Goal: Task Accomplishment & Management: Complete application form

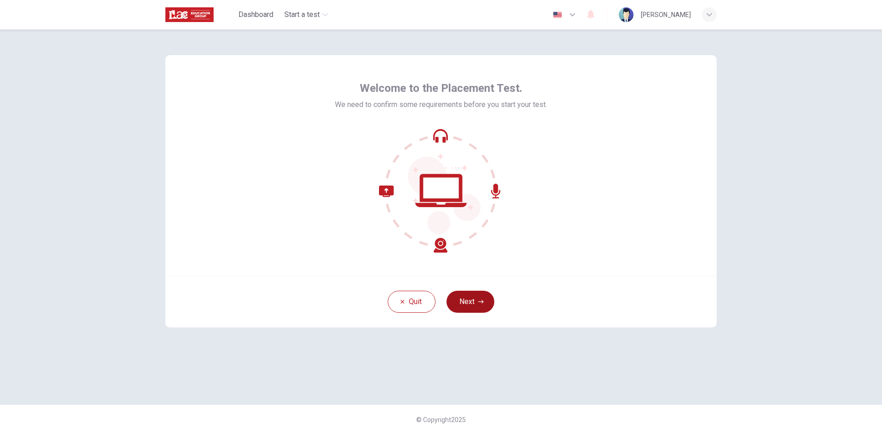
click at [485, 302] on button "Next" at bounding box center [470, 302] width 48 height 22
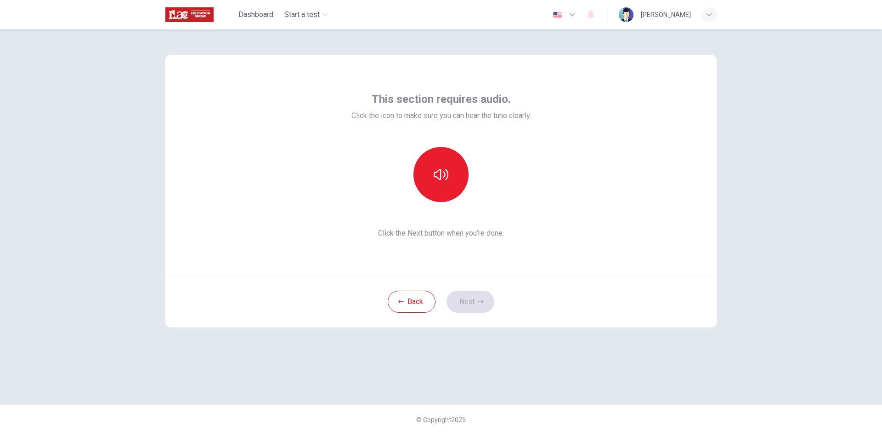
click at [785, 115] on div "This section requires audio. Click the icon to make sure you can hear the tune …" at bounding box center [441, 231] width 882 height 405
click at [429, 169] on button "button" at bounding box center [440, 174] width 55 height 55
click at [455, 180] on button "button" at bounding box center [440, 174] width 55 height 55
click at [474, 294] on button "Next" at bounding box center [470, 302] width 48 height 22
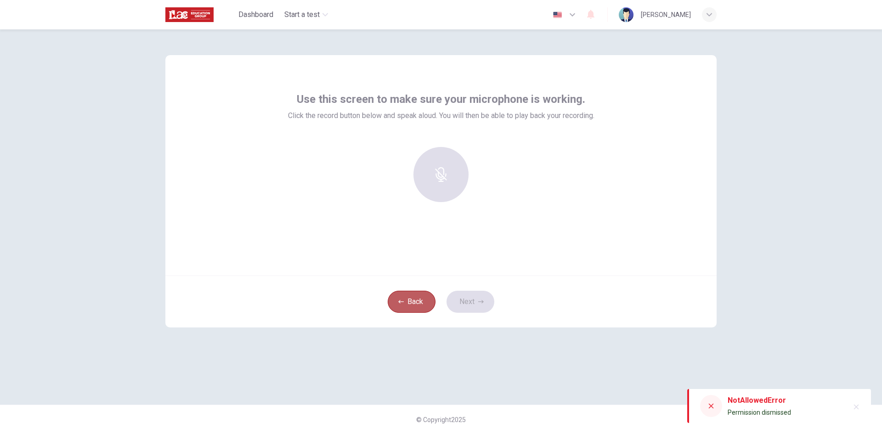
click at [413, 296] on button "Back" at bounding box center [412, 302] width 48 height 22
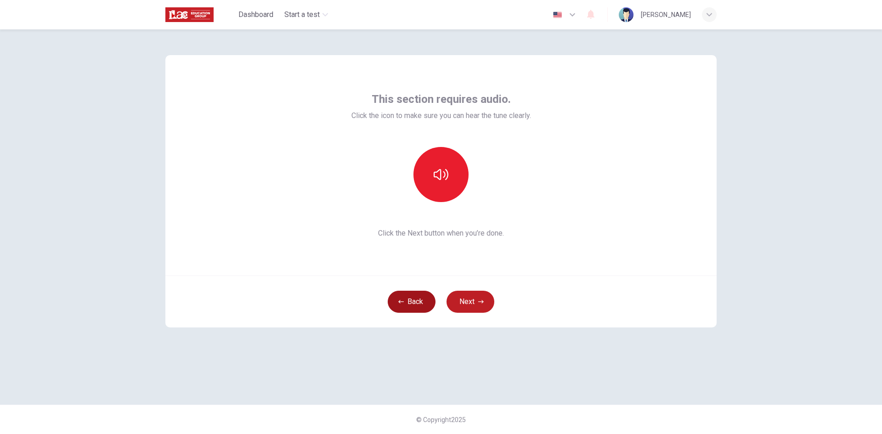
click at [412, 300] on button "Back" at bounding box center [412, 302] width 48 height 22
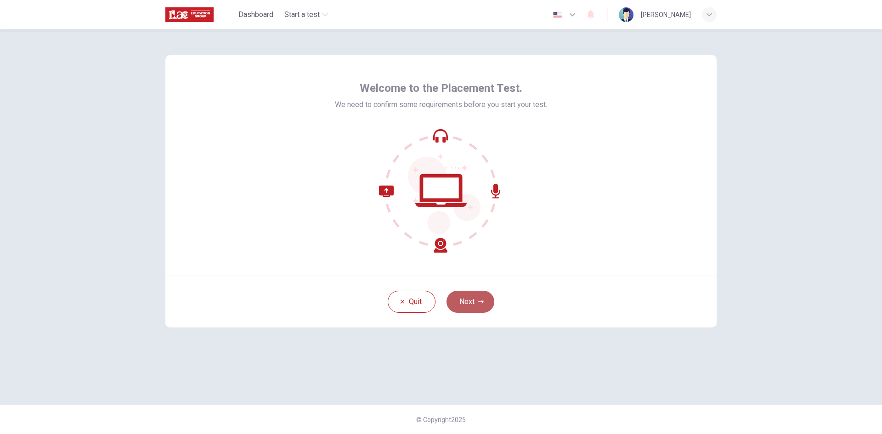
click at [471, 301] on button "Next" at bounding box center [470, 302] width 48 height 22
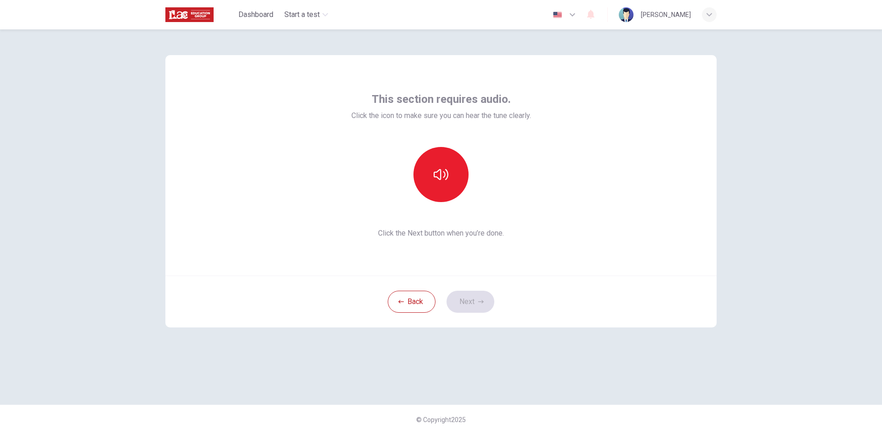
click at [416, 193] on div at bounding box center [440, 174] width 99 height 55
click at [448, 180] on icon "button" at bounding box center [441, 174] width 15 height 15
click at [429, 176] on button "button" at bounding box center [440, 174] width 55 height 55
click at [471, 301] on button "Next" at bounding box center [470, 302] width 48 height 22
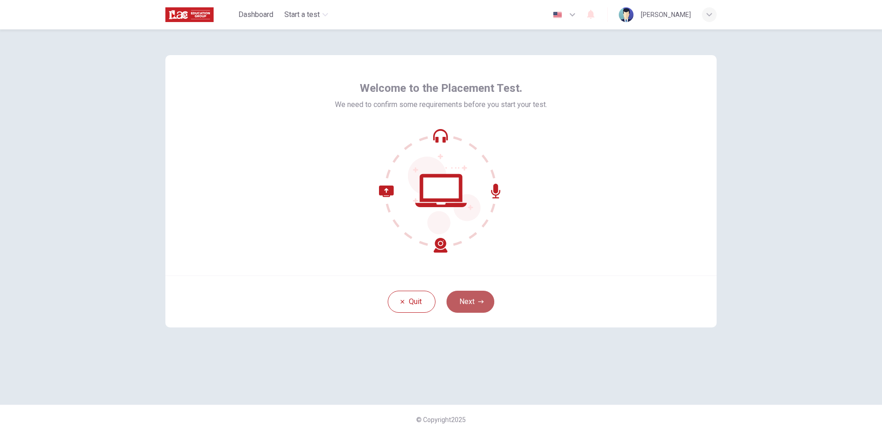
click at [472, 295] on button "Next" at bounding box center [470, 302] width 48 height 22
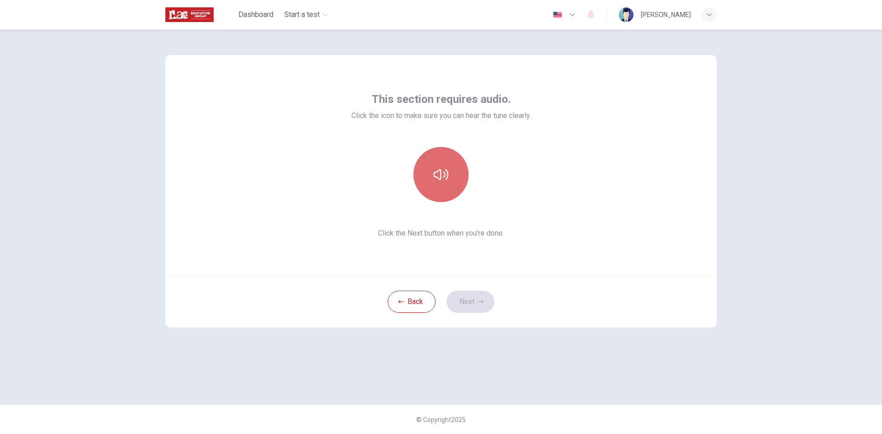
click at [449, 174] on button "button" at bounding box center [440, 174] width 55 height 55
click at [466, 304] on button "Next" at bounding box center [470, 302] width 48 height 22
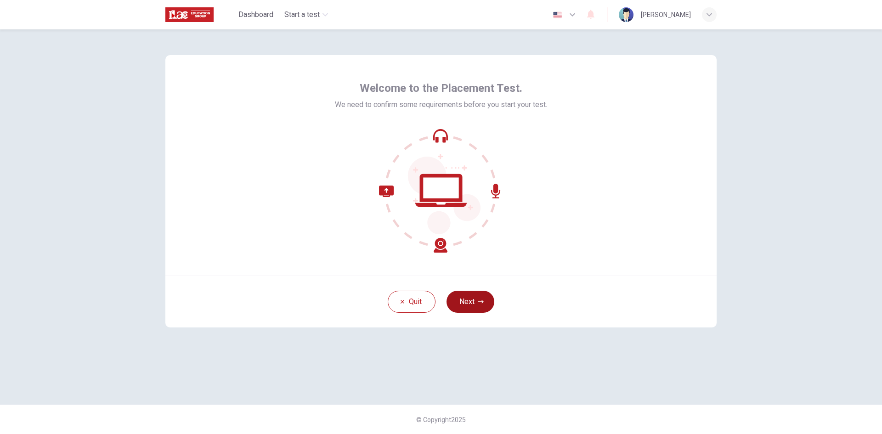
click at [481, 304] on icon "button" at bounding box center [481, 302] width 6 height 6
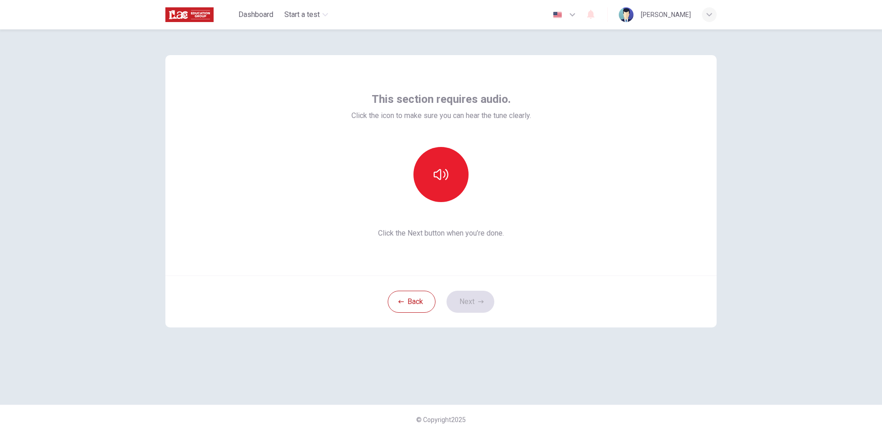
click at [761, 361] on div "This section requires audio. Click the icon to make sure you can hear the tune …" at bounding box center [441, 231] width 882 height 405
click at [826, 389] on div "This section requires audio. Click the icon to make sure you can hear the tune …" at bounding box center [441, 231] width 882 height 405
drag, startPoint x: 759, startPoint y: 160, endPoint x: 759, endPoint y: 166, distance: 6.0
click at [760, 161] on div "This section requires audio. Click the icon to make sure you can hear the tune …" at bounding box center [441, 231] width 882 height 405
click at [412, 299] on button "Back" at bounding box center [412, 302] width 48 height 22
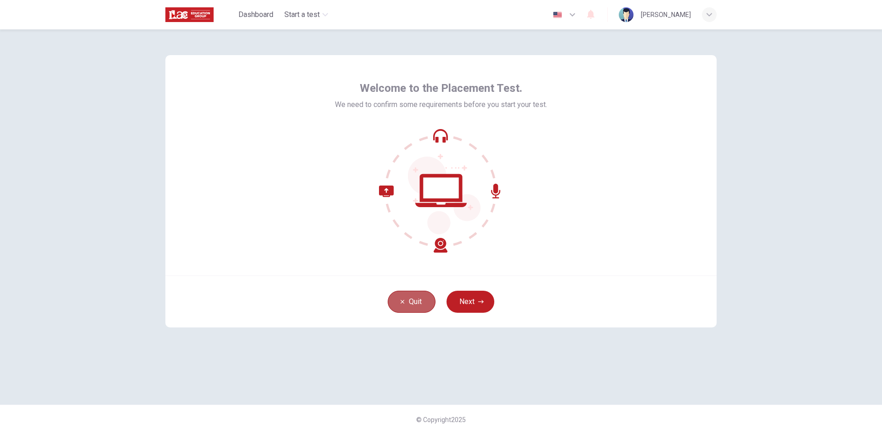
click at [412, 299] on button "Quit" at bounding box center [412, 302] width 48 height 22
click at [457, 304] on button "Next" at bounding box center [470, 302] width 48 height 22
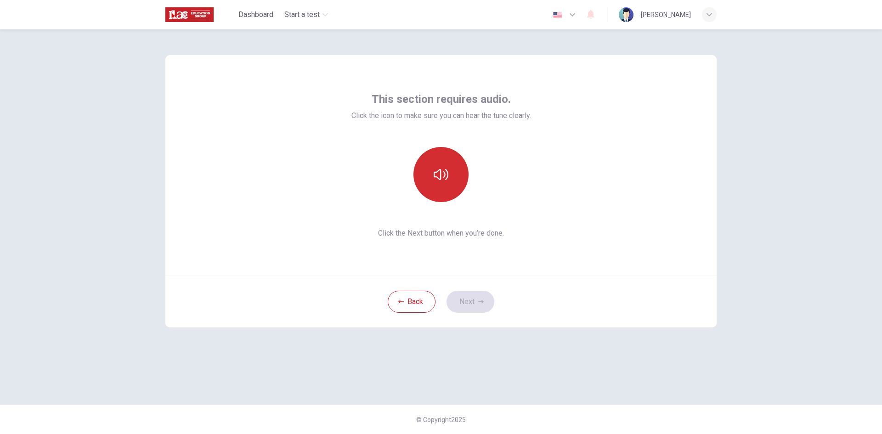
click at [436, 190] on button "button" at bounding box center [440, 174] width 55 height 55
click at [430, 184] on button "button" at bounding box center [440, 174] width 55 height 55
click at [418, 172] on button "button" at bounding box center [440, 174] width 55 height 55
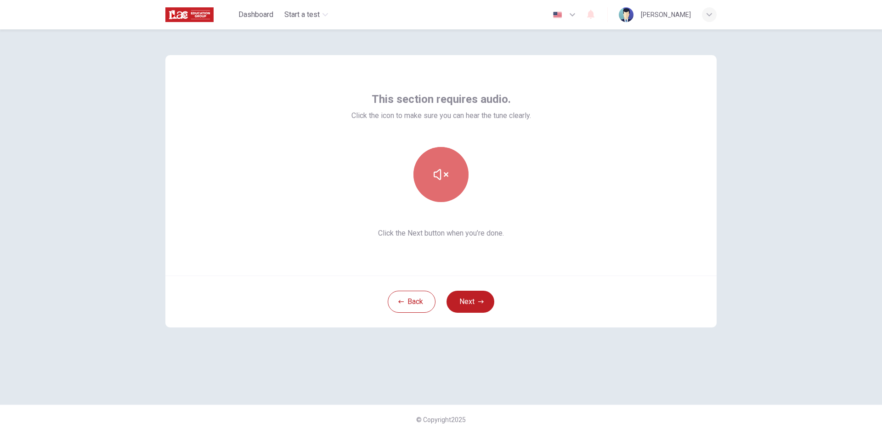
click at [419, 171] on button "button" at bounding box center [440, 174] width 55 height 55
click at [426, 169] on button "button" at bounding box center [440, 174] width 55 height 55
click at [485, 307] on button "Next" at bounding box center [470, 302] width 48 height 22
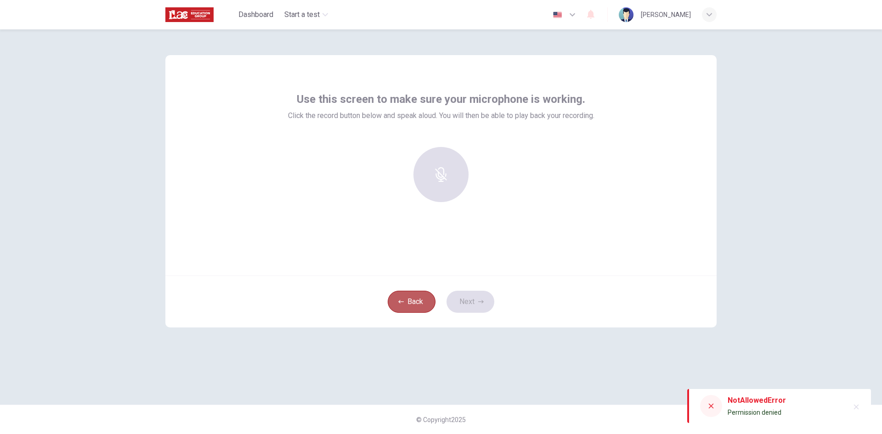
click at [406, 298] on button "Back" at bounding box center [412, 302] width 48 height 22
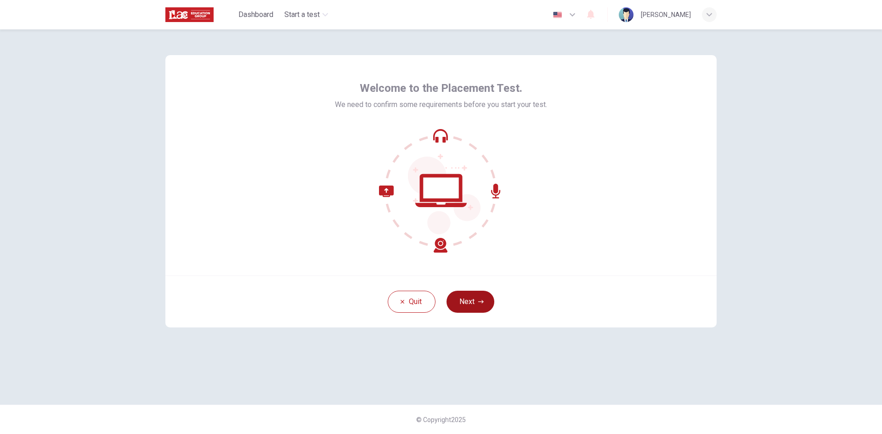
drag, startPoint x: 504, startPoint y: 316, endPoint x: 468, endPoint y: 306, distance: 37.1
click at [503, 316] on div "Quit Next" at bounding box center [440, 302] width 551 height 52
click at [469, 306] on button "Next" at bounding box center [470, 302] width 48 height 22
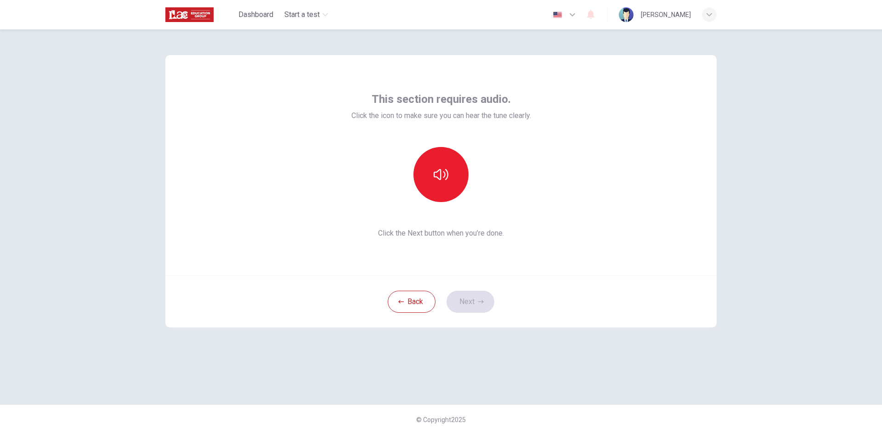
click at [563, 15] on img "button" at bounding box center [557, 14] width 11 height 7
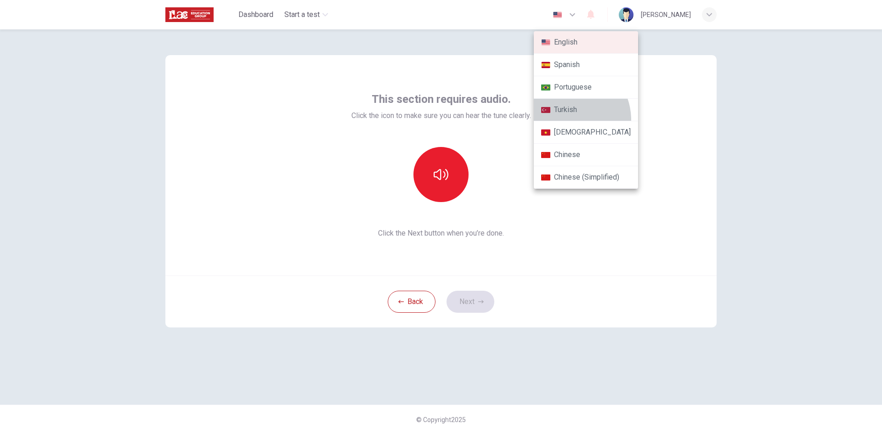
click at [566, 120] on li "Turkish" at bounding box center [586, 110] width 104 height 23
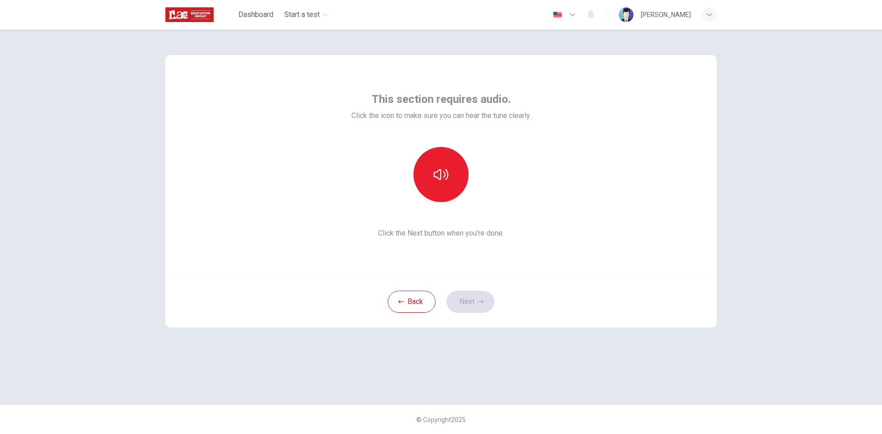
type input "tr"
click at [460, 187] on button "button" at bounding box center [440, 174] width 55 height 55
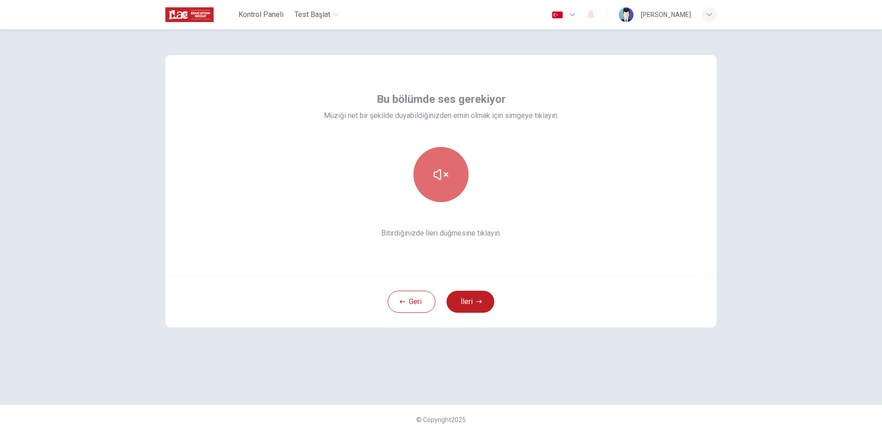
click at [460, 187] on button "button" at bounding box center [440, 174] width 55 height 55
click at [462, 186] on button "button" at bounding box center [440, 174] width 55 height 55
drag, startPoint x: 463, startPoint y: 188, endPoint x: 460, endPoint y: 184, distance: 5.2
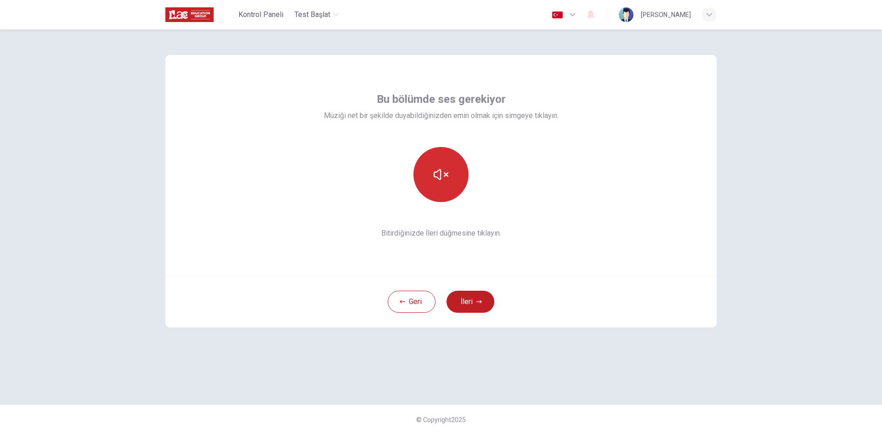
click at [460, 185] on button "button" at bounding box center [440, 174] width 55 height 55
click at [459, 178] on button "button" at bounding box center [440, 174] width 55 height 55
click at [457, 177] on button "button" at bounding box center [440, 174] width 55 height 55
click at [458, 181] on button "button" at bounding box center [440, 174] width 55 height 55
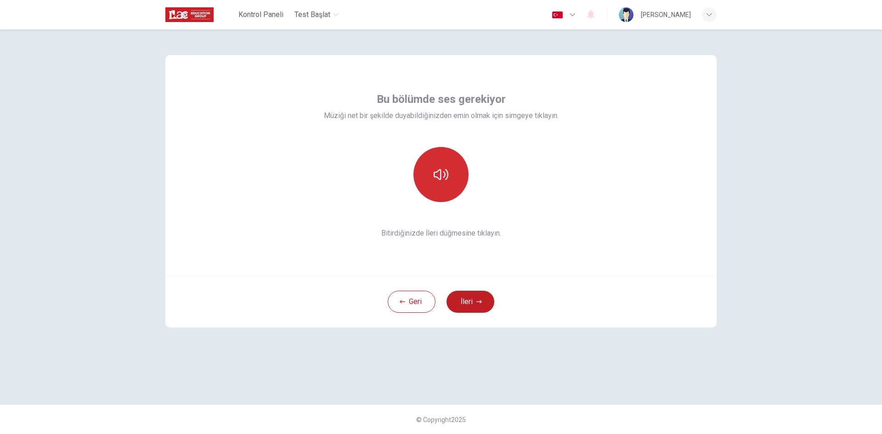
click at [459, 186] on button "button" at bounding box center [440, 174] width 55 height 55
drag, startPoint x: 462, startPoint y: 187, endPoint x: 458, endPoint y: 184, distance: 4.9
click at [459, 184] on button "button" at bounding box center [440, 174] width 55 height 55
click at [418, 149] on div at bounding box center [440, 174] width 99 height 55
click at [442, 174] on icon "button" at bounding box center [441, 174] width 15 height 15
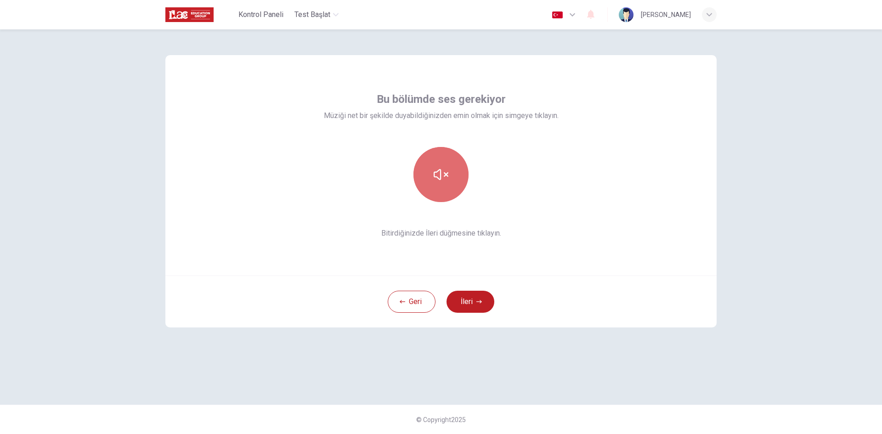
click at [442, 174] on icon "button" at bounding box center [441, 174] width 15 height 15
drag, startPoint x: 488, startPoint y: 309, endPoint x: 487, endPoint y: 304, distance: 5.1
click at [488, 305] on button "İleri" at bounding box center [470, 302] width 48 height 22
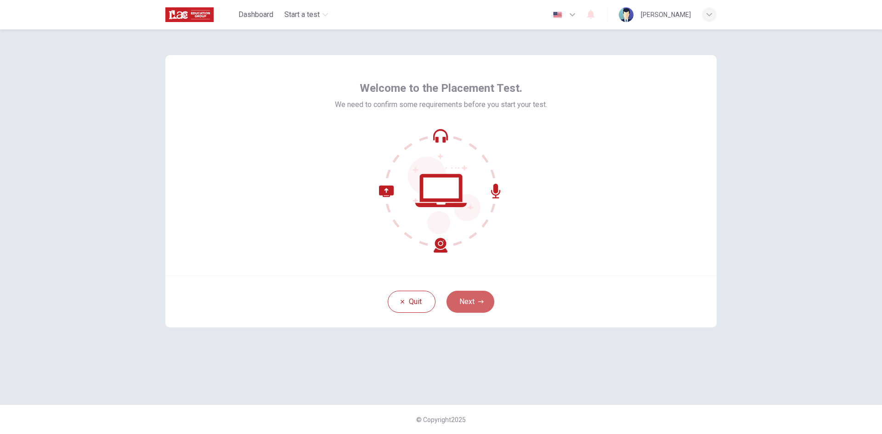
click at [471, 294] on button "Next" at bounding box center [470, 302] width 48 height 22
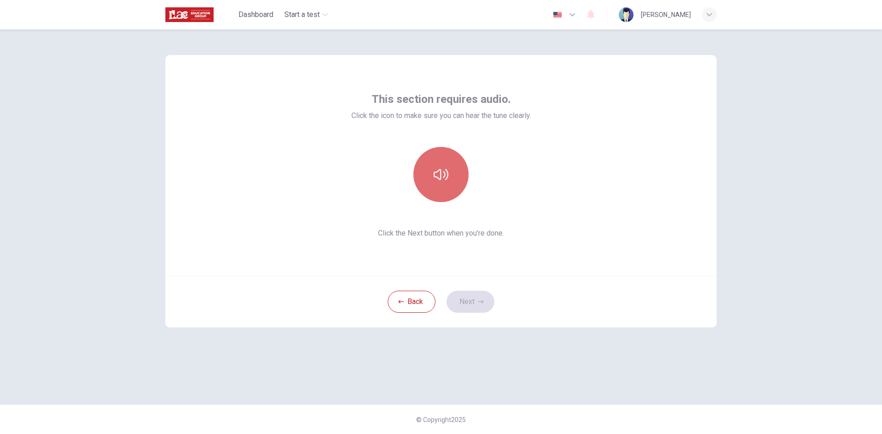
click at [449, 188] on button "button" at bounding box center [440, 174] width 55 height 55
click at [465, 292] on button "Next" at bounding box center [470, 302] width 48 height 22
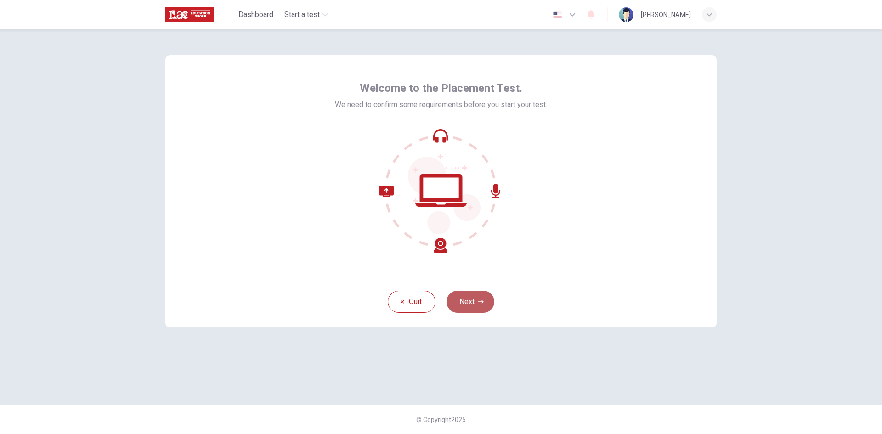
click at [463, 302] on button "Next" at bounding box center [470, 302] width 48 height 22
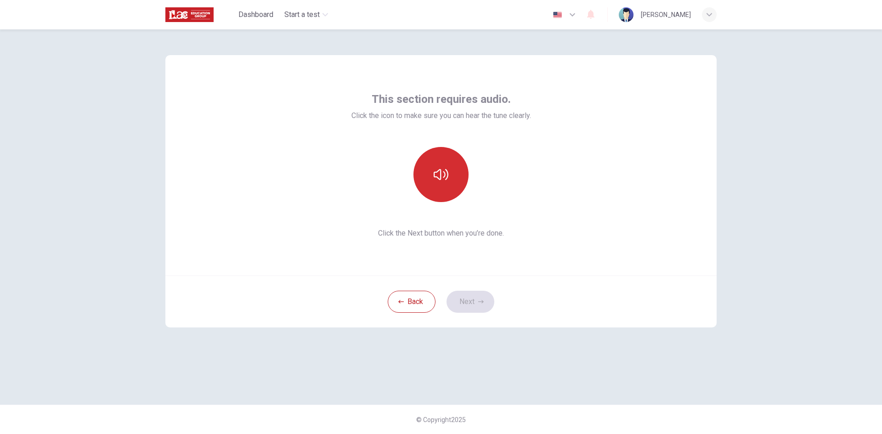
click at [450, 181] on button "button" at bounding box center [440, 174] width 55 height 55
click at [446, 186] on button "button" at bounding box center [440, 174] width 55 height 55
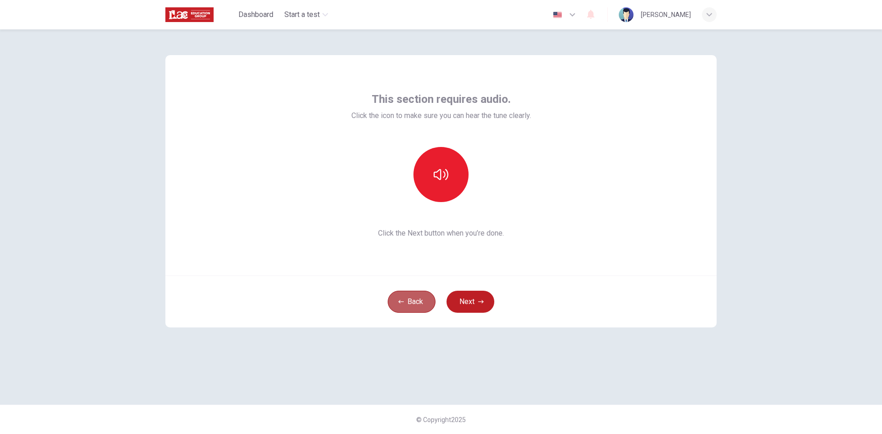
click at [396, 293] on button "Back" at bounding box center [412, 302] width 48 height 22
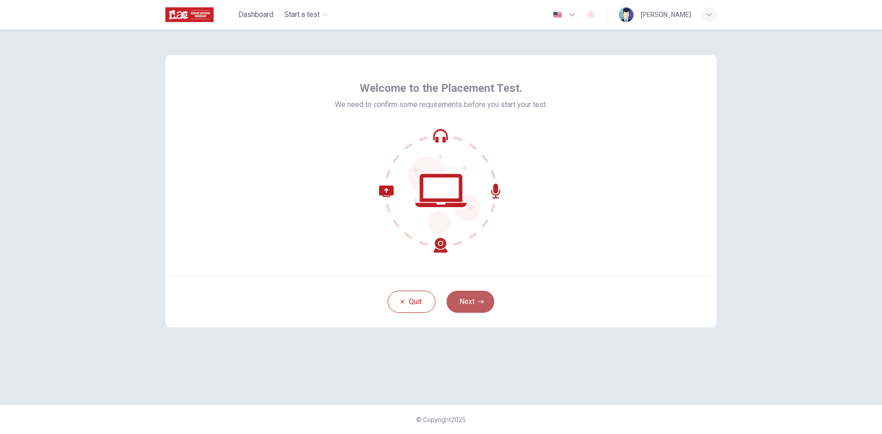
click at [485, 308] on button "Next" at bounding box center [470, 302] width 48 height 22
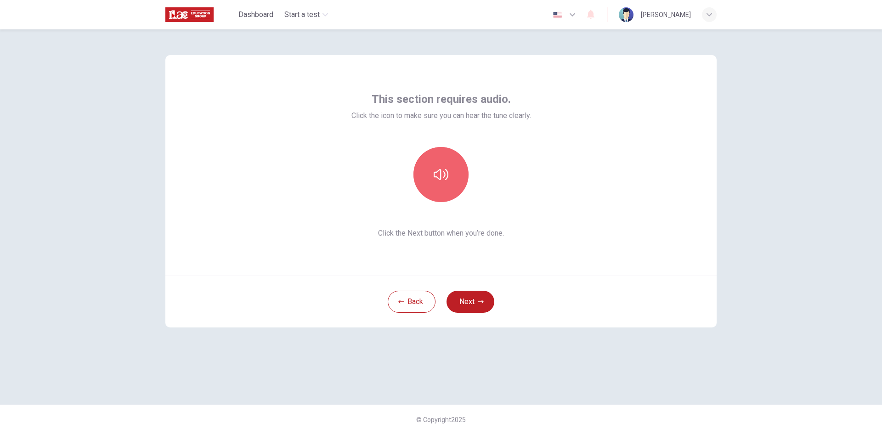
click at [432, 201] on button "button" at bounding box center [440, 174] width 55 height 55
click at [437, 201] on div "This section requires audio. Click the icon to make sure you can hear the tune …" at bounding box center [441, 165] width 180 height 147
drag, startPoint x: 494, startPoint y: 218, endPoint x: 535, endPoint y: 220, distance: 41.0
click at [533, 221] on div "This section requires audio. Click the icon to make sure you can hear the tune …" at bounding box center [440, 165] width 551 height 220
click at [446, 168] on button "button" at bounding box center [440, 174] width 55 height 55
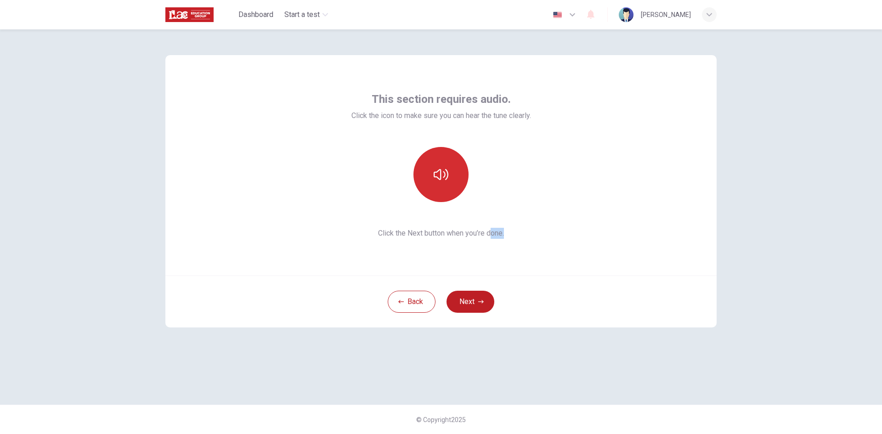
drag, startPoint x: 429, startPoint y: 183, endPoint x: 437, endPoint y: 179, distance: 9.0
click at [437, 180] on button "button" at bounding box center [440, 174] width 55 height 55
drag, startPoint x: 437, startPoint y: 179, endPoint x: 443, endPoint y: 188, distance: 11.0
click at [438, 179] on icon "button" at bounding box center [441, 174] width 15 height 15
click at [441, 169] on icon "button" at bounding box center [441, 174] width 15 height 15
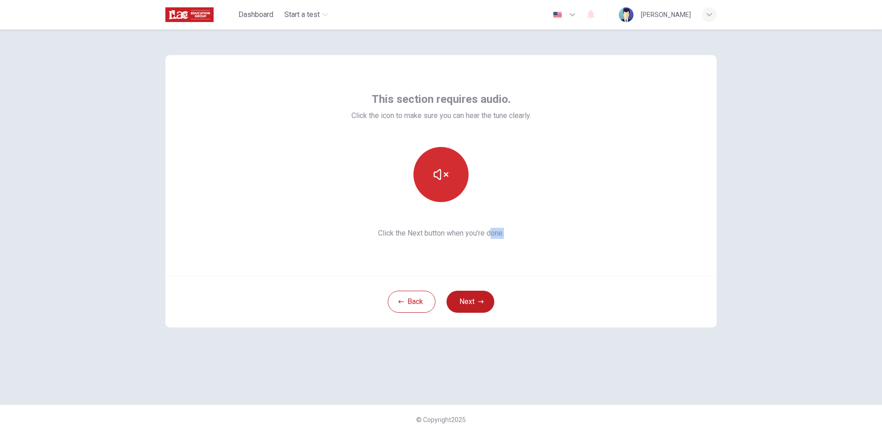
click at [459, 187] on button "button" at bounding box center [440, 174] width 55 height 55
click at [477, 176] on div at bounding box center [440, 174] width 99 height 55
click at [477, 311] on button "Next" at bounding box center [470, 302] width 48 height 22
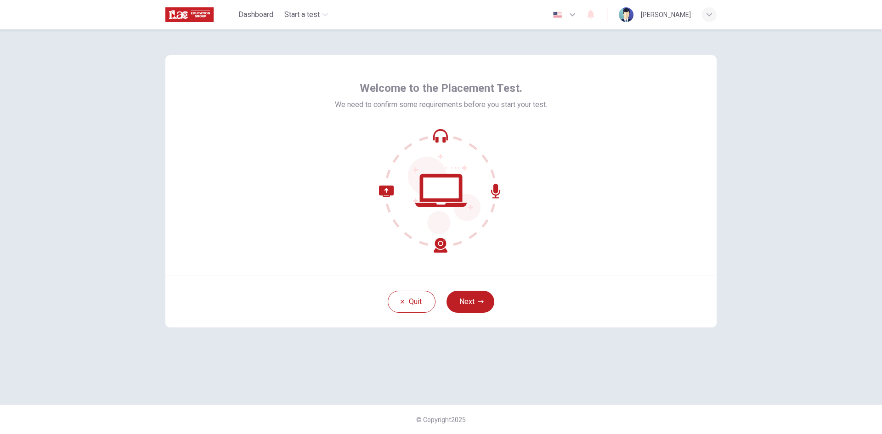
click at [458, 303] on button "Next" at bounding box center [470, 302] width 48 height 22
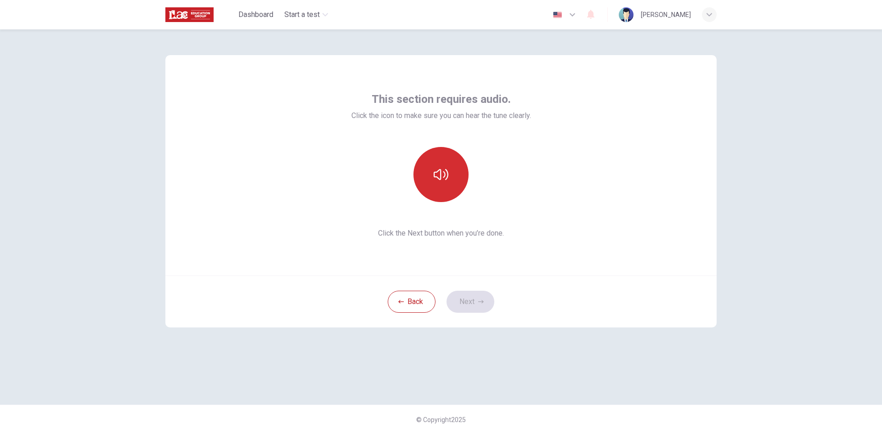
drag, startPoint x: 422, startPoint y: 169, endPoint x: 428, endPoint y: 173, distance: 7.0
click at [428, 173] on button "button" at bounding box center [440, 174] width 55 height 55
click at [429, 173] on button "button" at bounding box center [440, 174] width 55 height 55
click at [429, 190] on button "button" at bounding box center [440, 174] width 55 height 55
click at [468, 306] on button "Next" at bounding box center [470, 302] width 48 height 22
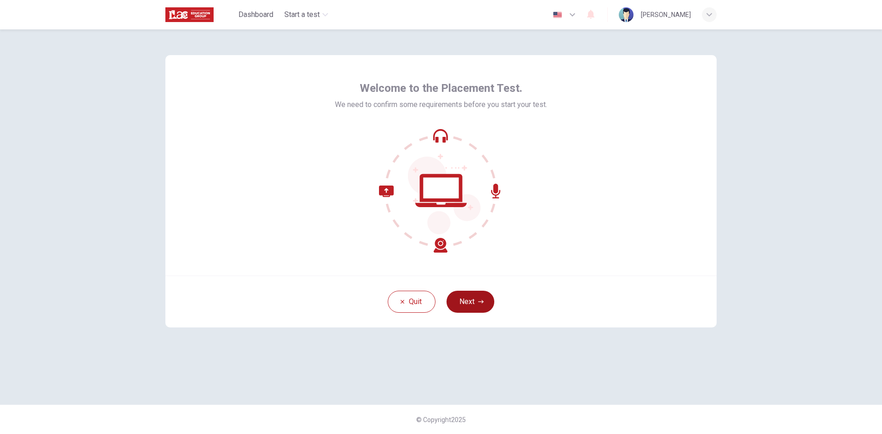
click at [478, 299] on button "Next" at bounding box center [470, 302] width 48 height 22
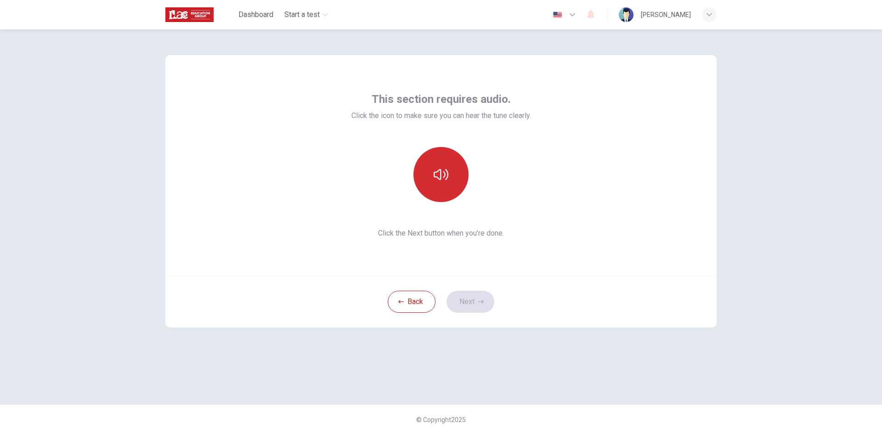
click at [451, 198] on button "button" at bounding box center [440, 174] width 55 height 55
click at [448, 190] on button "button" at bounding box center [440, 174] width 55 height 55
click at [481, 301] on icon "button" at bounding box center [481, 302] width 6 height 6
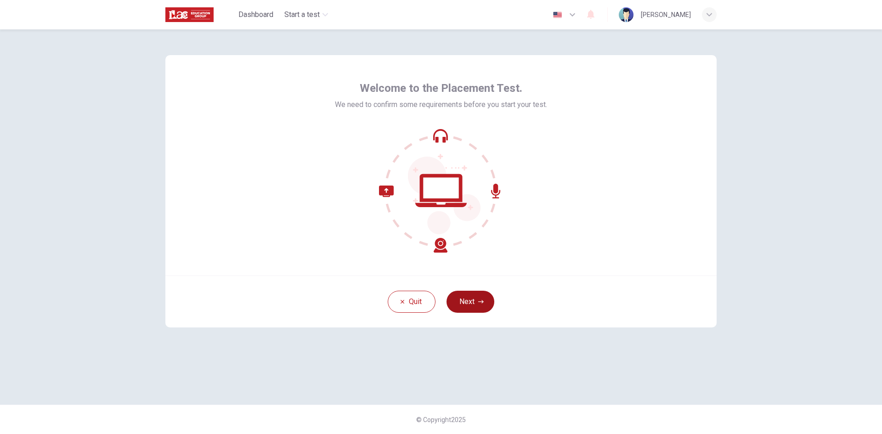
click at [483, 308] on button "Next" at bounding box center [470, 302] width 48 height 22
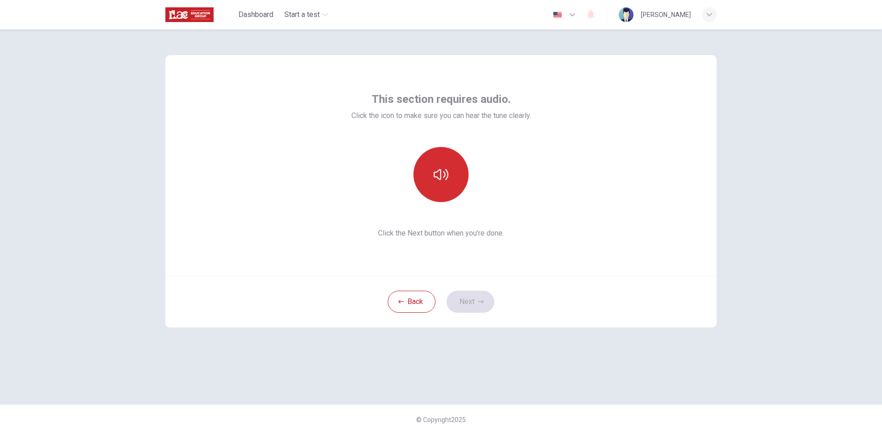
click at [457, 162] on button "button" at bounding box center [440, 174] width 55 height 55
click at [478, 303] on icon "button" at bounding box center [481, 302] width 6 height 6
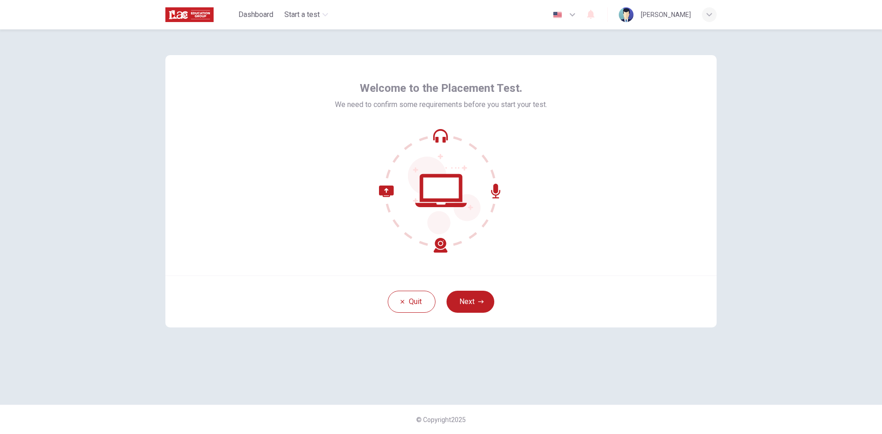
drag, startPoint x: 468, startPoint y: 295, endPoint x: 473, endPoint y: 294, distance: 5.1
click at [472, 297] on button "Next" at bounding box center [470, 302] width 48 height 22
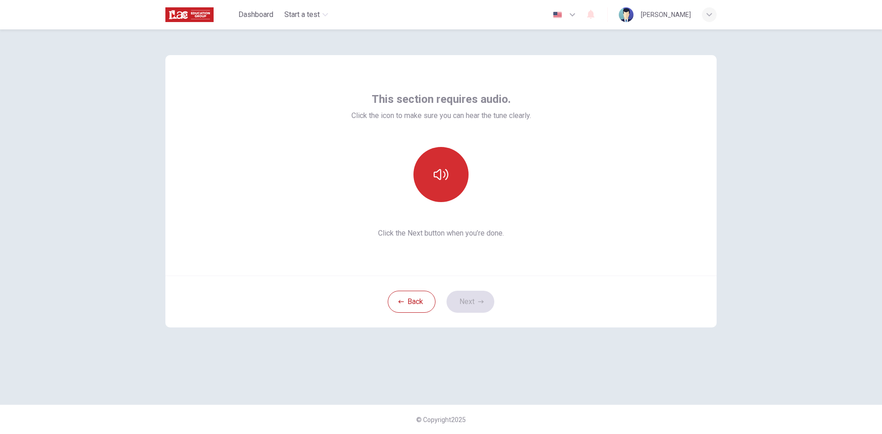
click at [429, 182] on button "button" at bounding box center [440, 174] width 55 height 55
click at [430, 183] on button "button" at bounding box center [440, 174] width 55 height 55
click at [459, 197] on div at bounding box center [440, 174] width 99 height 55
click at [447, 182] on button "button" at bounding box center [440, 174] width 55 height 55
drag, startPoint x: 479, startPoint y: 321, endPoint x: 484, endPoint y: 322, distance: 5.6
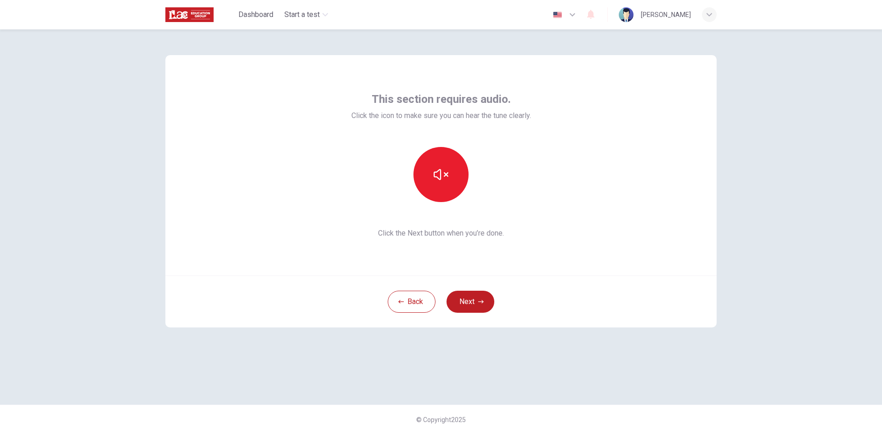
click at [484, 322] on div "Back Next" at bounding box center [440, 302] width 551 height 52
click at [480, 305] on button "Next" at bounding box center [470, 302] width 48 height 22
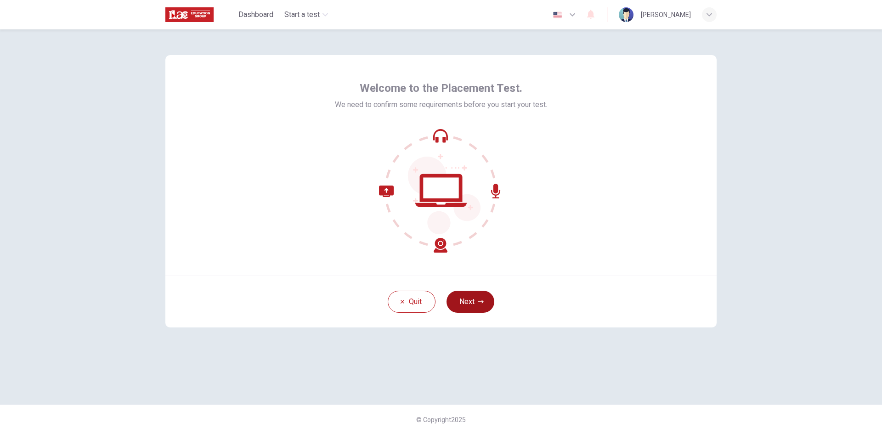
click at [480, 293] on button "Next" at bounding box center [470, 302] width 48 height 22
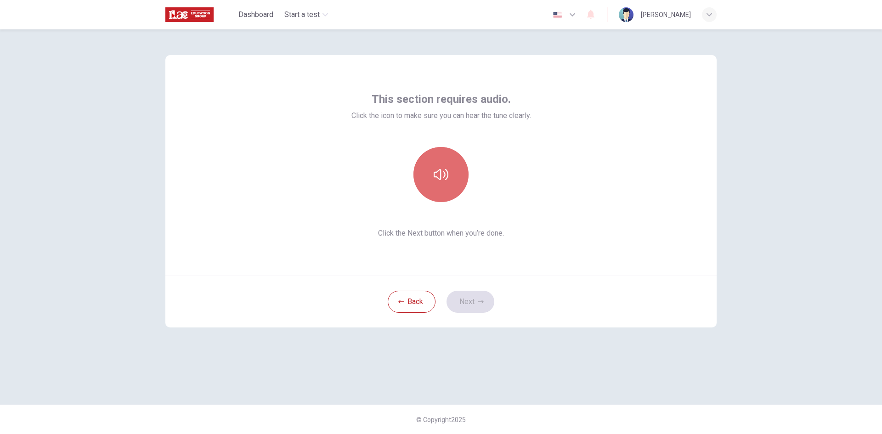
click at [441, 192] on button "button" at bounding box center [440, 174] width 55 height 55
click at [478, 301] on icon "button" at bounding box center [481, 302] width 6 height 6
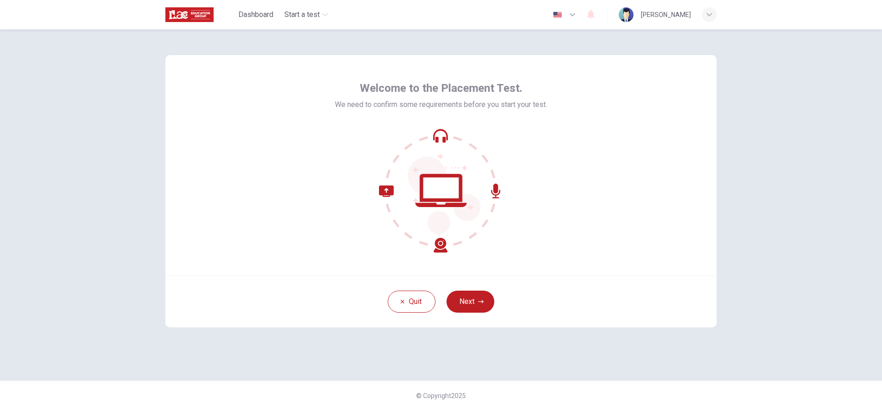
click at [484, 298] on button "Next" at bounding box center [470, 302] width 48 height 22
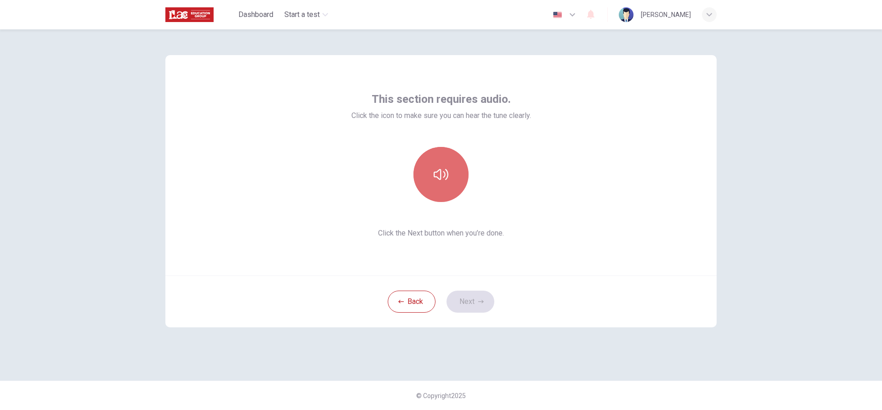
click at [422, 188] on button "button" at bounding box center [440, 174] width 55 height 55
click at [424, 189] on button "button" at bounding box center [440, 174] width 55 height 55
click at [431, 189] on button "button" at bounding box center [440, 174] width 55 height 55
click at [475, 303] on button "Next" at bounding box center [470, 302] width 48 height 22
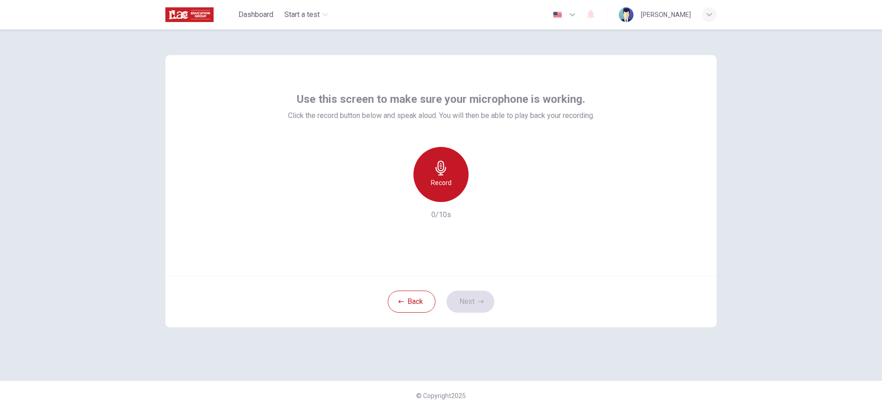
click at [433, 190] on div "Record" at bounding box center [440, 174] width 55 height 55
click at [473, 305] on button "Next" at bounding box center [470, 302] width 48 height 22
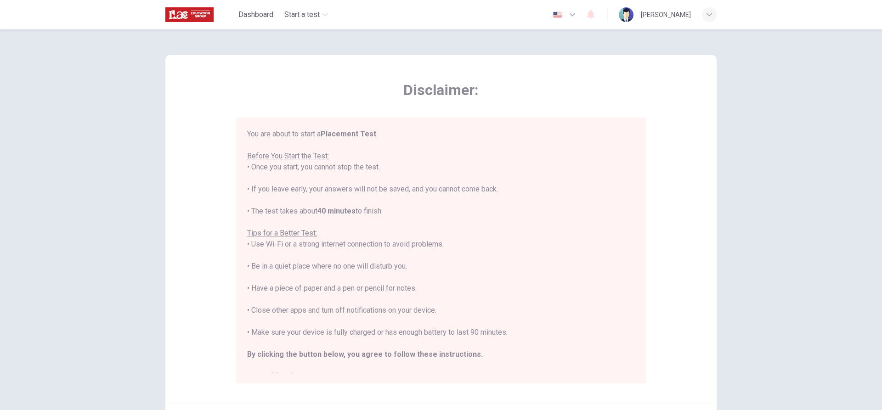
click at [581, 15] on button "button" at bounding box center [565, 15] width 34 height 18
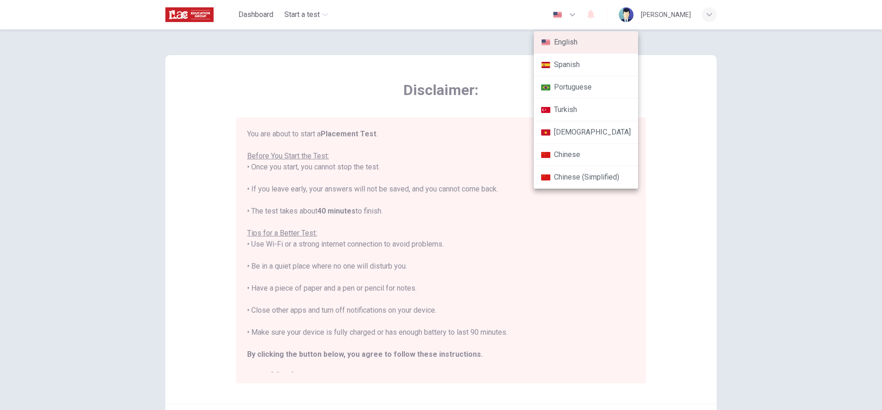
click at [556, 112] on li "Turkish" at bounding box center [586, 110] width 104 height 23
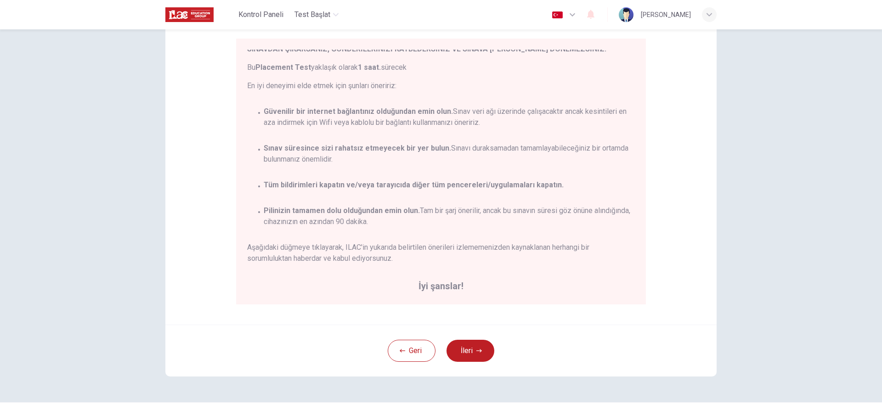
scroll to position [101, 0]
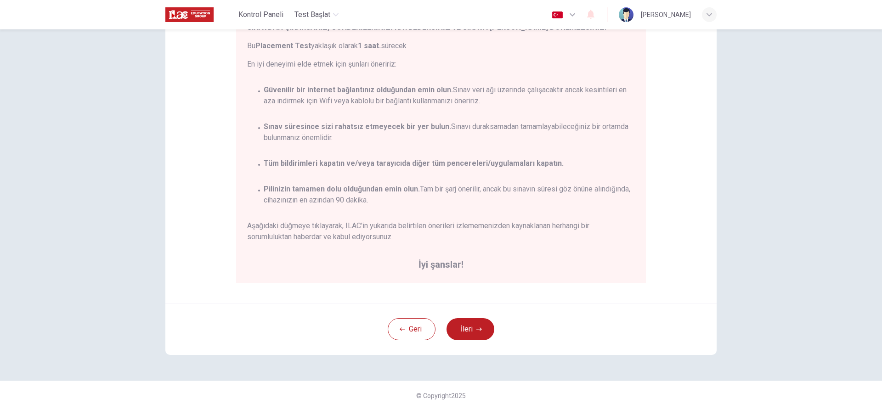
drag, startPoint x: 479, startPoint y: 327, endPoint x: 540, endPoint y: 229, distance: 115.7
click at [480, 326] on button "İleri" at bounding box center [470, 329] width 48 height 22
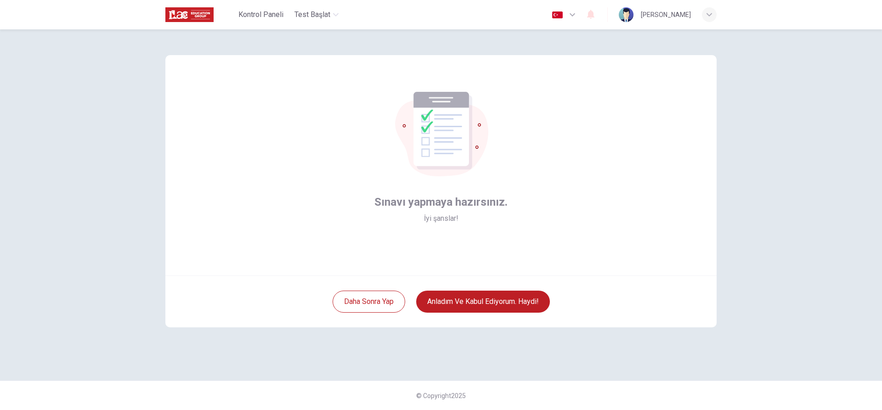
click at [561, 20] on div "Türkçe tr ​ [PERSON_NAME]" at bounding box center [624, 14] width 183 height 19
click at [563, 17] on img "button" at bounding box center [557, 14] width 11 height 7
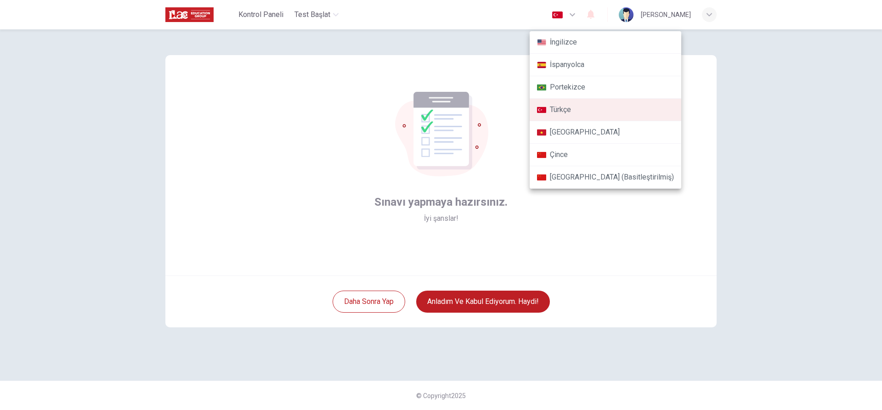
click at [565, 46] on li "İngilizce" at bounding box center [606, 42] width 152 height 23
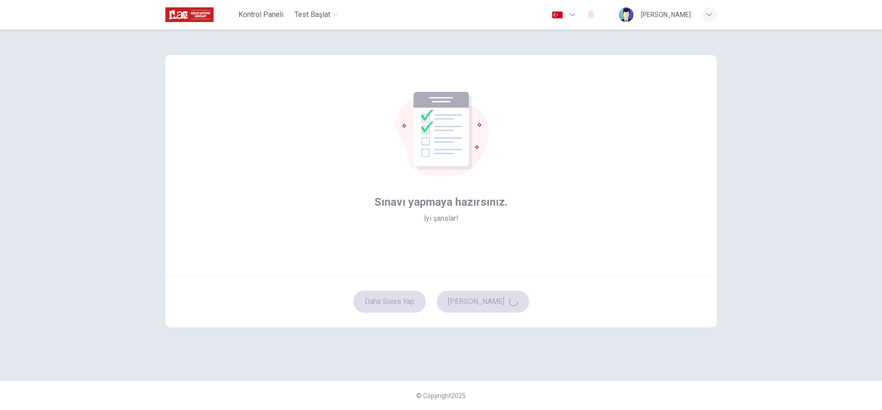
type input "en"
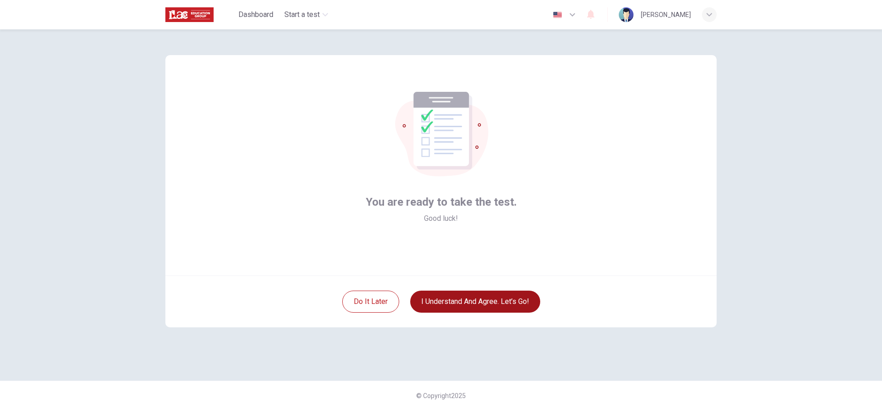
click at [480, 298] on button "I understand and agree. Let’s go!" at bounding box center [475, 302] width 130 height 22
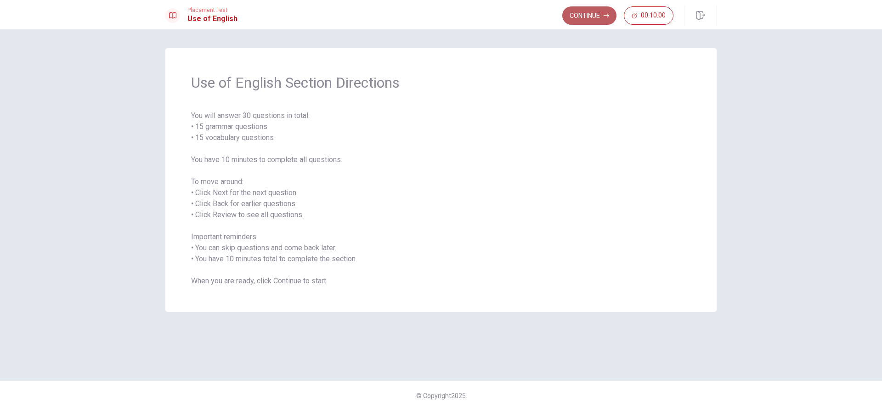
click at [592, 12] on button "Continue" at bounding box center [589, 15] width 54 height 18
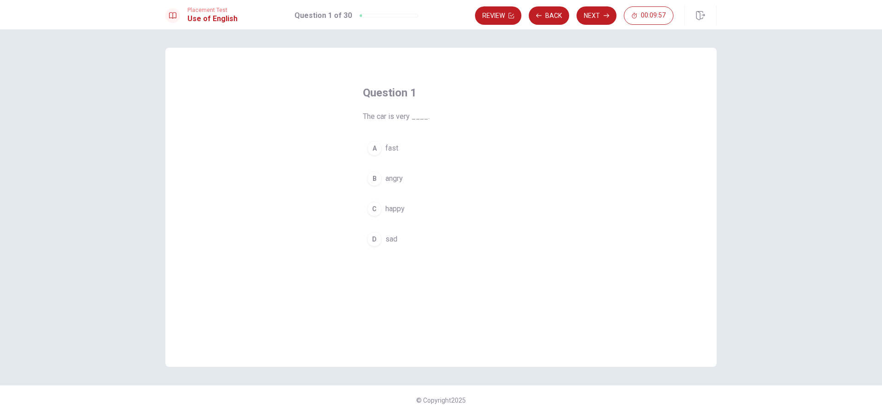
click at [385, 141] on button "A fast" at bounding box center [441, 148] width 156 height 23
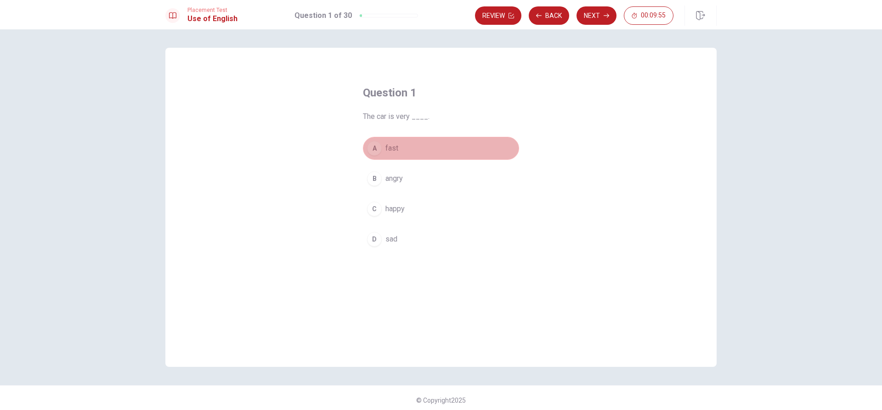
click at [489, 148] on button "A fast" at bounding box center [441, 148] width 156 height 23
click at [585, 7] on button "Next" at bounding box center [596, 15] width 40 height 18
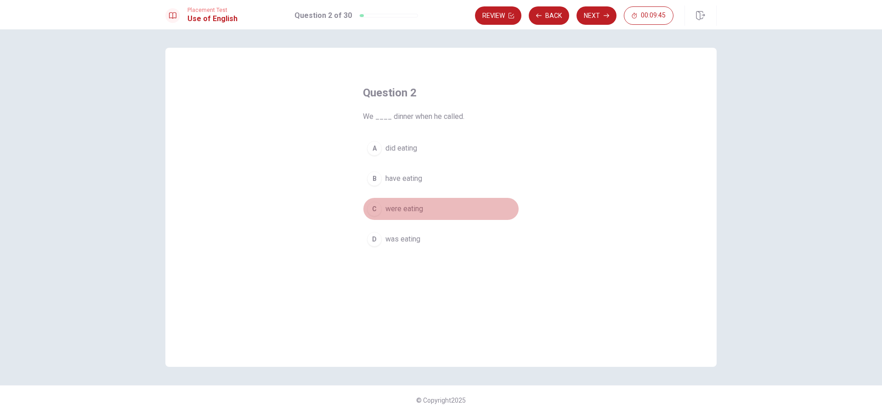
click at [414, 206] on span "were eating" at bounding box center [404, 208] width 38 height 11
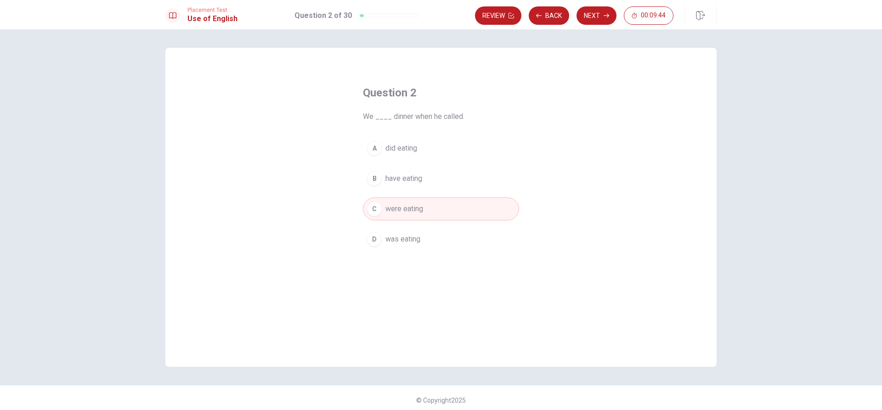
click at [603, 6] on div "Review Back Next 00:09:44" at bounding box center [596, 16] width 242 height 20
click at [596, 11] on button "Next" at bounding box center [596, 15] width 40 height 18
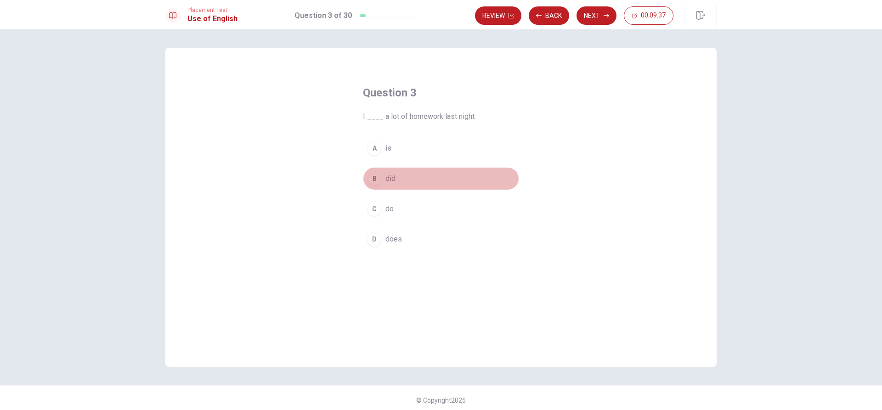
click at [399, 181] on button "B did" at bounding box center [441, 178] width 156 height 23
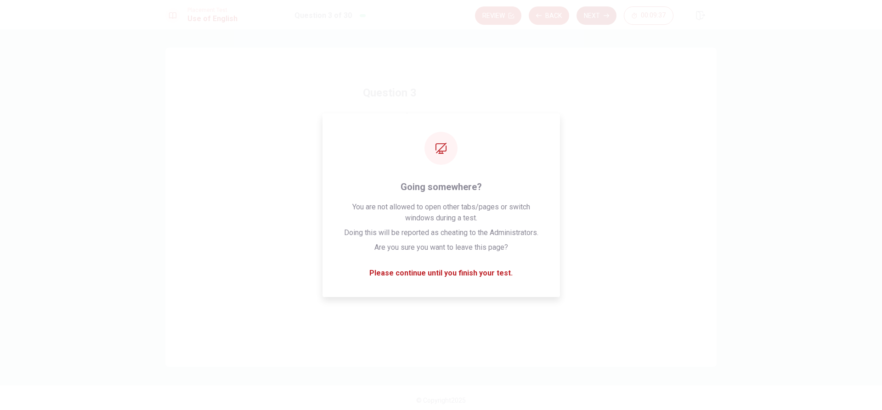
click at [598, 12] on button "Next" at bounding box center [596, 15] width 40 height 18
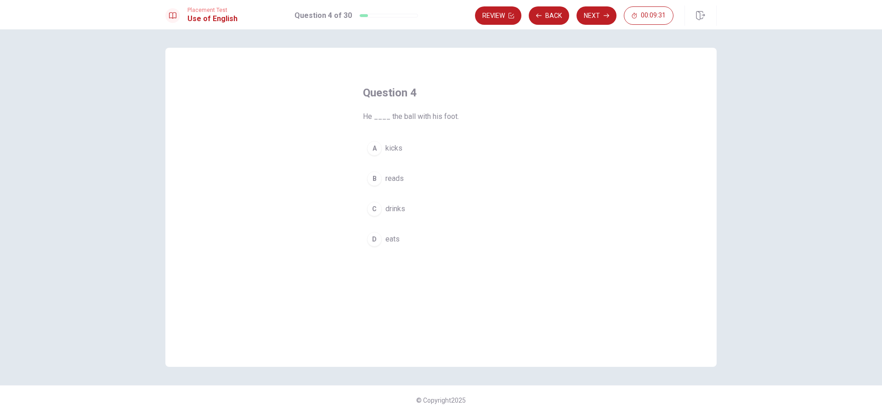
click at [418, 147] on button "A kicks" at bounding box center [441, 148] width 156 height 23
click at [589, 16] on button "Next" at bounding box center [596, 15] width 40 height 18
click at [396, 204] on span "read" at bounding box center [392, 208] width 14 height 11
click at [586, 16] on button "Next" at bounding box center [596, 15] width 40 height 18
click at [415, 238] on button "D plays" at bounding box center [441, 239] width 156 height 23
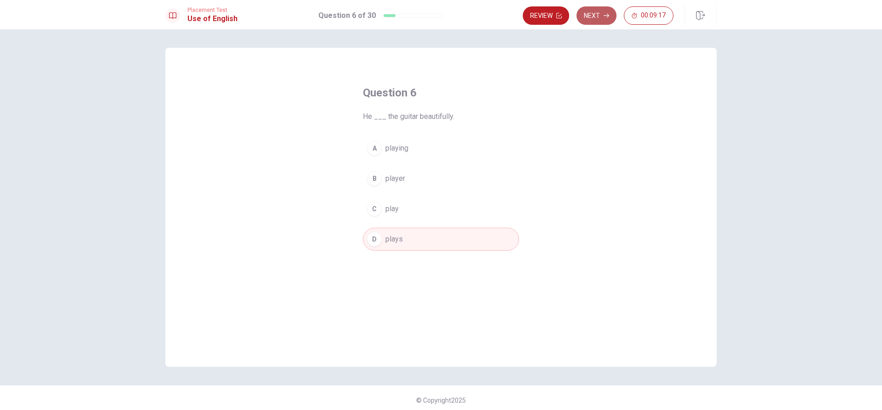
click at [603, 15] on button "Next" at bounding box center [596, 15] width 40 height 18
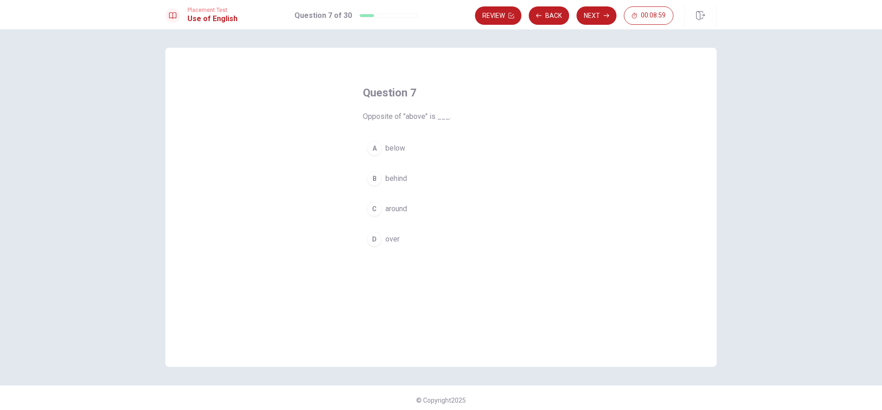
click at [416, 209] on button "C around" at bounding box center [441, 209] width 156 height 23
click at [594, 20] on button "Next" at bounding box center [596, 15] width 40 height 18
click at [410, 217] on button "C apricot" at bounding box center [441, 209] width 156 height 23
drag, startPoint x: 586, startPoint y: 16, endPoint x: 590, endPoint y: 13, distance: 5.0
click at [588, 14] on button "Next" at bounding box center [596, 15] width 40 height 18
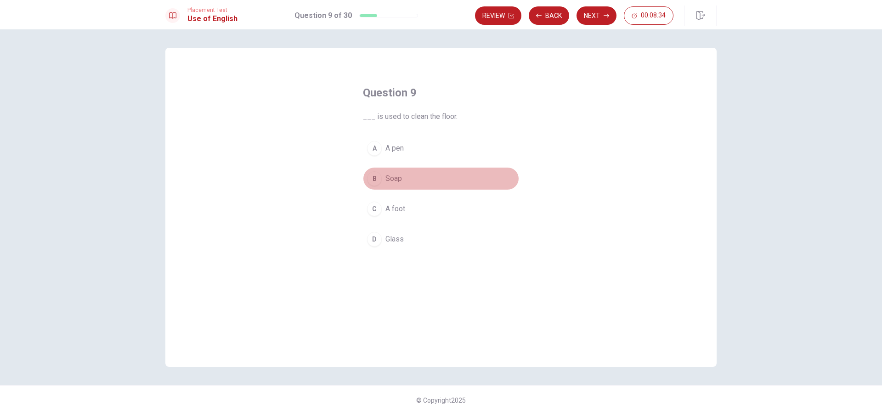
click at [413, 185] on button "B Soap" at bounding box center [441, 178] width 156 height 23
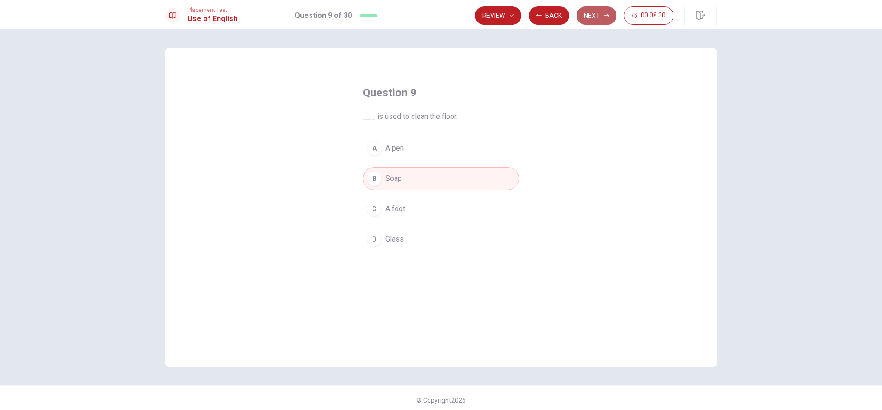
click at [600, 17] on button "Next" at bounding box center [596, 15] width 40 height 18
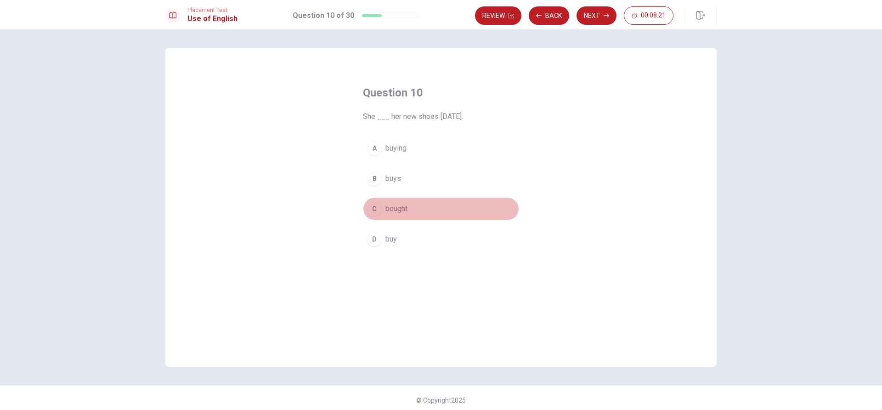
click at [381, 212] on button "C bought" at bounding box center [441, 209] width 156 height 23
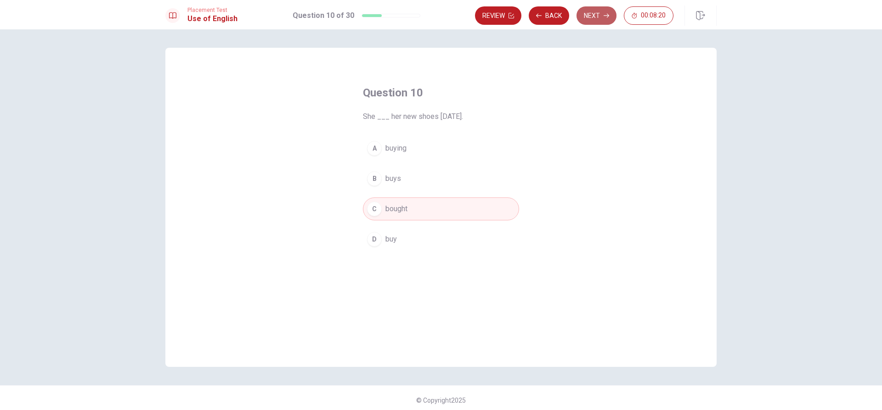
click at [603, 15] on button "Next" at bounding box center [596, 15] width 40 height 18
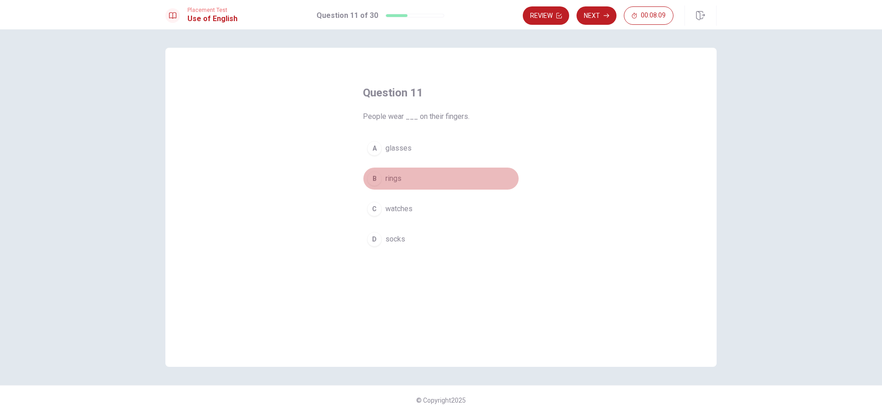
click at [393, 177] on span "rings" at bounding box center [393, 178] width 16 height 11
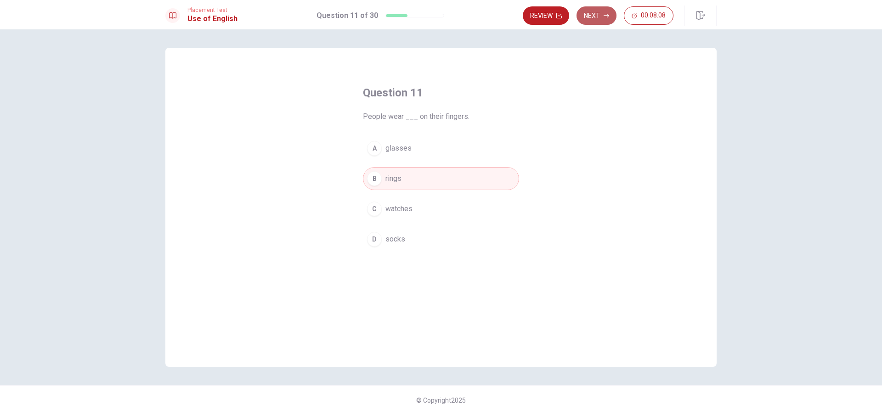
click at [610, 10] on button "Next" at bounding box center [596, 15] width 40 height 18
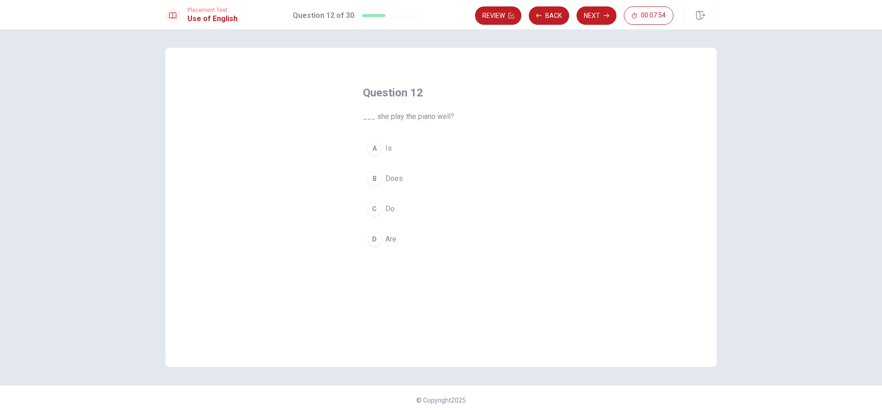
drag, startPoint x: 390, startPoint y: 179, endPoint x: 459, endPoint y: 135, distance: 81.6
click at [390, 178] on span "Does" at bounding box center [393, 178] width 17 height 11
click at [599, 16] on button "Next" at bounding box center [596, 15] width 40 height 18
click at [405, 203] on button "C open" at bounding box center [441, 209] width 156 height 23
click at [606, 14] on icon "button" at bounding box center [607, 16] width 6 height 6
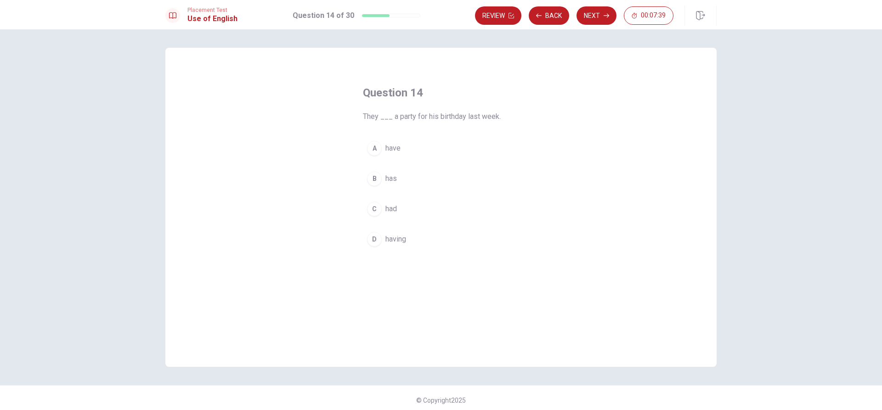
click at [407, 210] on button "C had" at bounding box center [441, 209] width 156 height 23
click at [587, 18] on button "Next" at bounding box center [596, 15] width 40 height 18
click at [547, 17] on button "Back" at bounding box center [549, 15] width 40 height 18
click at [603, 11] on button "Next" at bounding box center [596, 15] width 40 height 18
click at [432, 173] on button "B studied" at bounding box center [441, 178] width 156 height 23
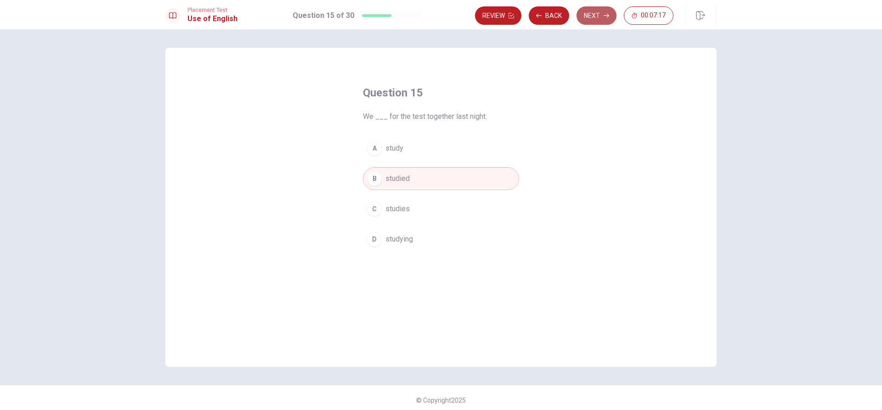
click at [581, 11] on button "Next" at bounding box center [596, 15] width 40 height 18
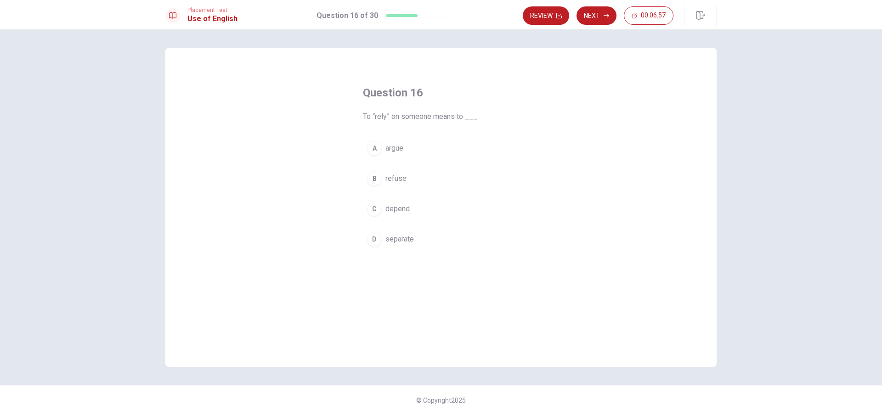
click at [435, 153] on button "A argue" at bounding box center [441, 148] width 156 height 23
click at [598, 6] on div "Placement Test Use of English Question 16 of 30 Review Next 00:06:56" at bounding box center [441, 14] width 882 height 29
click at [595, 11] on button "Next" at bounding box center [596, 15] width 40 height 18
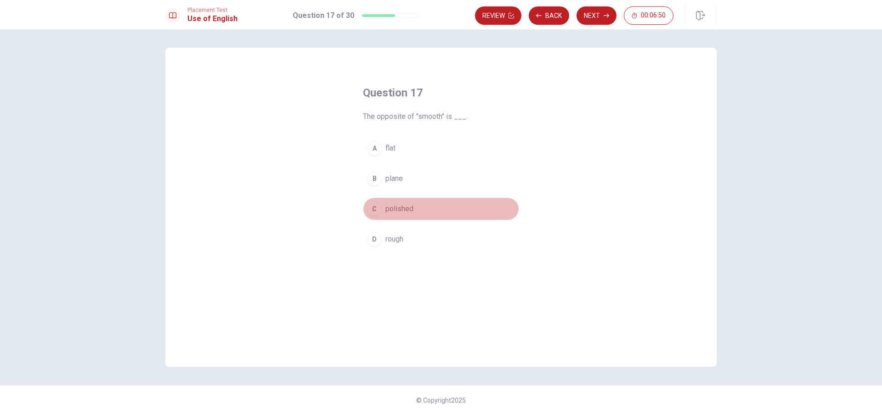
click at [448, 210] on button "C polished" at bounding box center [441, 209] width 156 height 23
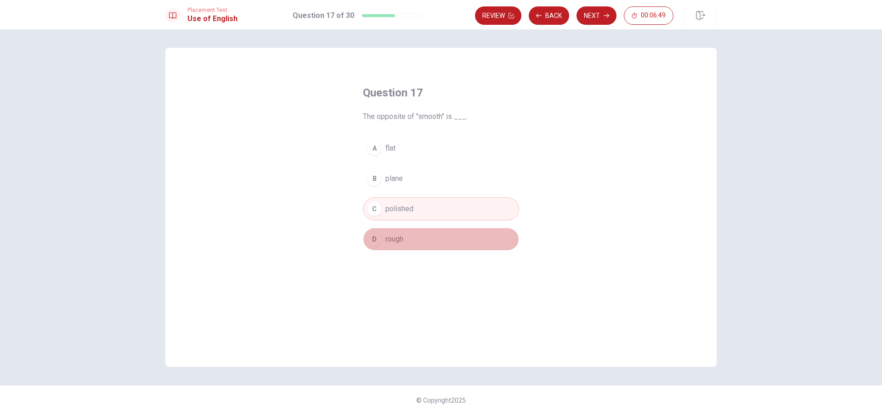
drag, startPoint x: 440, startPoint y: 232, endPoint x: 442, endPoint y: 220, distance: 12.6
click at [440, 231] on button "D rough" at bounding box center [441, 239] width 156 height 23
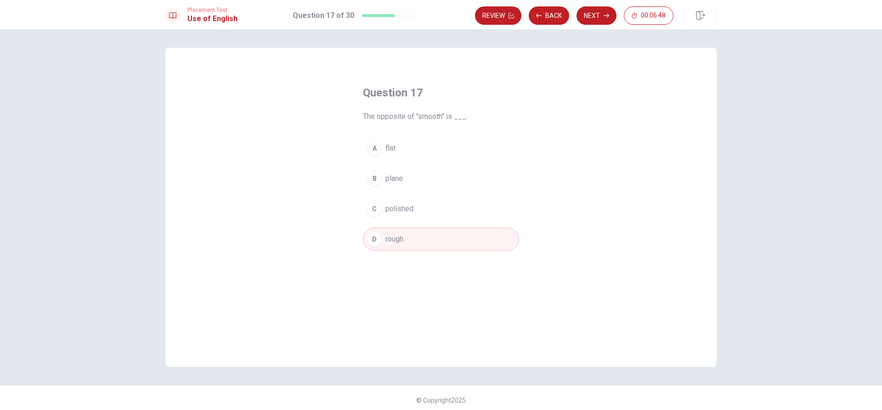
click at [604, 11] on button "Next" at bounding box center [596, 15] width 40 height 18
click at [446, 154] on button "A is" at bounding box center [441, 148] width 156 height 23
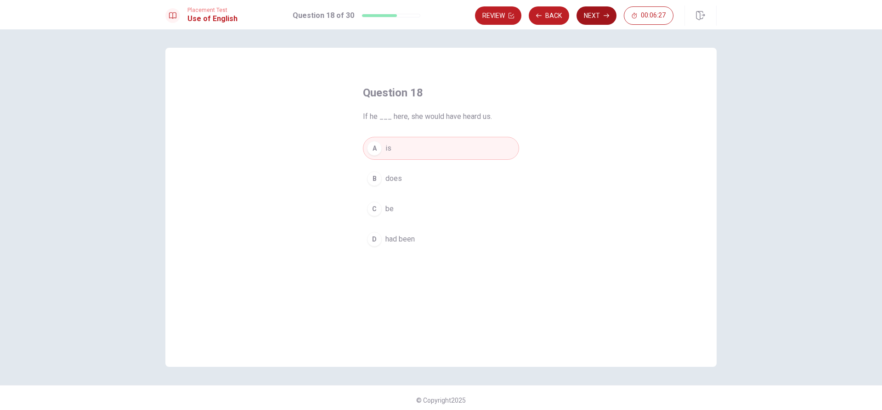
click at [600, 18] on button "Next" at bounding box center [596, 15] width 40 height 18
click at [396, 237] on button "D on" at bounding box center [441, 239] width 156 height 23
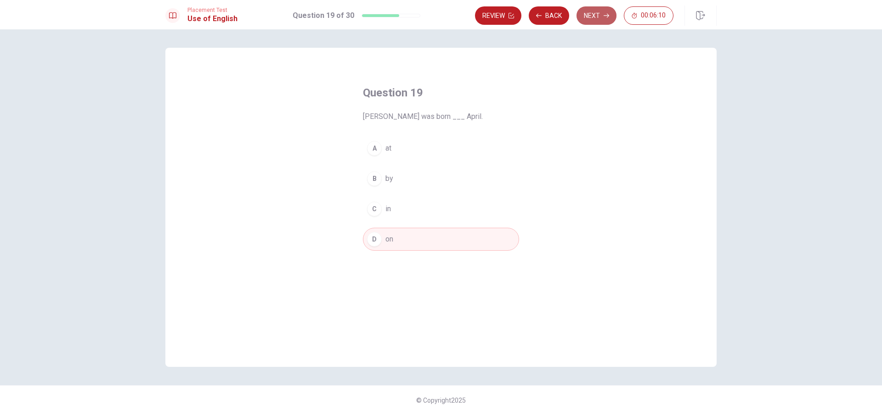
click at [593, 15] on button "Next" at bounding box center [596, 15] width 40 height 18
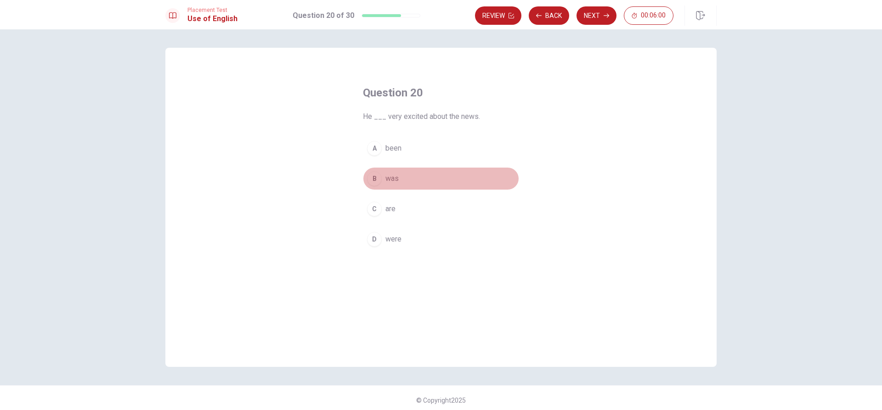
click at [396, 176] on button "B was" at bounding box center [441, 178] width 156 height 23
click at [608, 14] on icon "button" at bounding box center [607, 16] width 6 height 6
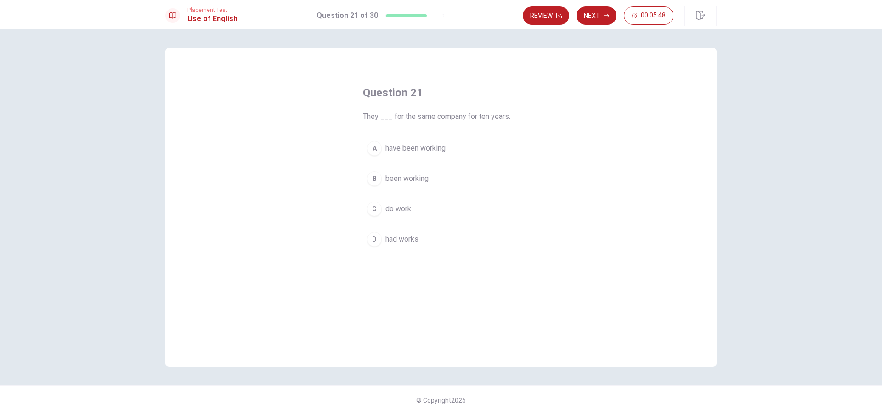
click at [436, 147] on span "have been working" at bounding box center [415, 148] width 60 height 11
click at [594, 16] on button "Next" at bounding box center [596, 15] width 40 height 18
click at [440, 155] on button "A fixing something" at bounding box center [441, 148] width 156 height 23
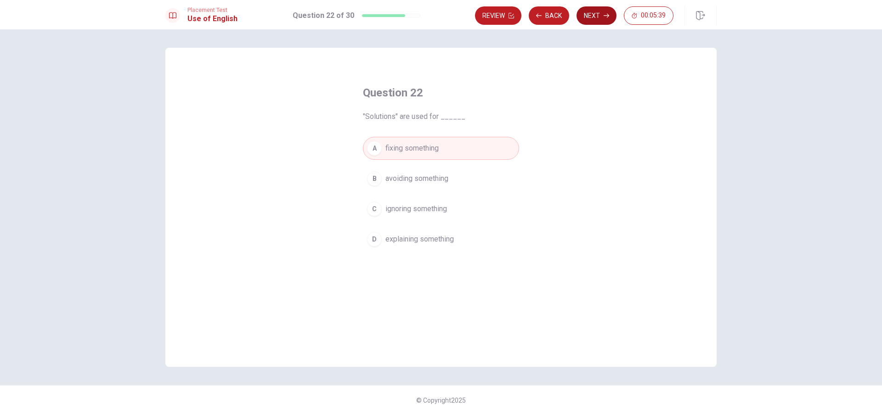
click at [598, 9] on button "Next" at bounding box center [596, 15] width 40 height 18
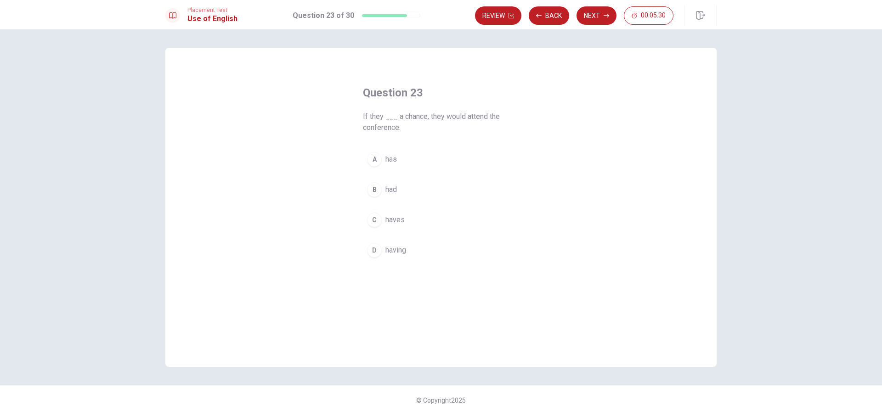
drag, startPoint x: 492, startPoint y: 122, endPoint x: 505, endPoint y: 120, distance: 12.5
click at [505, 120] on span "If they ___ a chance, they would attend the conference." at bounding box center [441, 122] width 156 height 22
click at [434, 122] on span "If they ___ a chance, they would attend the conference." at bounding box center [441, 122] width 156 height 22
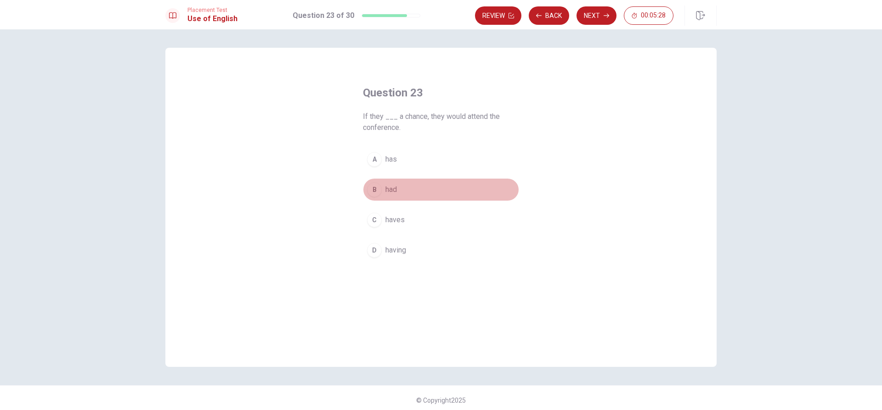
drag, startPoint x: 401, startPoint y: 189, endPoint x: 430, endPoint y: 170, distance: 35.3
click at [406, 186] on button "B had" at bounding box center [441, 189] width 156 height 23
click at [581, 26] on div "Placement Test Use of English Question 23 of 30 Review Back Next 00:05:28" at bounding box center [441, 14] width 882 height 29
click at [597, 20] on button "Next" at bounding box center [596, 15] width 40 height 18
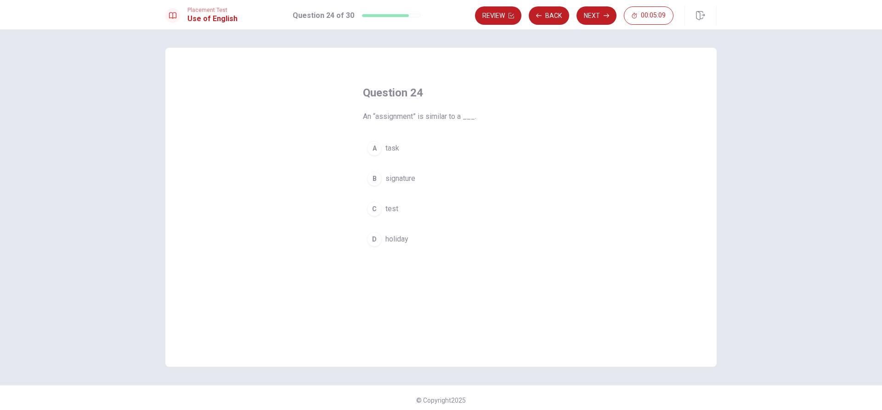
click at [390, 209] on span "test" at bounding box center [391, 208] width 13 height 11
click at [585, 15] on button "Next" at bounding box center [596, 15] width 40 height 18
click at [399, 183] on button "B an" at bounding box center [441, 178] width 156 height 23
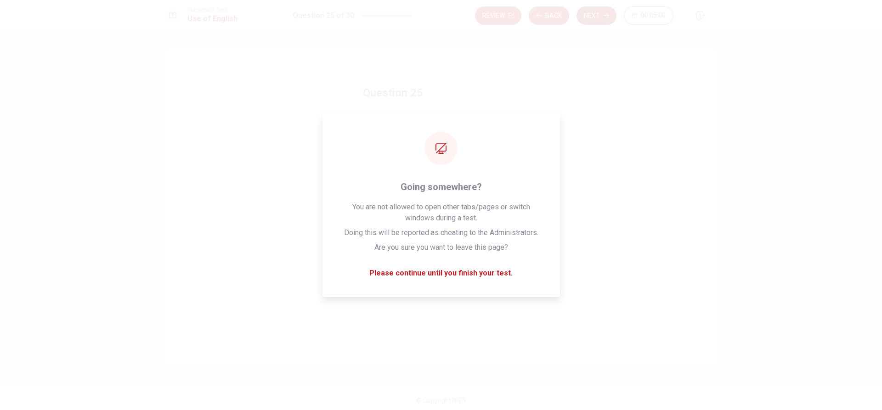
click at [587, 17] on button "Next" at bounding box center [596, 15] width 40 height 18
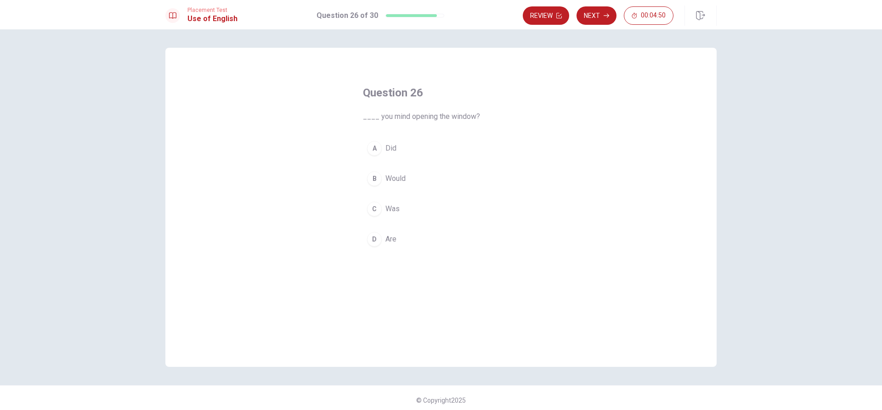
drag, startPoint x: 392, startPoint y: 235, endPoint x: 410, endPoint y: 216, distance: 26.0
click at [392, 235] on span "Are" at bounding box center [390, 239] width 11 height 11
click at [595, 23] on button "Next" at bounding box center [596, 15] width 40 height 18
click at [395, 174] on span "baked" at bounding box center [395, 178] width 20 height 11
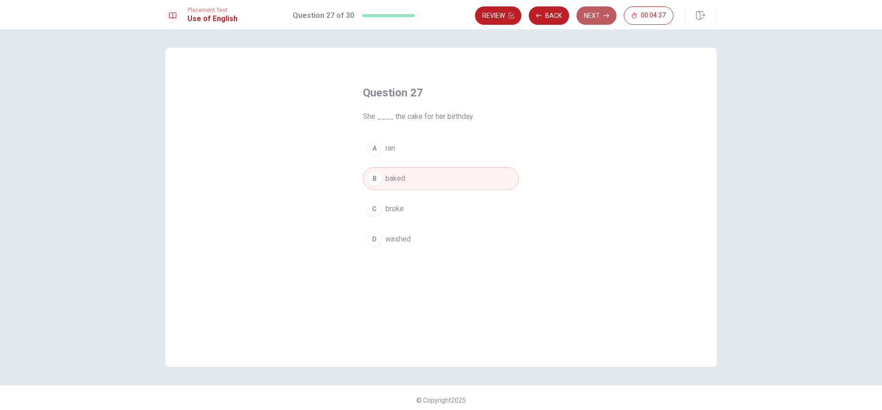
click at [602, 16] on button "Next" at bounding box center [596, 15] width 40 height 18
click at [409, 152] on button "A honest" at bounding box center [441, 148] width 156 height 23
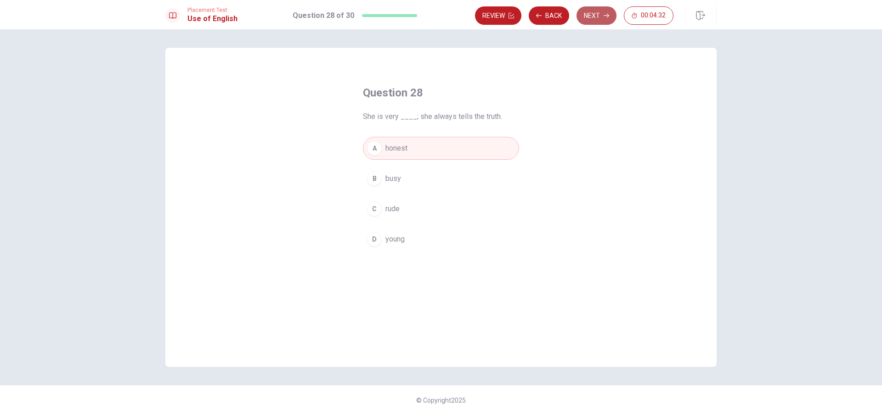
click at [593, 16] on button "Next" at bounding box center [596, 15] width 40 height 18
drag, startPoint x: 396, startPoint y: 170, endPoint x: 472, endPoint y: 108, distance: 97.6
click at [396, 170] on button "B sofa" at bounding box center [441, 178] width 156 height 23
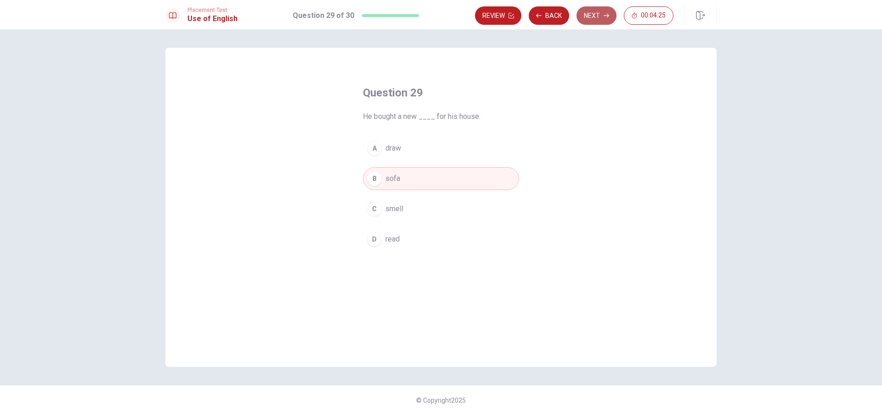
click at [609, 13] on icon "button" at bounding box center [607, 16] width 6 height 6
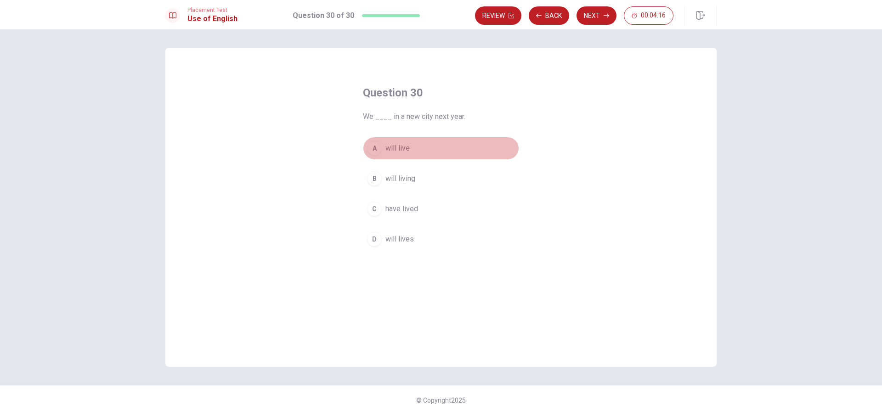
click at [415, 152] on button "A will live" at bounding box center [441, 148] width 156 height 23
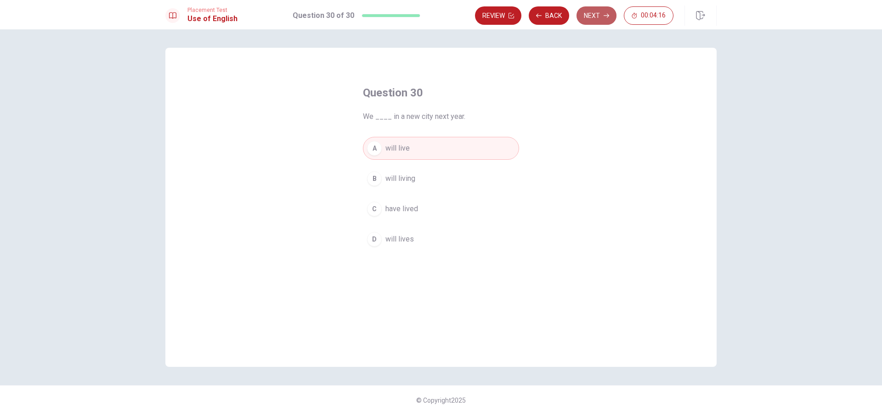
click at [596, 20] on button "Next" at bounding box center [596, 15] width 40 height 18
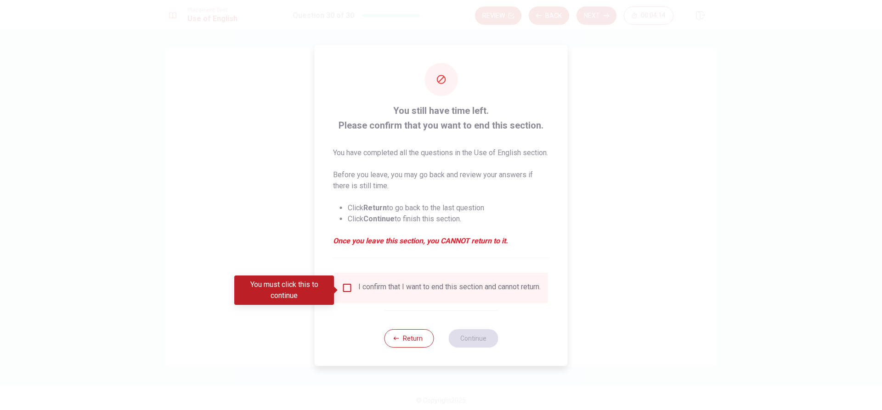
click at [353, 293] on div "I confirm that I want to end this section and cannot return." at bounding box center [441, 287] width 199 height 11
click at [333, 292] on div "You must click this to continue" at bounding box center [284, 290] width 100 height 29
click at [347, 285] on div "I confirm that I want to end this section and cannot return." at bounding box center [441, 288] width 214 height 30
click at [349, 289] on input "You must click this to continue" at bounding box center [347, 287] width 11 height 11
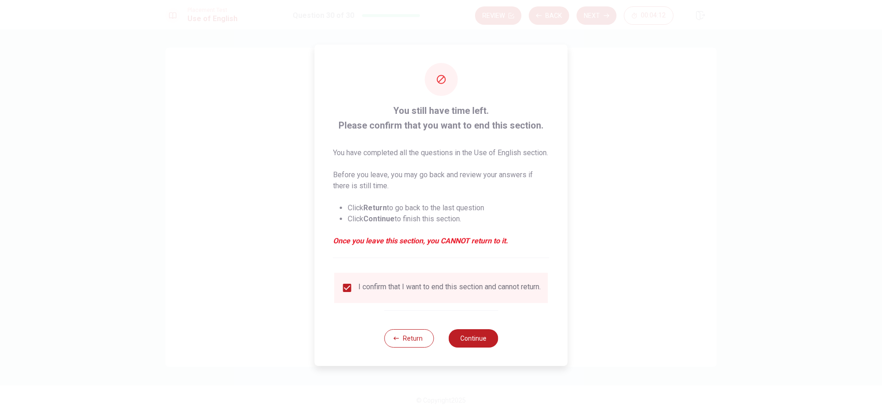
drag, startPoint x: 437, startPoint y: 109, endPoint x: 500, endPoint y: 117, distance: 63.4
click at [500, 117] on span "You still have time left. Please confirm that you want to end this section." at bounding box center [441, 117] width 216 height 29
click at [457, 348] on button "Continue" at bounding box center [473, 338] width 50 height 18
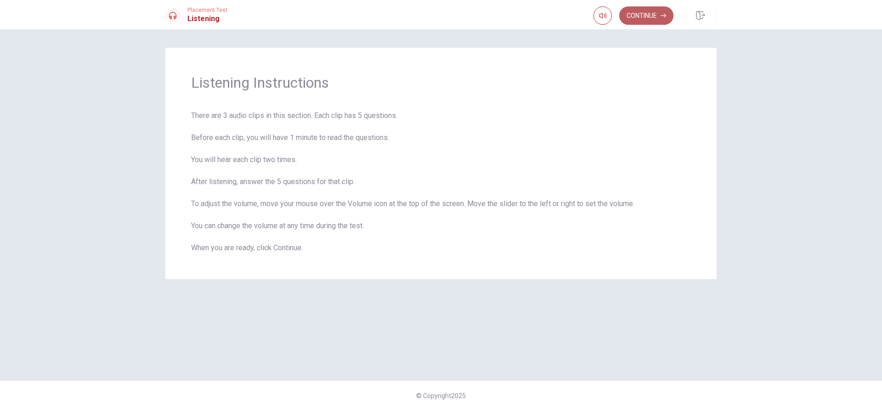
click at [642, 23] on button "Continue" at bounding box center [646, 15] width 54 height 18
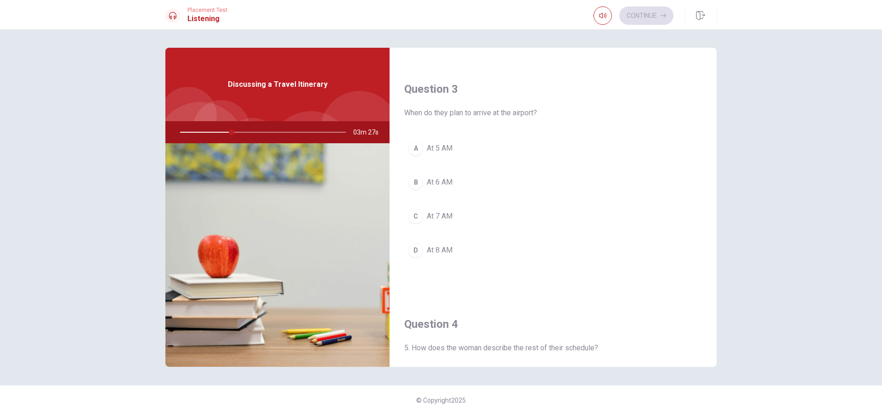
scroll to position [459, 0]
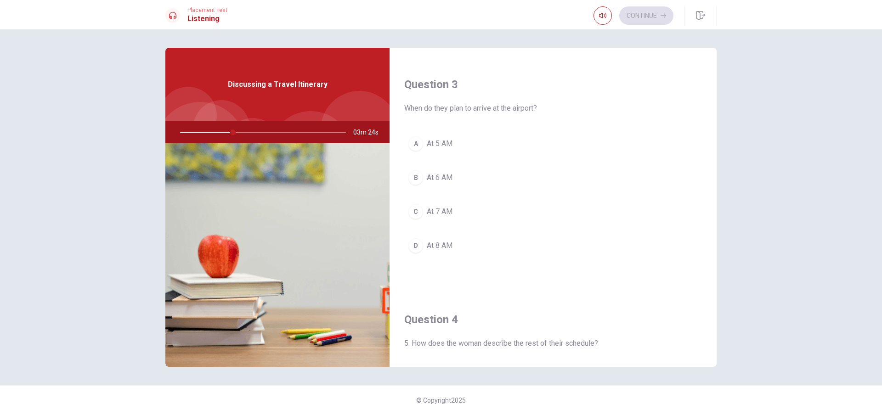
click at [441, 176] on span "At 6 AM" at bounding box center [440, 177] width 26 height 11
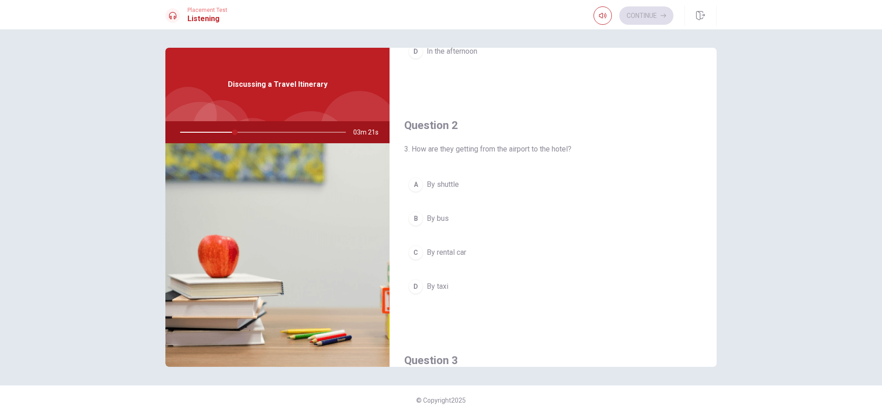
scroll to position [184, 0]
click at [446, 184] on span "By shuttle" at bounding box center [443, 184] width 32 height 11
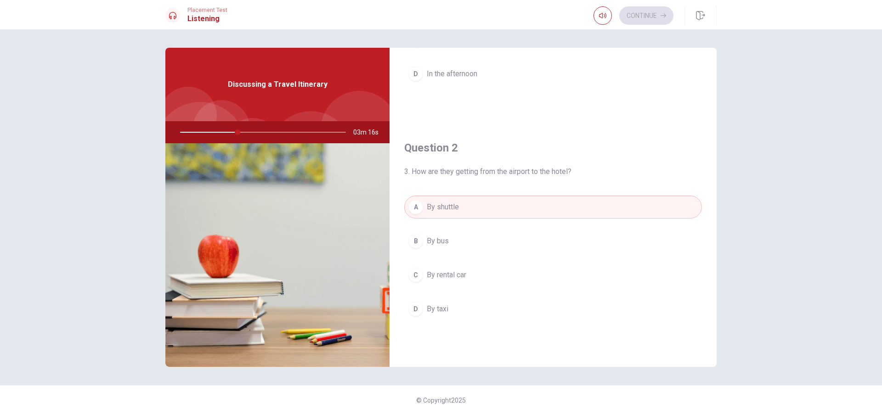
scroll to position [0, 0]
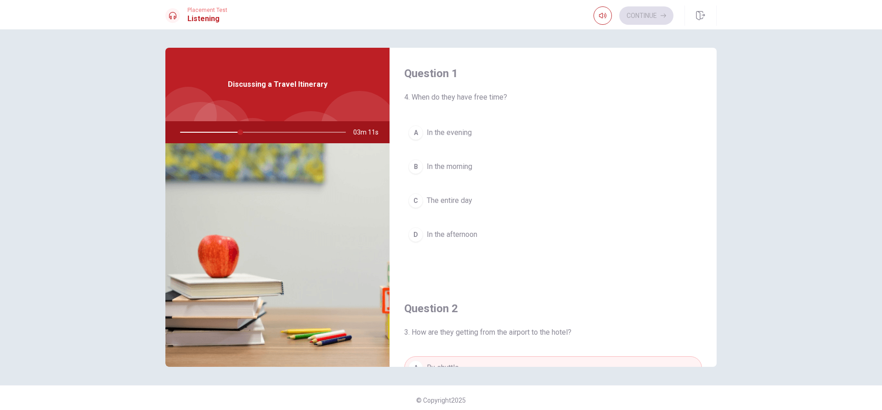
click at [472, 231] on span "In the afternoon" at bounding box center [452, 234] width 51 height 11
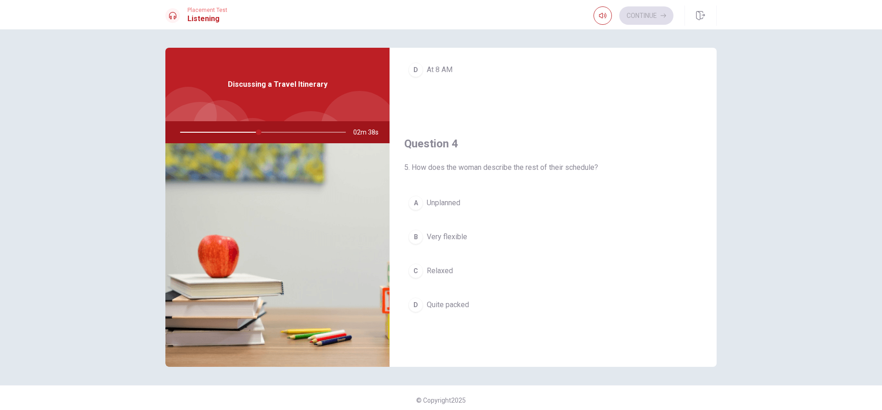
scroll to position [643, 0]
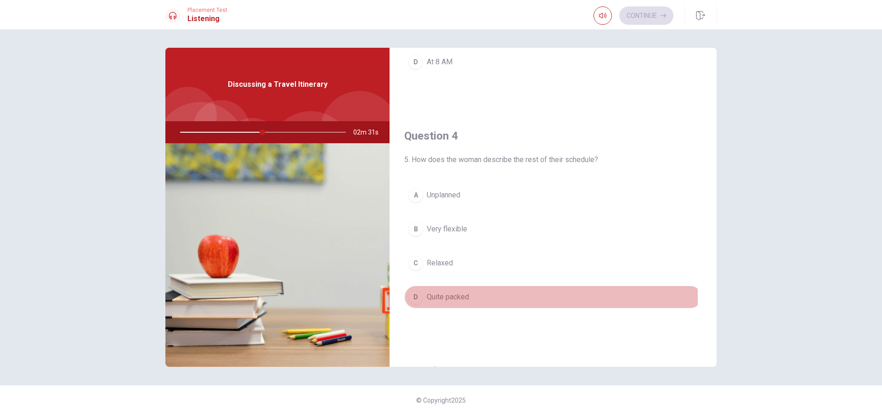
click at [489, 297] on button "D Quite packed" at bounding box center [553, 297] width 298 height 23
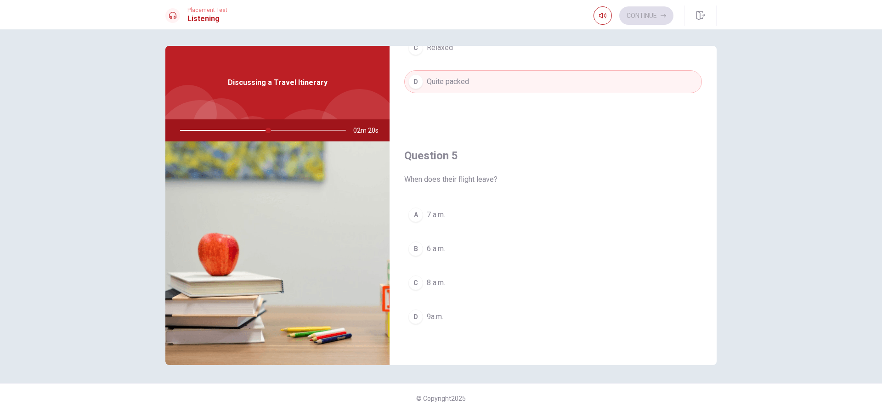
scroll to position [0, 0]
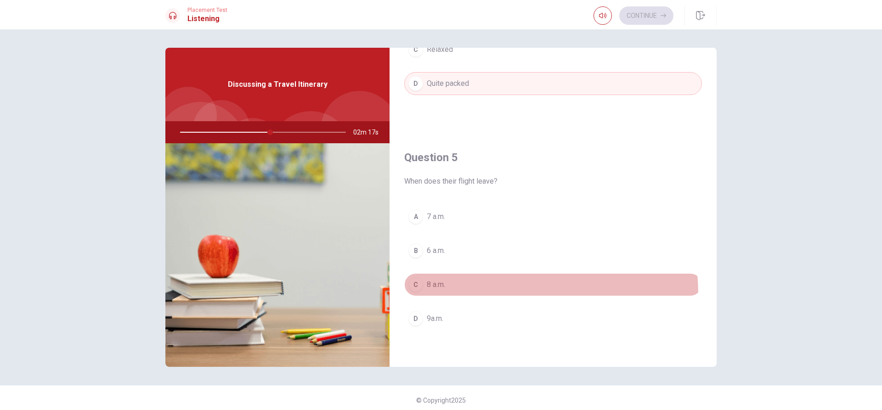
click at [474, 295] on button "C 8 a.m." at bounding box center [553, 284] width 298 height 23
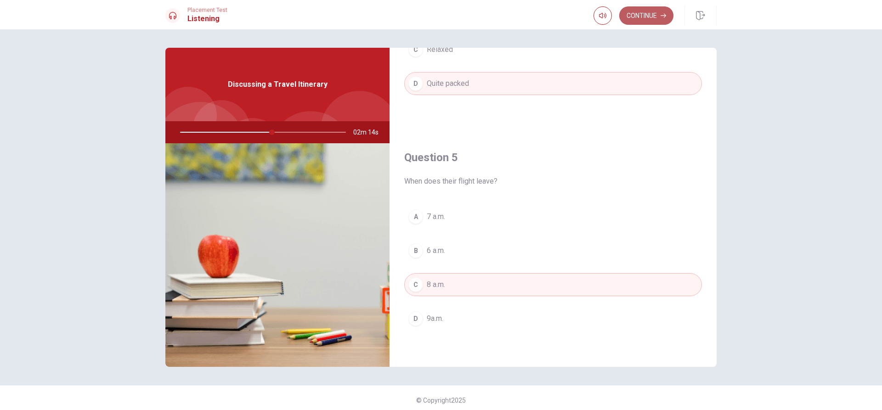
click at [665, 17] on icon "button" at bounding box center [663, 16] width 6 height 6
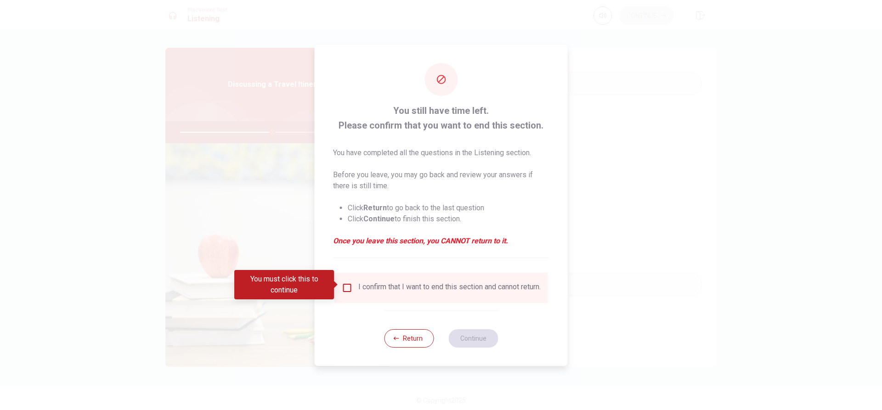
drag, startPoint x: 380, startPoint y: 303, endPoint x: 367, endPoint y: 277, distance: 29.2
click at [381, 300] on div "I confirm that I want to end this section and cannot return." at bounding box center [441, 288] width 214 height 30
click at [343, 283] on input "You must click this to continue" at bounding box center [347, 287] width 11 height 11
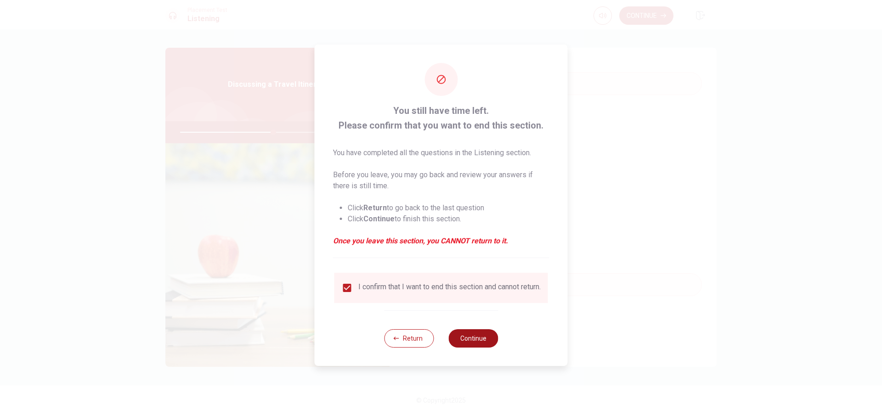
drag, startPoint x: 466, startPoint y: 344, endPoint x: 465, endPoint y: 350, distance: 5.2
click at [465, 348] on button "Continue" at bounding box center [473, 338] width 50 height 18
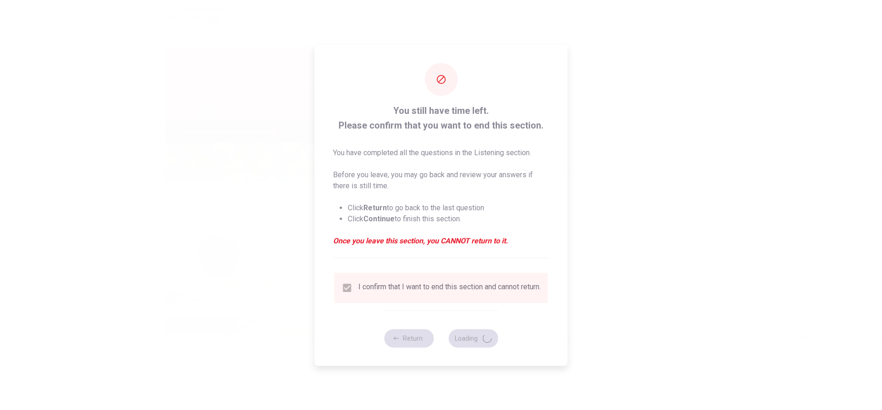
type input "57"
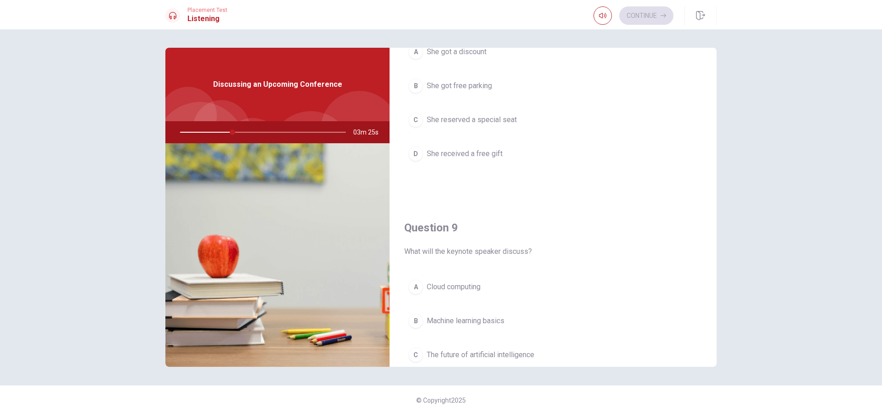
scroll to position [505, 0]
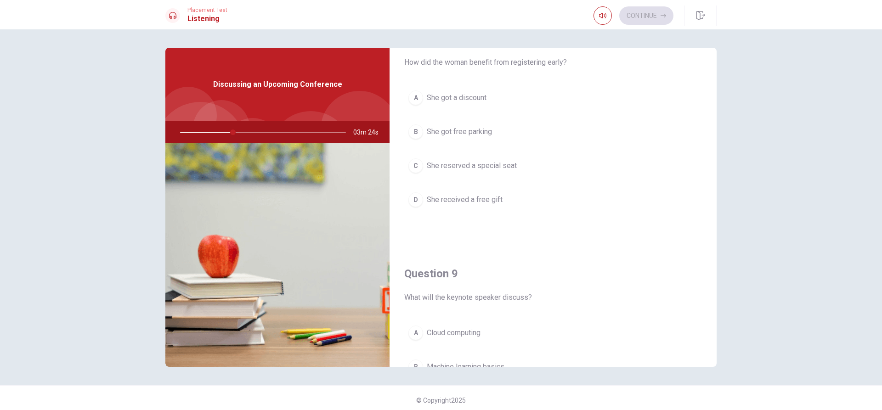
click at [435, 93] on span "She got a discount" at bounding box center [457, 97] width 60 height 11
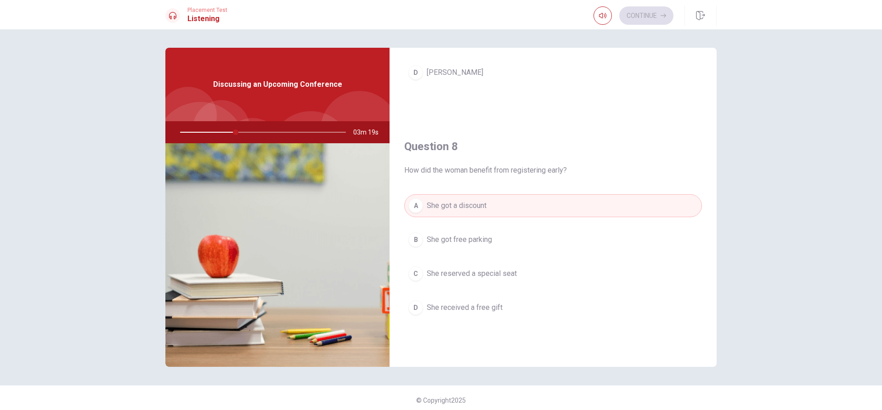
scroll to position [276, 0]
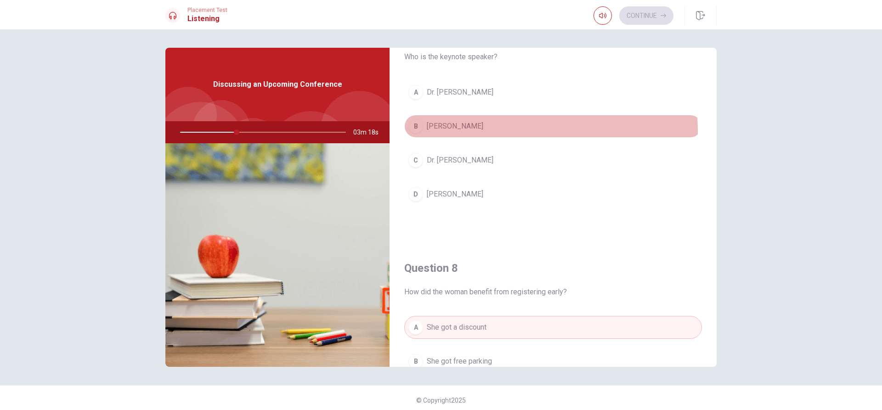
click at [484, 130] on button "B [PERSON_NAME]" at bounding box center [553, 126] width 298 height 23
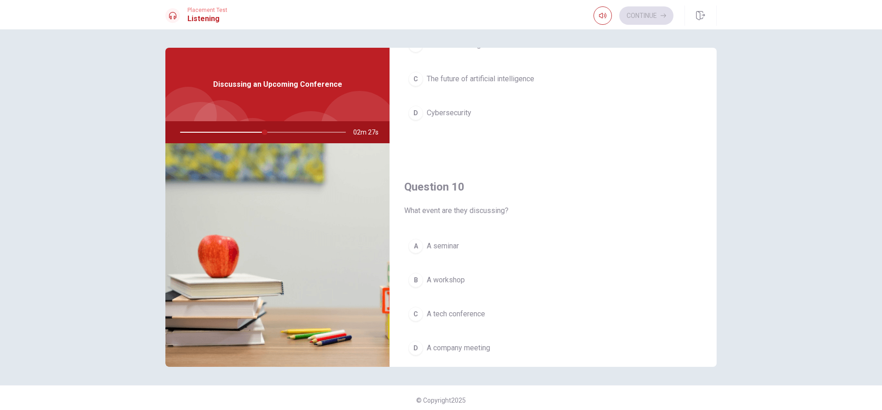
scroll to position [857, 0]
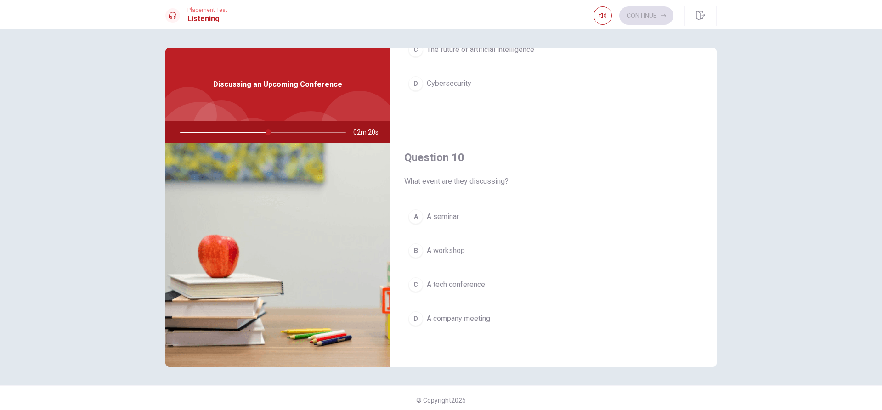
click at [247, 131] on div at bounding box center [261, 132] width 184 height 22
click at [257, 131] on div at bounding box center [261, 132] width 184 height 22
drag, startPoint x: 265, startPoint y: 133, endPoint x: 218, endPoint y: 134, distance: 47.8
click at [218, 134] on div at bounding box center [261, 132] width 184 height 22
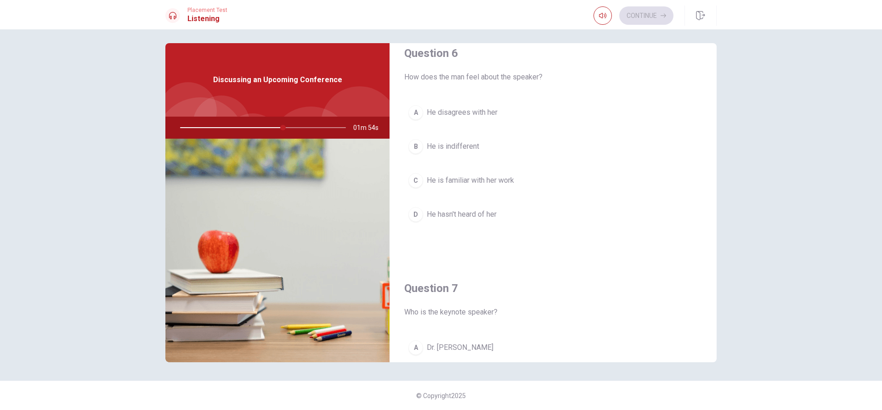
scroll to position [0, 0]
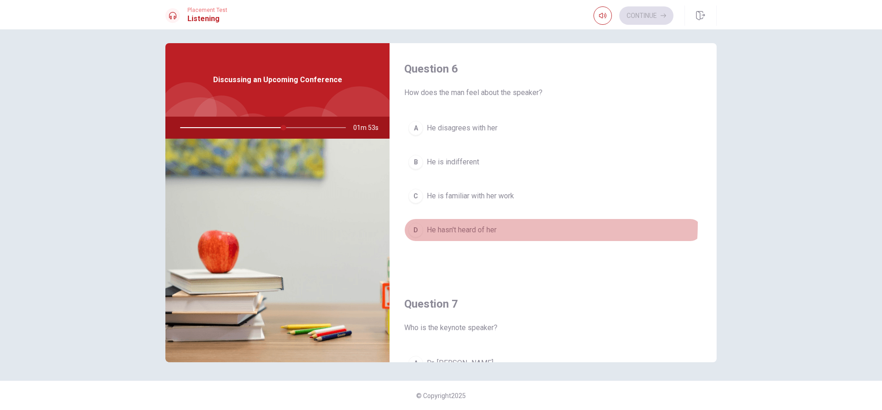
click at [436, 223] on button "D He hasn't heard of her" at bounding box center [553, 230] width 298 height 23
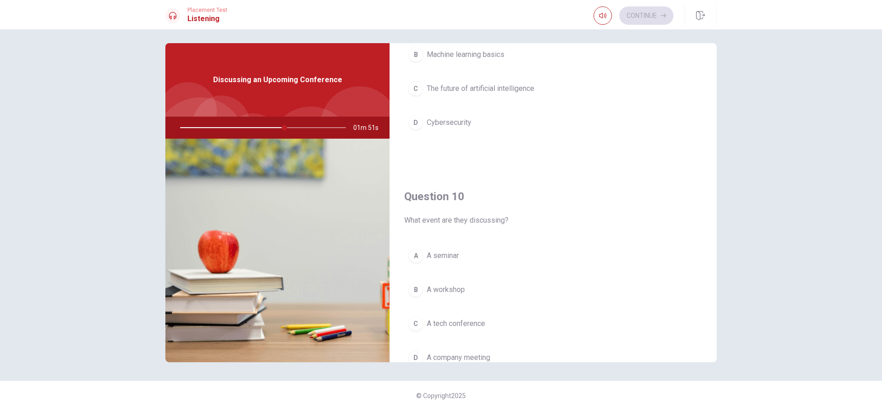
scroll to position [857, 0]
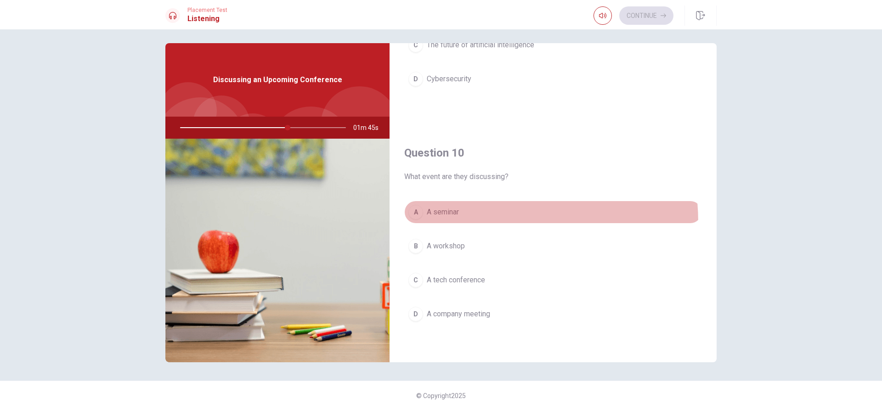
click at [441, 223] on button "A A seminar" at bounding box center [553, 212] width 298 height 23
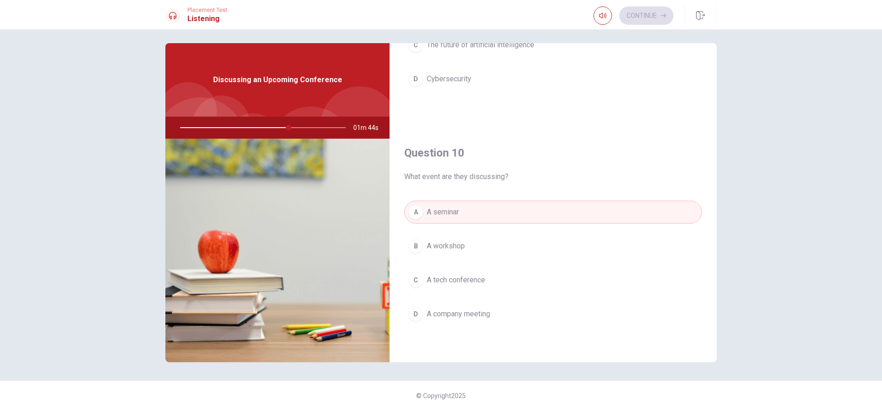
click at [448, 274] on button "C A tech conference" at bounding box center [553, 280] width 298 height 23
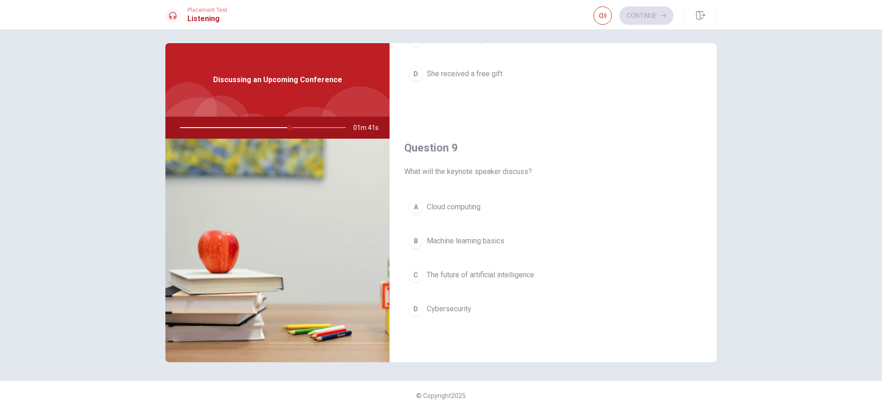
scroll to position [627, 0]
click at [473, 276] on span "The future of artificial intelligence" at bounding box center [480, 274] width 107 height 11
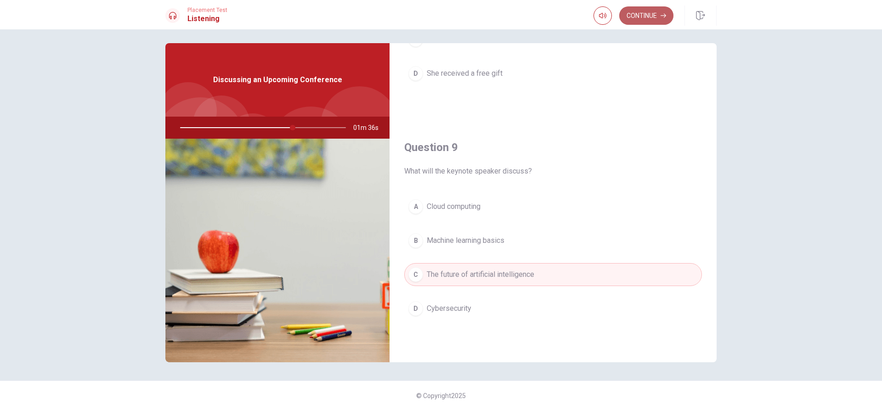
click at [660, 24] on button "Continue" at bounding box center [646, 15] width 54 height 18
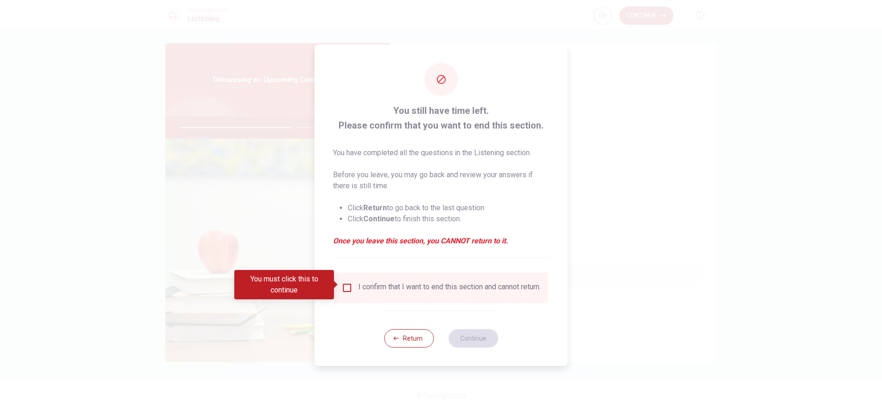
click at [334, 276] on div "You must click this to continue" at bounding box center [287, 284] width 106 height 29
click at [342, 282] on input "You must click this to continue" at bounding box center [347, 287] width 11 height 11
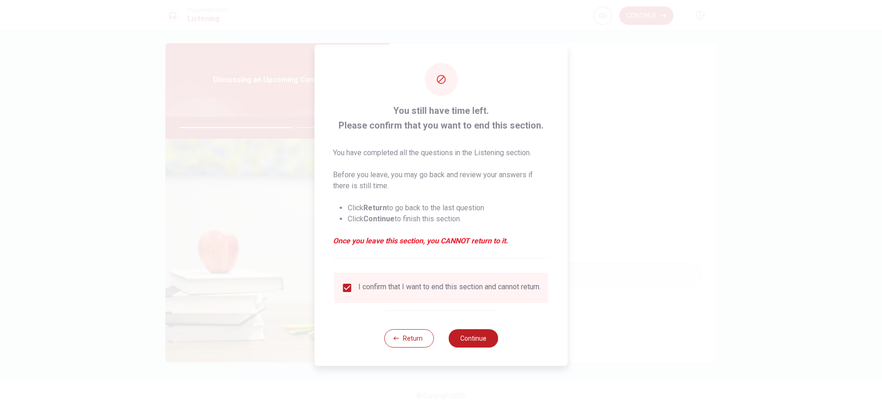
click at [477, 351] on div "Return Continue" at bounding box center [441, 338] width 114 height 56
click at [485, 344] on button "Continue" at bounding box center [473, 338] width 50 height 18
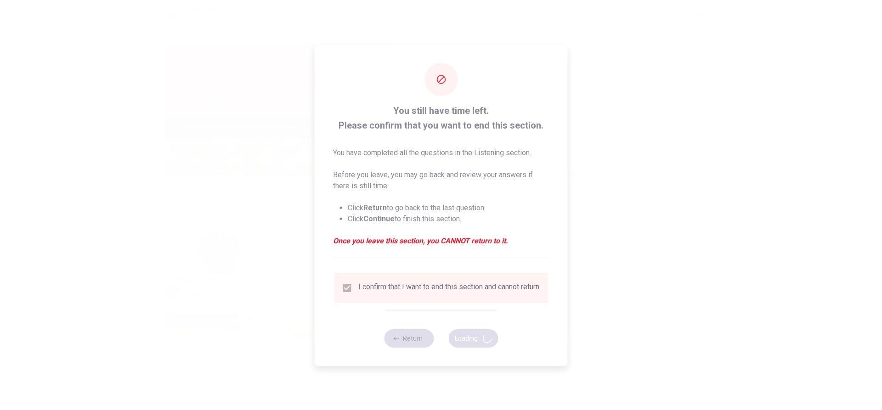
type input "69"
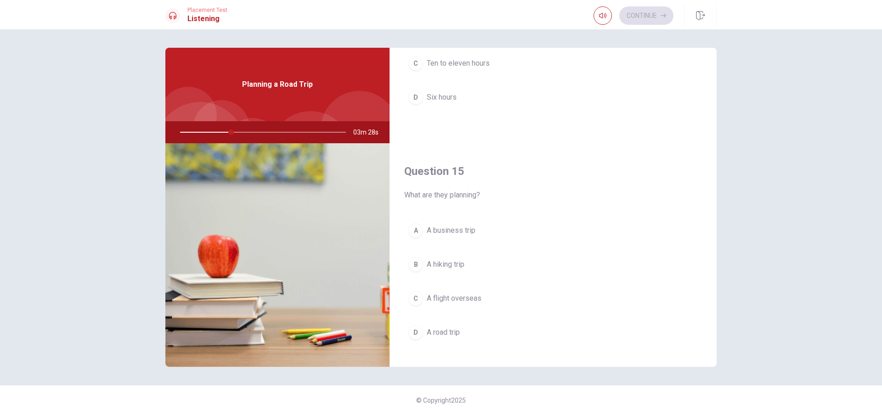
scroll to position [857, 0]
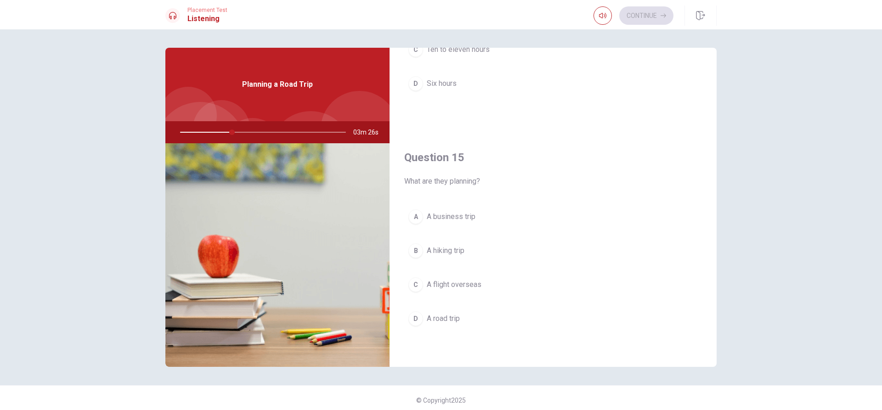
drag, startPoint x: 435, startPoint y: 322, endPoint x: 434, endPoint y: 310, distance: 11.5
click at [435, 322] on span "A road trip" at bounding box center [443, 318] width 33 height 11
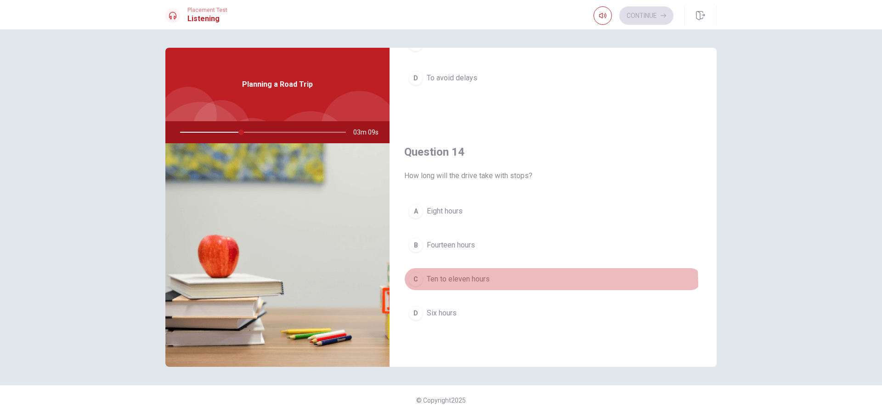
click at [477, 285] on button "C Ten to eleven hours" at bounding box center [553, 279] width 298 height 23
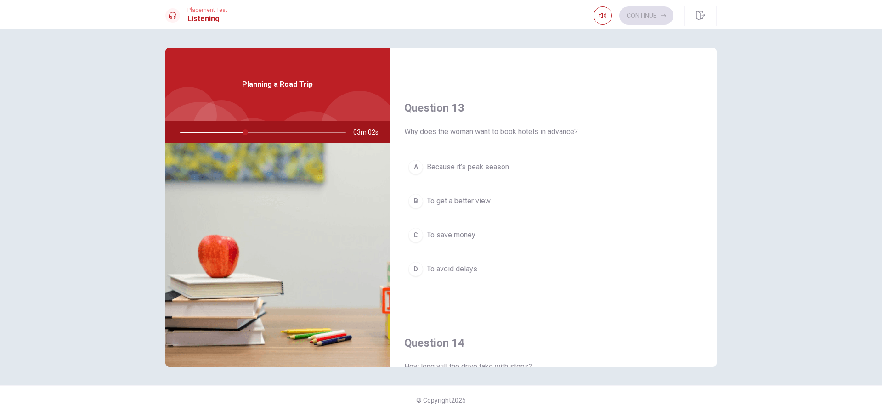
scroll to position [443, 0]
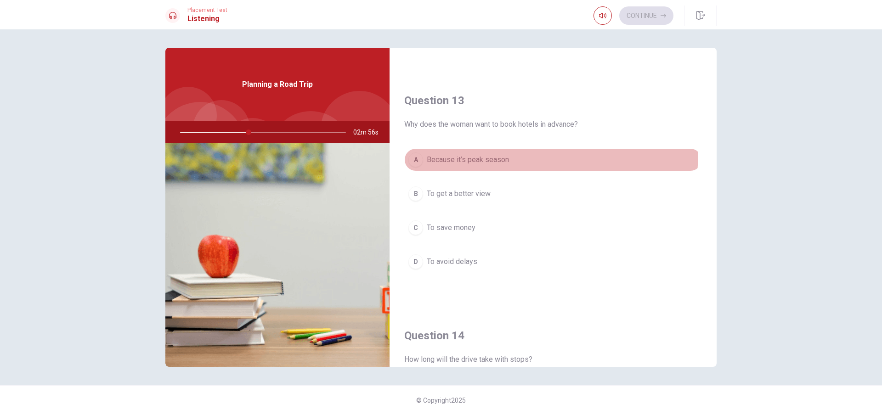
click at [465, 153] on button "A Because it’s peak season" at bounding box center [553, 159] width 298 height 23
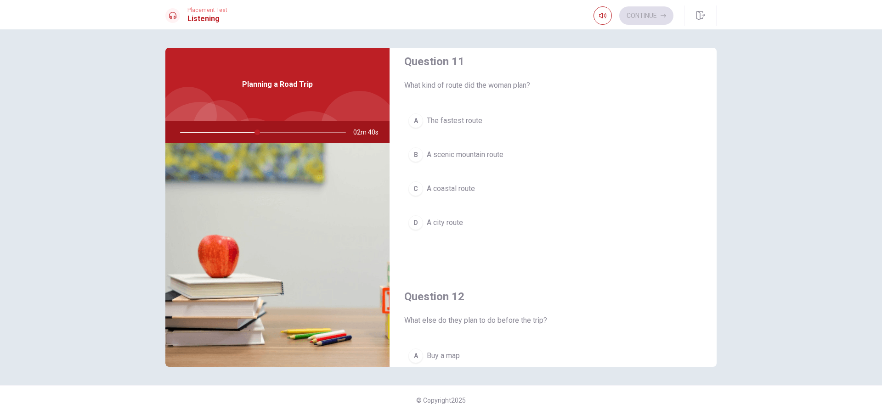
scroll to position [0, 0]
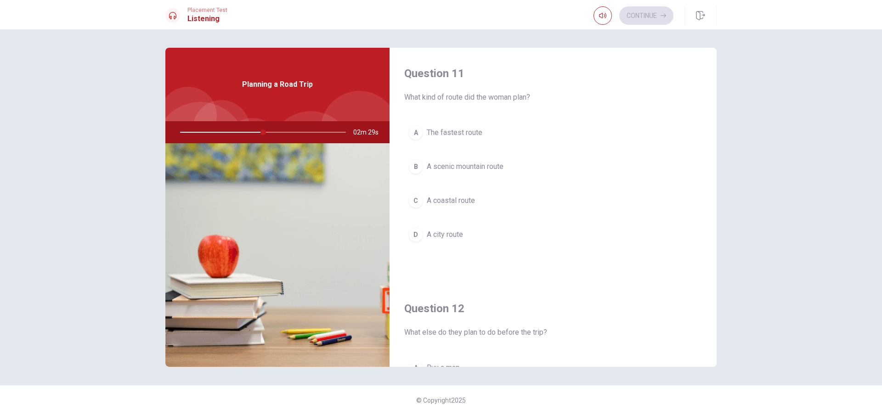
click at [497, 167] on span "A scenic mountain route" at bounding box center [465, 166] width 77 height 11
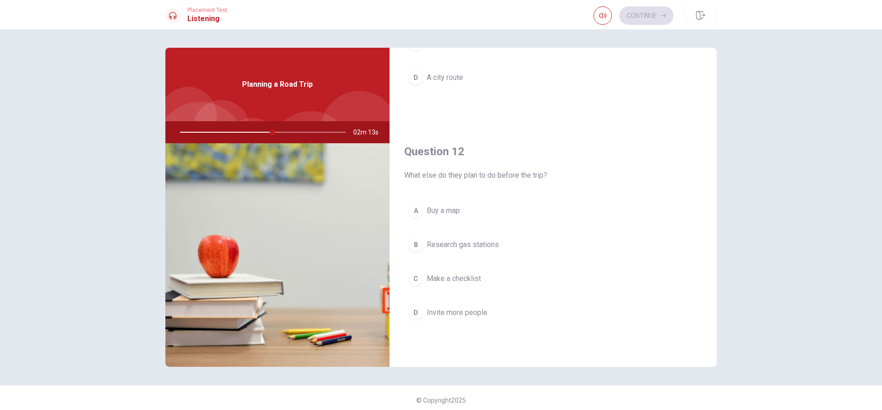
scroll to position [168, 0]
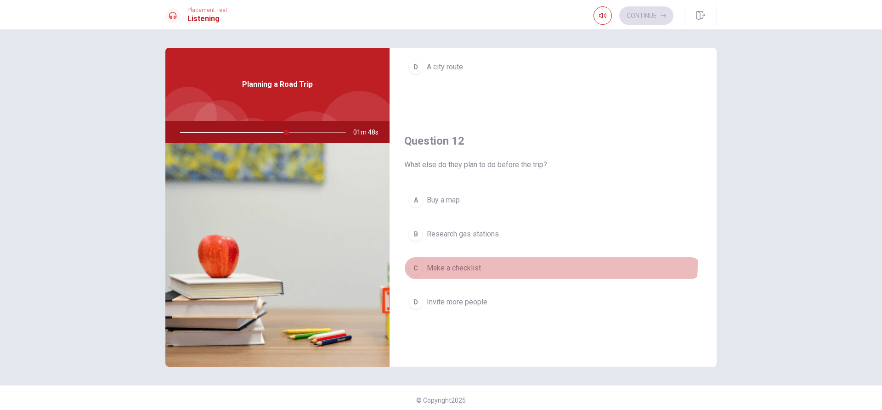
click at [444, 261] on button "C Make a checklist" at bounding box center [553, 268] width 298 height 23
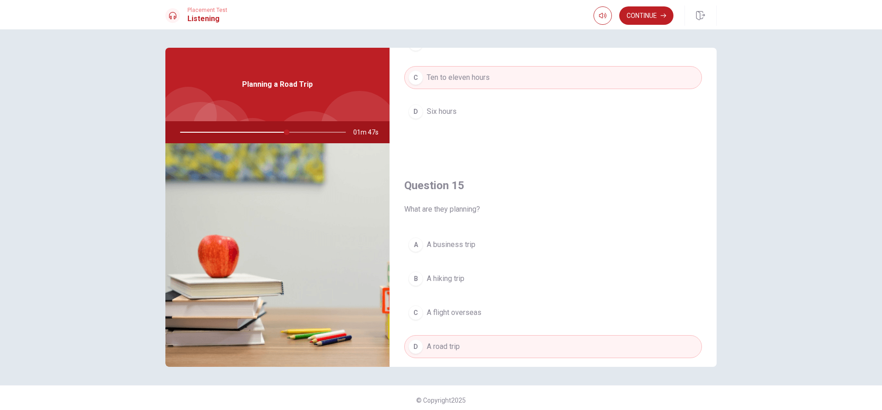
scroll to position [857, 0]
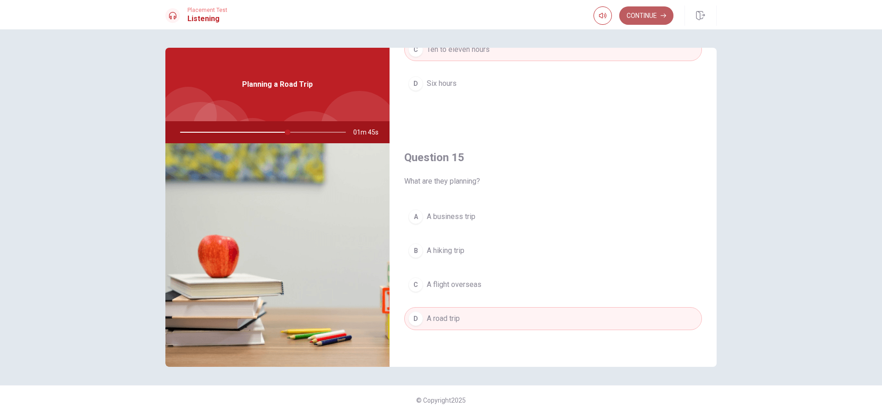
click at [647, 19] on button "Continue" at bounding box center [646, 15] width 54 height 18
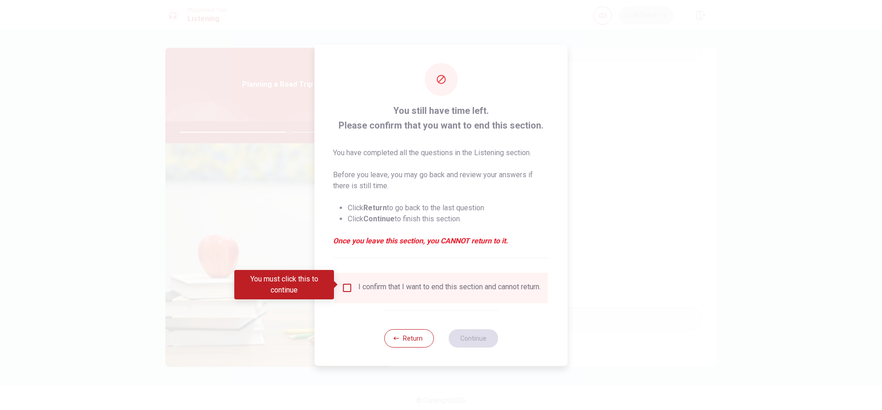
drag, startPoint x: 334, startPoint y: 285, endPoint x: 346, endPoint y: 283, distance: 11.6
click at [335, 285] on span at bounding box center [336, 284] width 5 height 7
click at [343, 283] on input "You must click this to continue" at bounding box center [347, 287] width 11 height 11
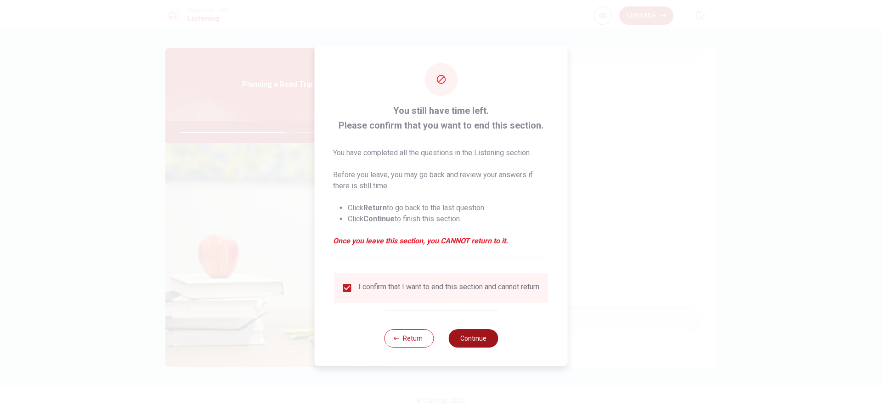
click at [464, 339] on button "Continue" at bounding box center [473, 338] width 50 height 18
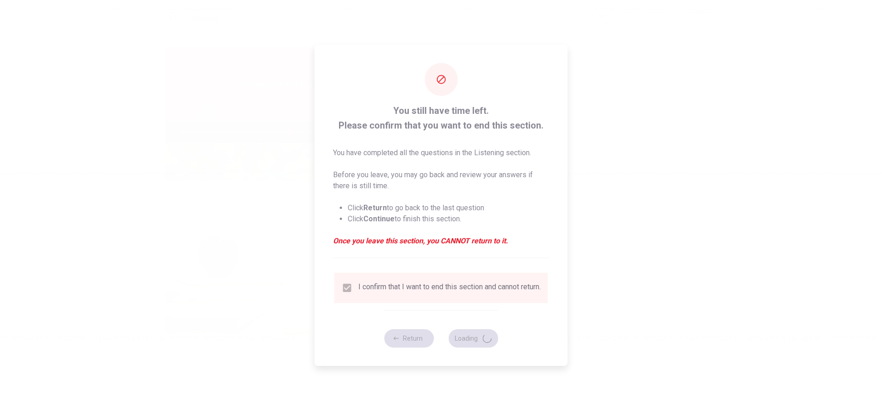
type input "66"
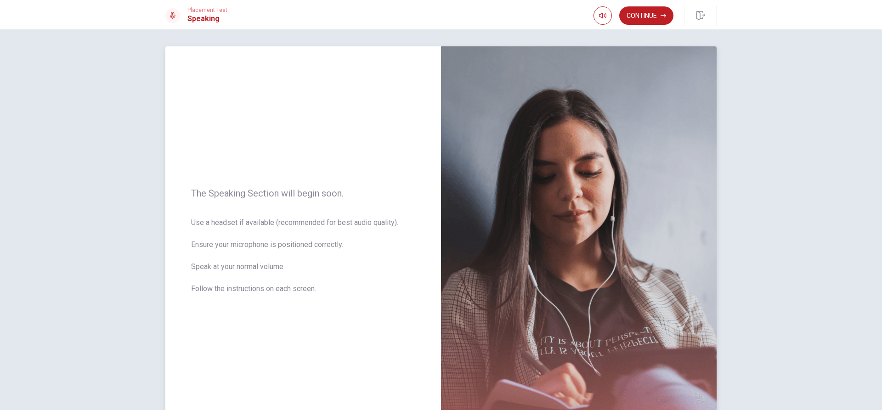
scroll to position [0, 0]
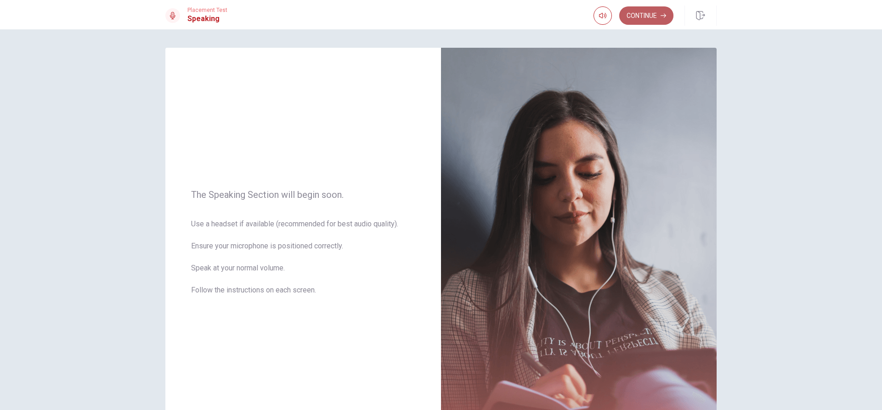
click at [655, 20] on button "Continue" at bounding box center [646, 15] width 54 height 18
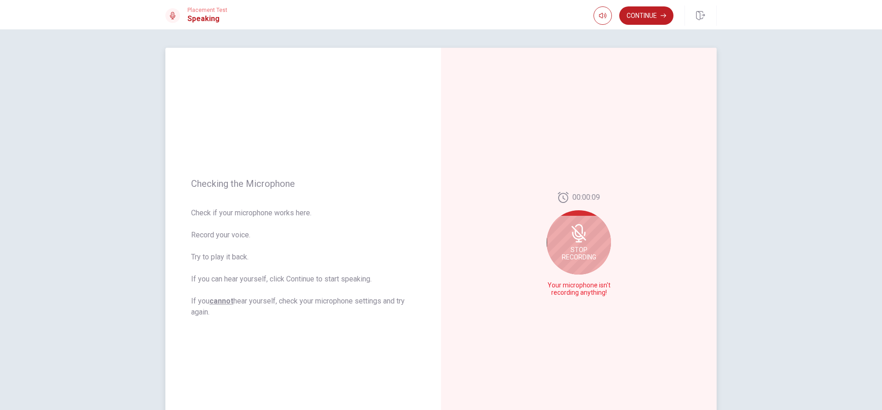
drag, startPoint x: 587, startPoint y: 249, endPoint x: 585, endPoint y: 254, distance: 5.8
click at [587, 250] on span "Stop Recording" at bounding box center [579, 253] width 34 height 15
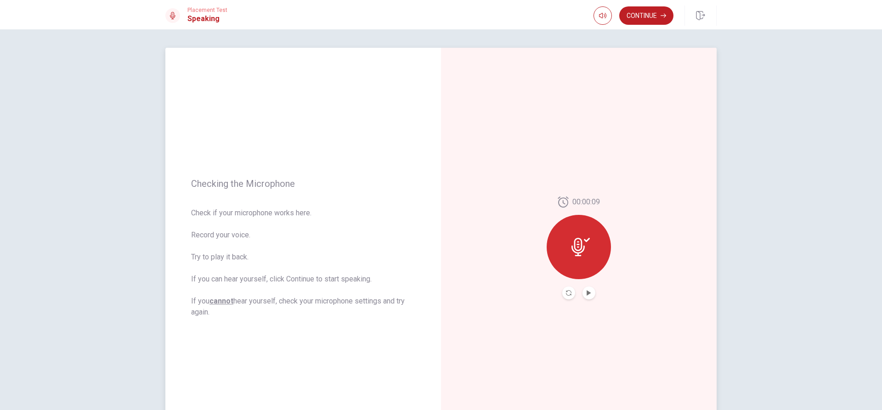
click at [590, 296] on button "Play Audio" at bounding box center [588, 293] width 13 height 13
click at [586, 295] on icon "Pause Audio" at bounding box center [589, 293] width 6 height 6
click at [651, 26] on div "Placement Test Speaking Continue" at bounding box center [441, 14] width 882 height 29
click at [656, 19] on button "Continue" at bounding box center [646, 15] width 54 height 18
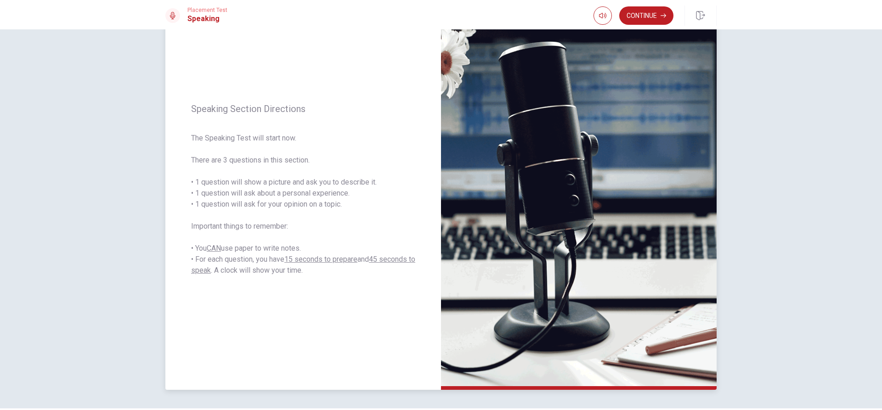
scroll to position [86, 0]
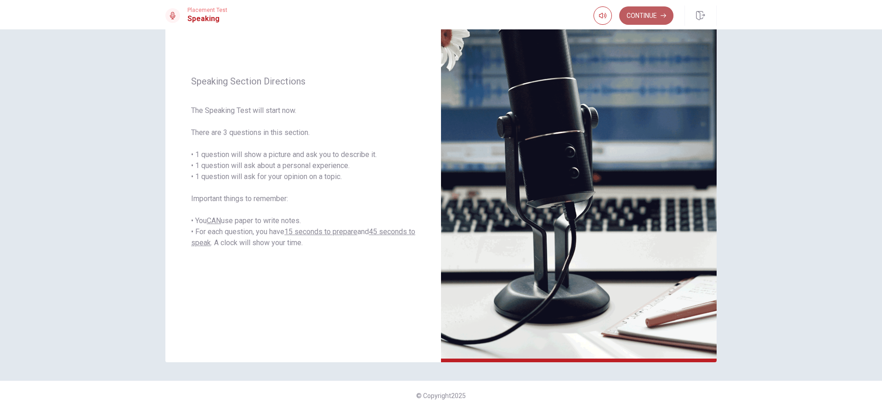
click at [649, 12] on button "Continue" at bounding box center [646, 15] width 54 height 18
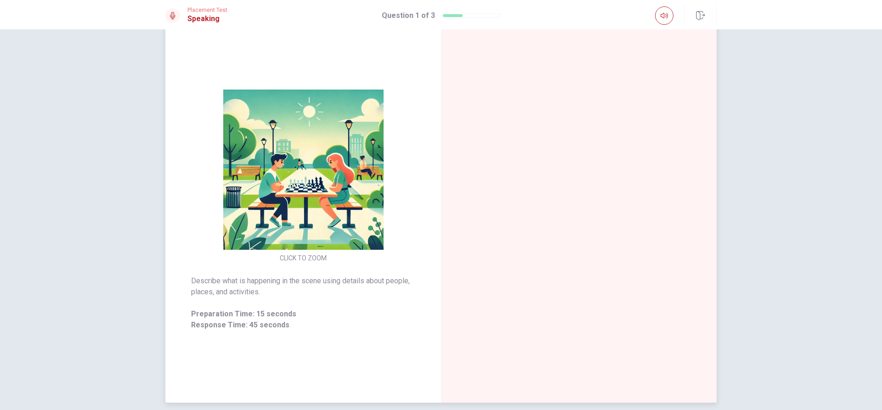
scroll to position [46, 0]
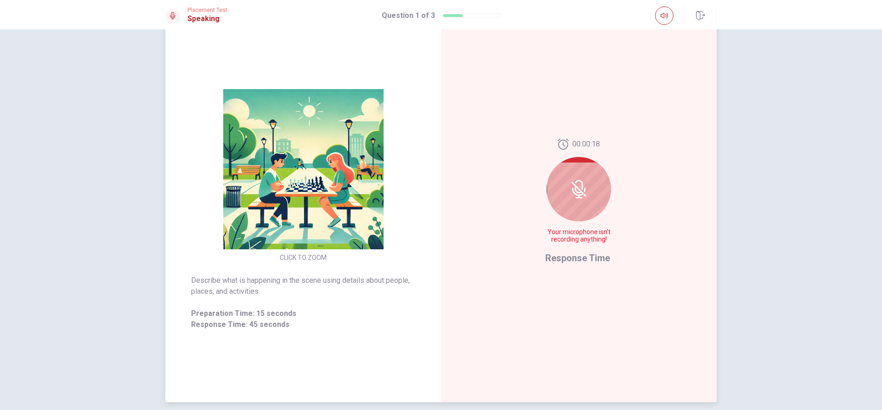
click at [567, 193] on div at bounding box center [579, 189] width 64 height 64
click at [659, 11] on button "button" at bounding box center [664, 15] width 18 height 18
click at [670, 17] on button "button" at bounding box center [664, 15] width 18 height 18
click at [554, 231] on span "Your microphone isn't recording anything!" at bounding box center [578, 236] width 67 height 15
click at [572, 203] on div at bounding box center [579, 189] width 64 height 64
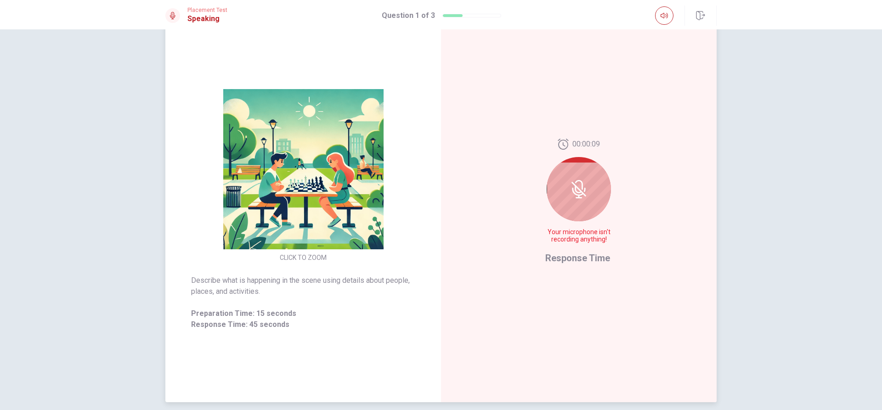
click at [572, 206] on div at bounding box center [579, 189] width 64 height 64
click at [573, 206] on div at bounding box center [579, 189] width 64 height 64
click at [576, 208] on div at bounding box center [579, 189] width 64 height 64
click at [577, 208] on div at bounding box center [579, 189] width 64 height 64
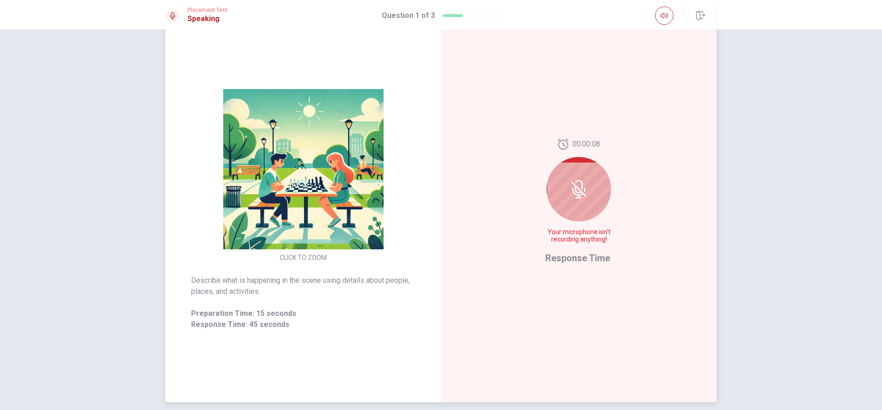
drag, startPoint x: 588, startPoint y: 208, endPoint x: 593, endPoint y: 209, distance: 5.1
click at [588, 209] on div at bounding box center [579, 189] width 64 height 64
click at [593, 209] on div at bounding box center [579, 189] width 64 height 64
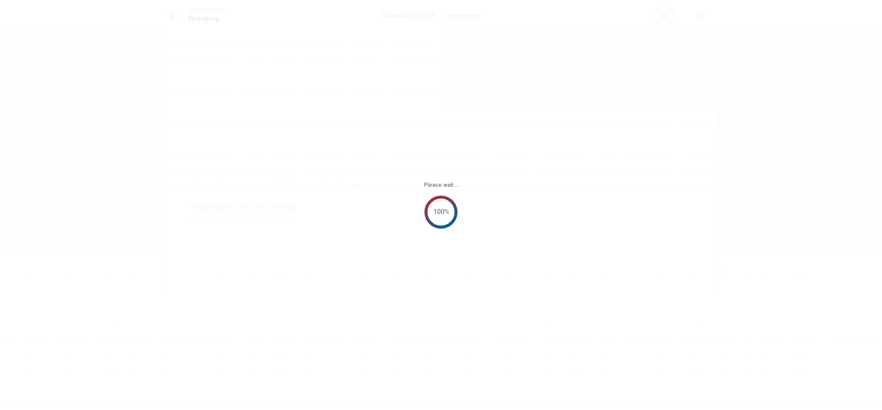
scroll to position [0, 0]
click at [587, 248] on div "Please wait... 0%" at bounding box center [441, 205] width 882 height 410
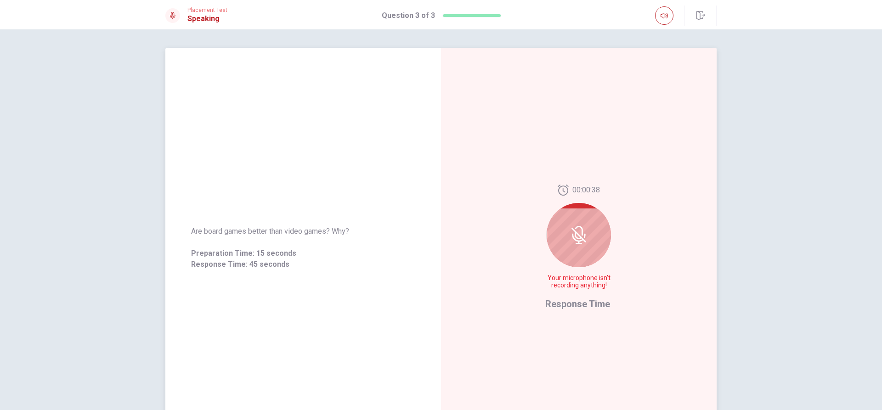
click at [566, 246] on div at bounding box center [579, 235] width 64 height 64
click at [582, 246] on div at bounding box center [579, 235] width 64 height 64
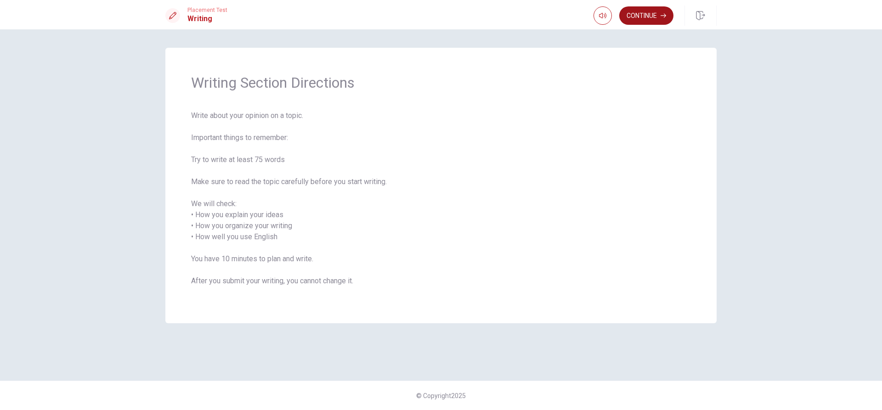
click at [642, 18] on button "Continue" at bounding box center [646, 15] width 54 height 18
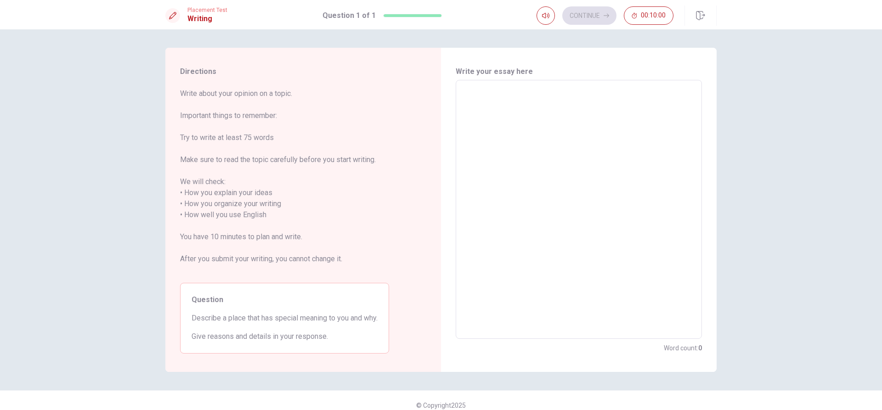
click at [510, 126] on textarea at bounding box center [578, 210] width 233 height 244
drag, startPoint x: 581, startPoint y: 17, endPoint x: 559, endPoint y: 16, distance: 21.6
click at [577, 17] on div "Continue 00:08:43" at bounding box center [604, 15] width 137 height 18
click at [542, 11] on button "button" at bounding box center [545, 15] width 18 height 18
type input "0"
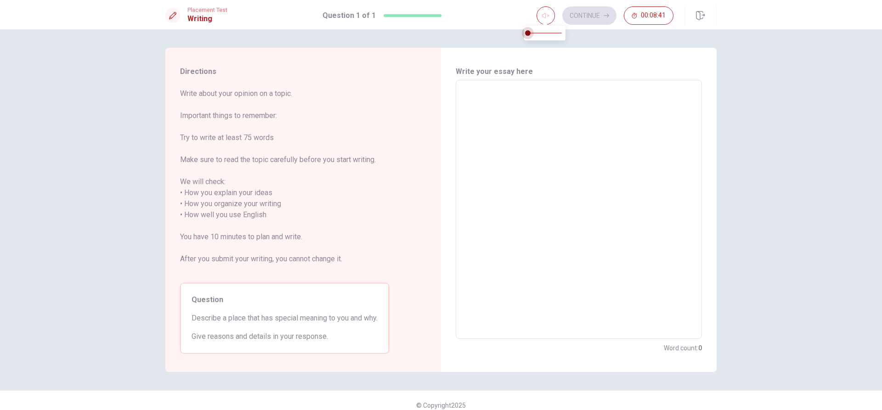
drag, startPoint x: 555, startPoint y: 33, endPoint x: 519, endPoint y: 40, distance: 36.1
click at [519, 40] on body "This site uses cookies, as explained in our Privacy Policy . If you agree to th…" at bounding box center [441, 205] width 882 height 410
click at [580, 157] on textarea at bounding box center [578, 210] width 233 height 244
type textarea "T"
type textarea "x"
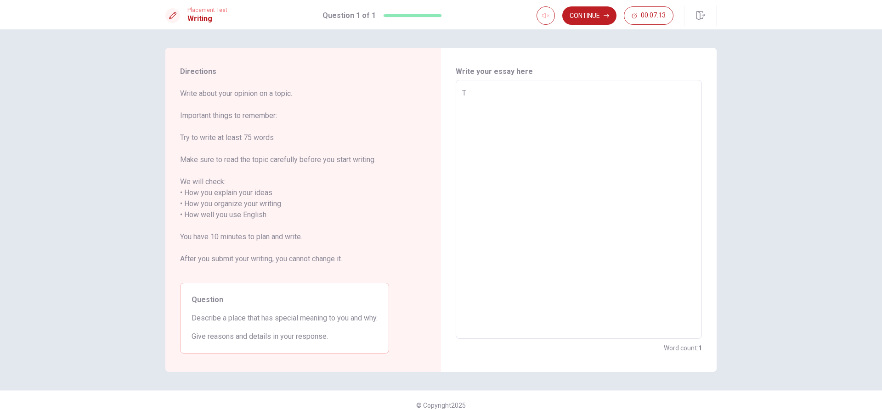
type textarea "Th"
type textarea "x"
type textarea "The"
type textarea "x"
type textarea "The"
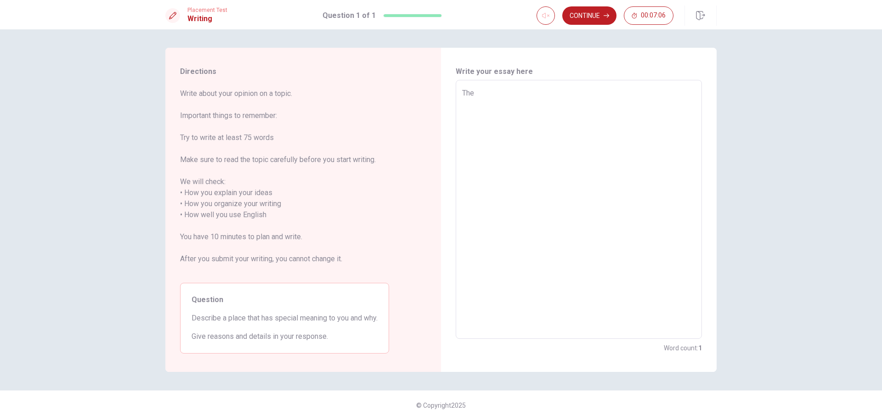
type textarea "x"
type textarea "The o"
type textarea "x"
type textarea "The on"
type textarea "x"
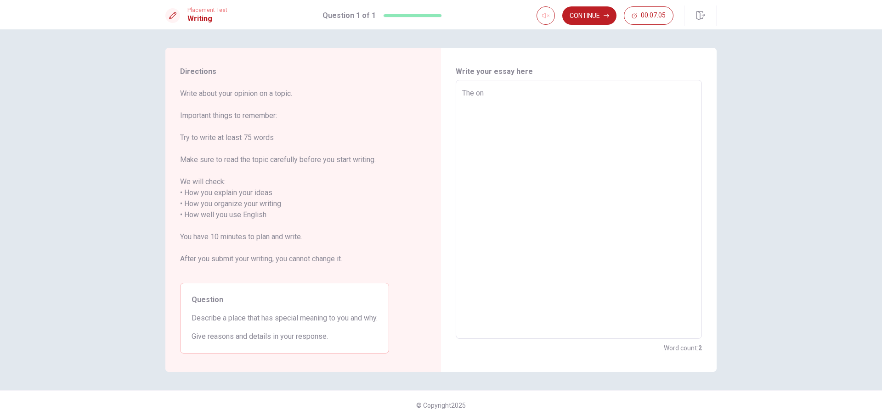
type textarea "The one"
type textarea "x"
type textarea "The one"
type textarea "x"
type textarea "The one o"
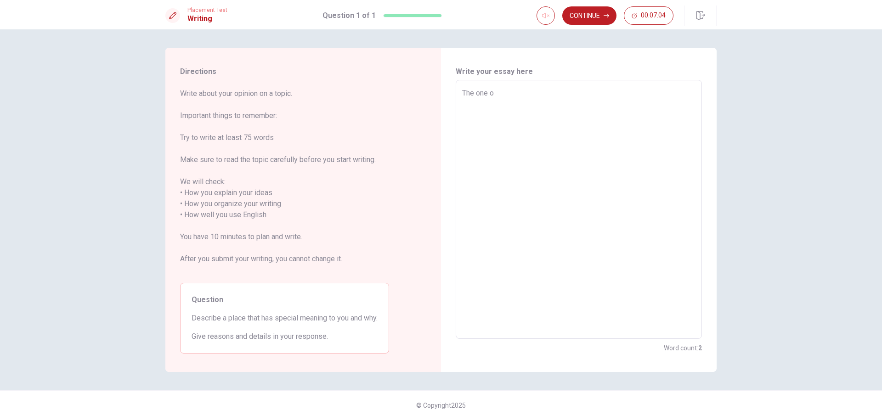
type textarea "x"
type textarea "The one of"
type textarea "x"
type textarea "The one of"
type textarea "x"
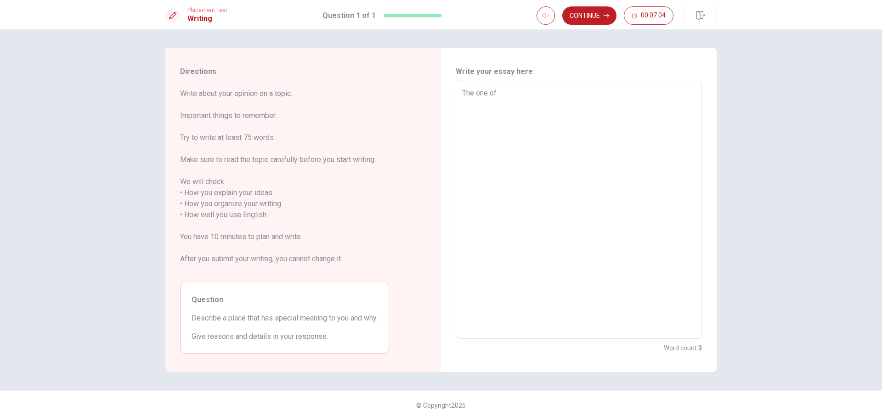
type textarea "The one of t"
type textarea "x"
type textarea "The one of th"
type textarea "x"
type textarea "The one of the"
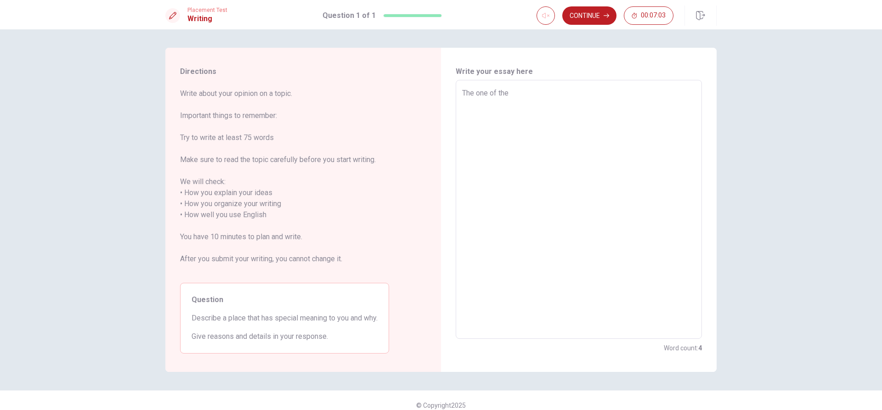
type textarea "x"
type textarea "The one of the"
type textarea "x"
type textarea "The one of the l"
type textarea "x"
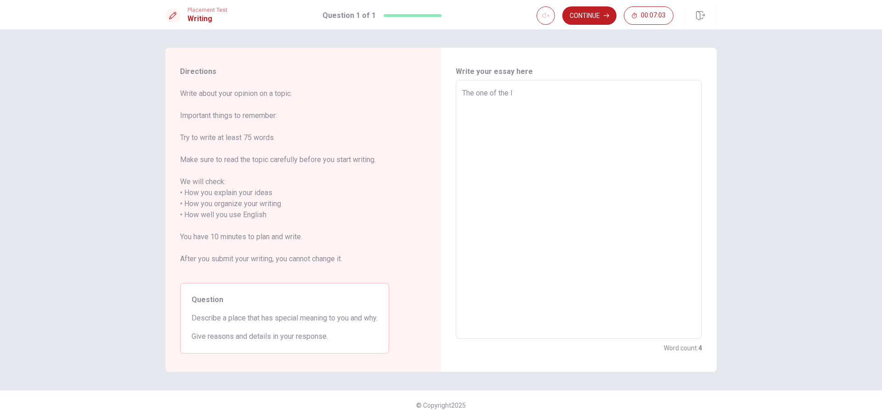
type textarea "The one of the lp"
type textarea "x"
type textarea "The one of the l"
type textarea "x"
type textarea "The one of the lp"
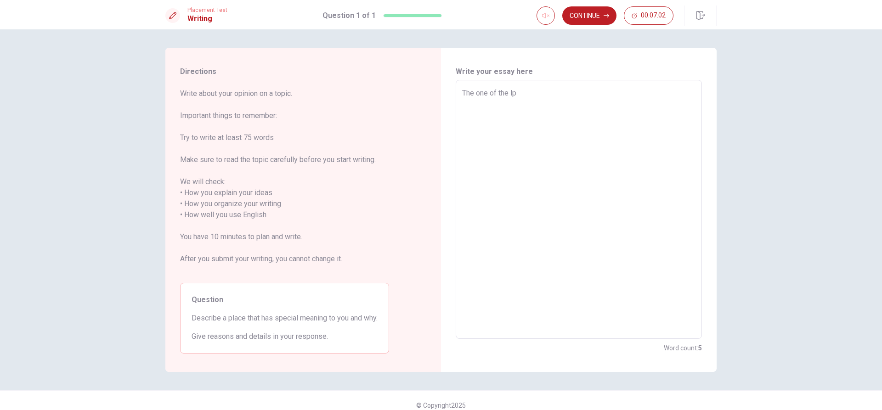
type textarea "x"
type textarea "The one of the lpl"
type textarea "x"
type textarea "The one of the lpla"
type textarea "x"
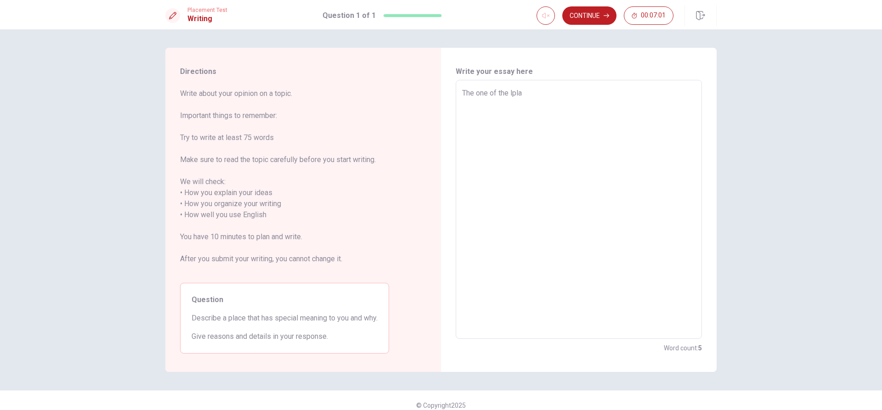
type textarea "The one of the lplac"
type textarea "x"
type textarea "The one of the lplace"
type textarea "x"
type textarea "The one of the lplace"
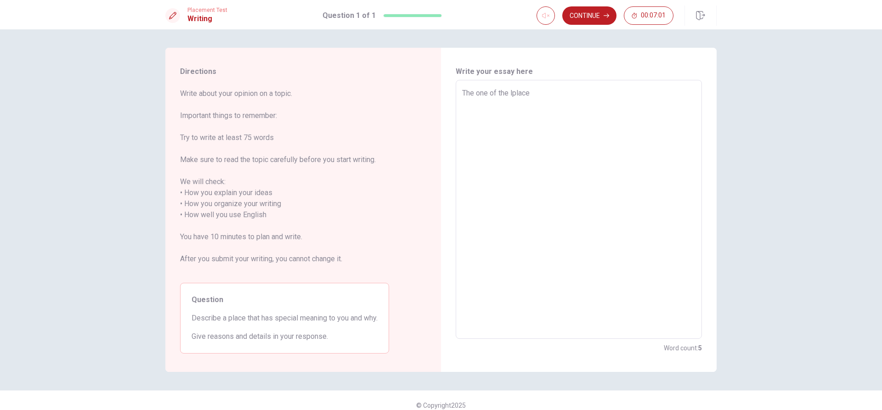
type textarea "x"
type textarea "The one of the lplace t"
type textarea "x"
type textarea "The one of the lplace th"
type textarea "x"
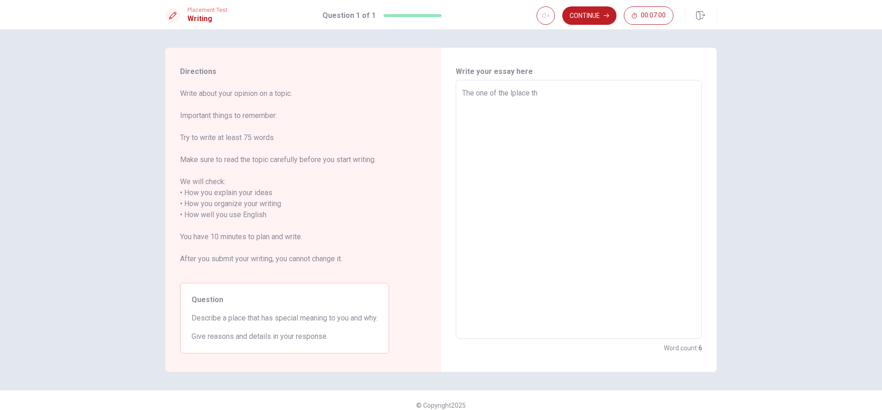
type textarea "The one of the lplace tha"
type textarea "x"
type textarea "The one of the lplace that"
type textarea "x"
type textarea "The one of the lplace tha"
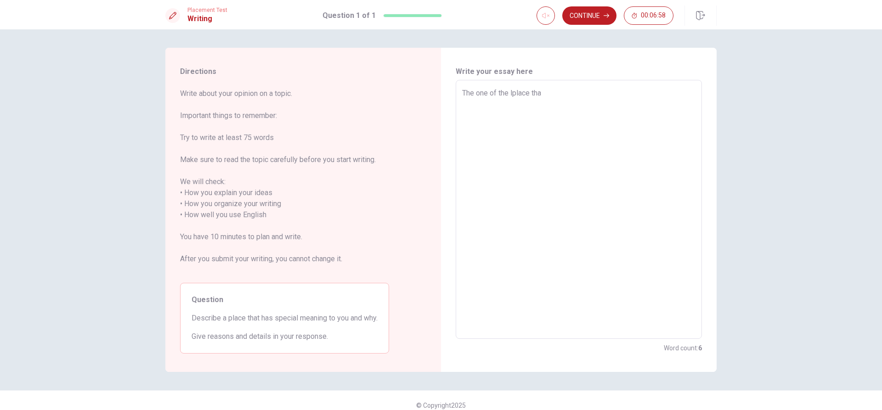
type textarea "x"
type textarea "The one of the lplace th"
type textarea "x"
type textarea "The one of the lplace t"
type textarea "x"
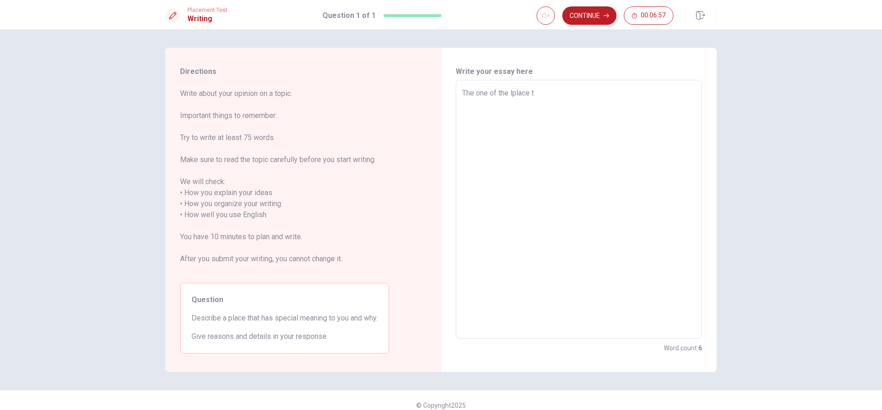
type textarea "The one of the lplace"
type textarea "x"
type textarea "The one of the lplace"
type textarea "x"
type textarea "The one of the lplac"
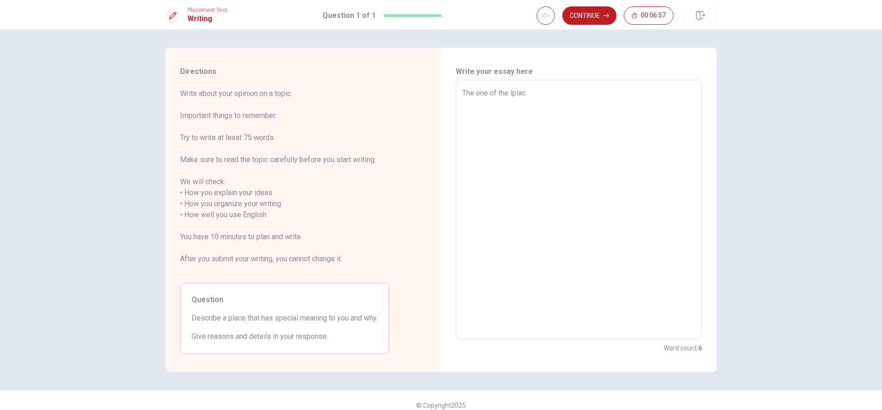
type textarea "x"
type textarea "The one of the lpla"
type textarea "x"
type textarea "The one of the lpl"
type textarea "x"
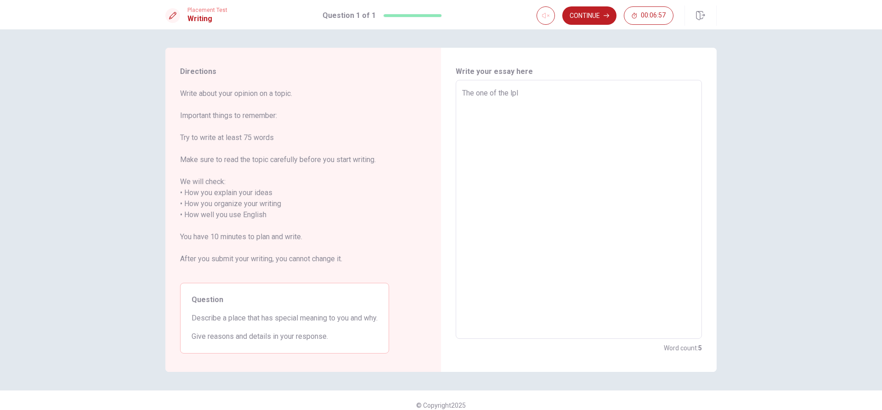
type textarea "The one of the lp"
type textarea "x"
type textarea "The one of the l"
type textarea "x"
type textarea "The one of the"
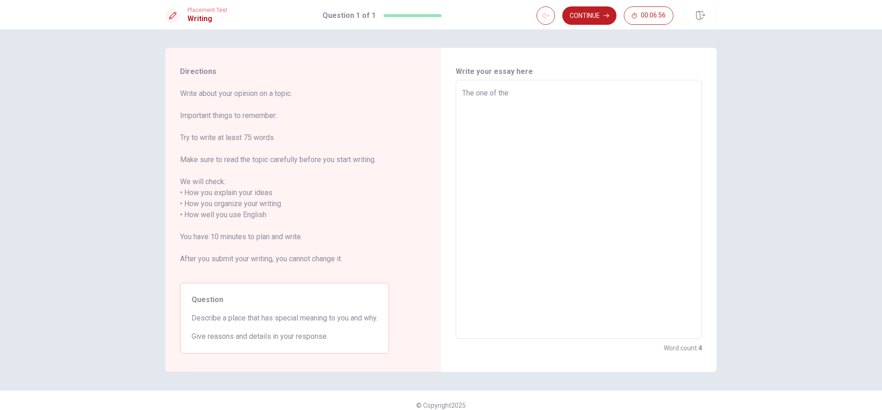
type textarea "x"
type textarea "The one of the p"
type textarea "x"
type textarea "The one of the pl"
type textarea "x"
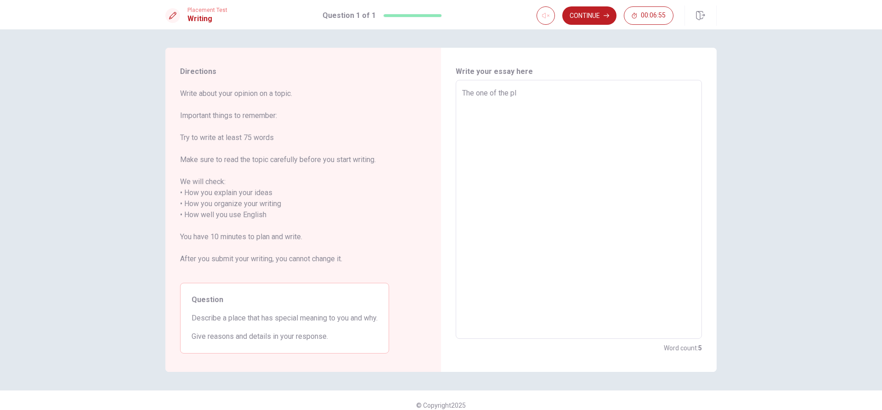
type textarea "The one of the pla"
type textarea "x"
type textarea "The one of the plac"
type textarea "x"
type textarea "The one of the place"
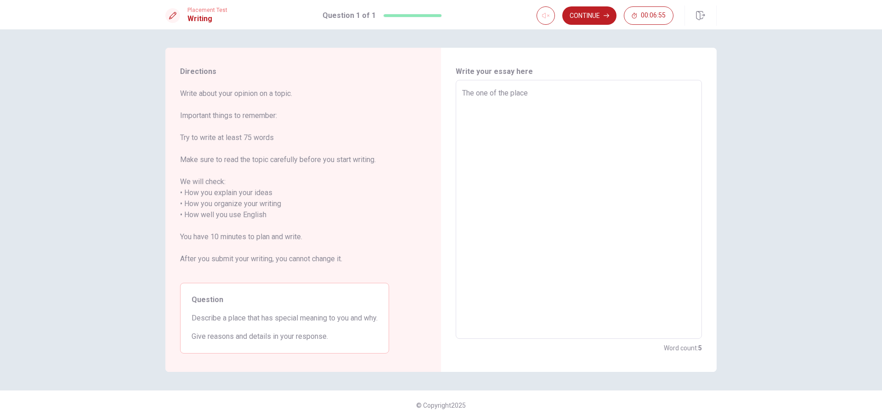
type textarea "x"
type textarea "The one of the place"
type textarea "x"
type textarea "The one of the place t"
type textarea "x"
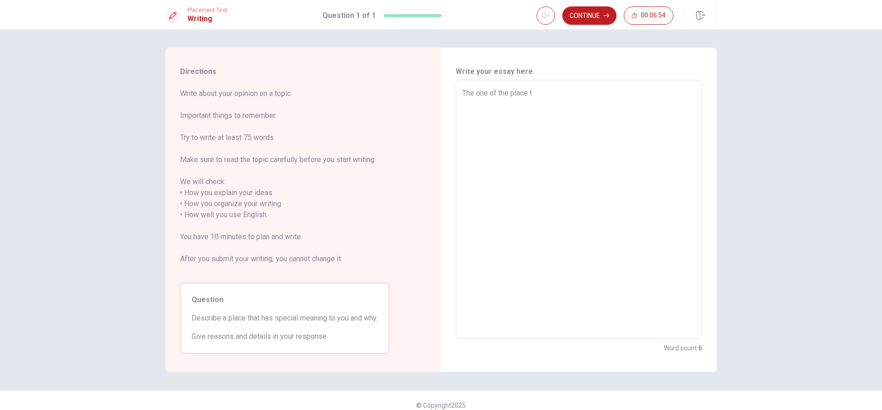
type textarea "The one of the place th"
type textarea "x"
type textarea "The one of the place tha"
type textarea "x"
type textarea "The one of the place that"
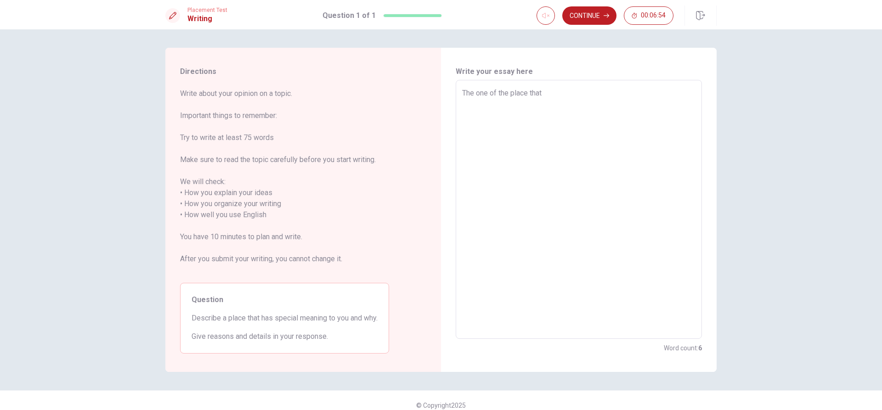
type textarea "x"
type textarea "The one of the place that"
type textarea "x"
type textarea "The one of the place that h"
type textarea "x"
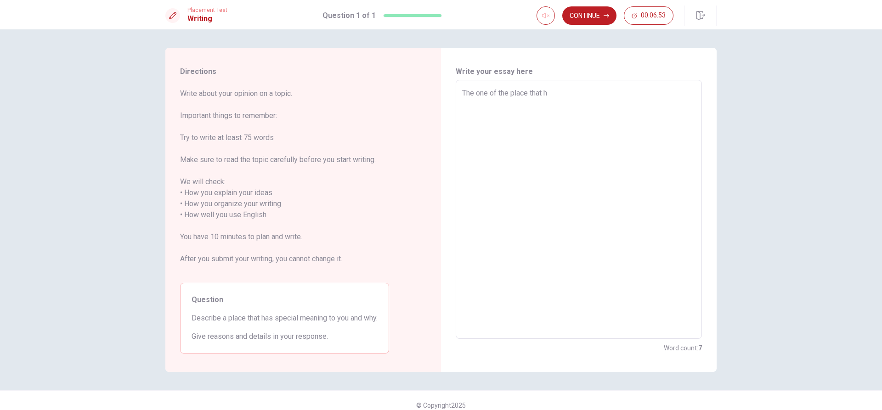
type textarea "The one of the place that ha"
type textarea "x"
type textarea "The one of the place that hav"
type textarea "x"
type textarea "The one of the place that have"
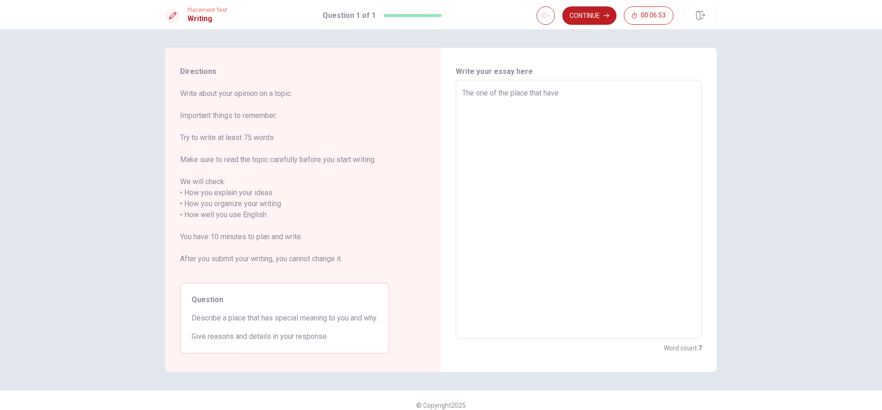
type textarea "x"
type textarea "The one of the place that have"
type textarea "x"
type textarea "The one of the place that have s"
type textarea "x"
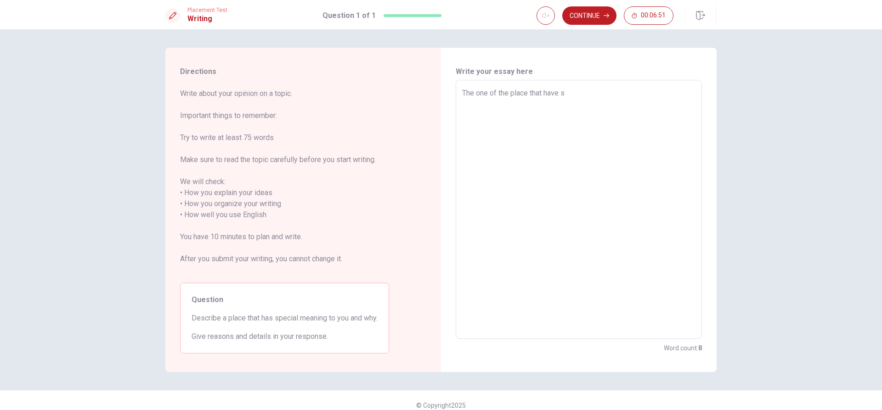
type textarea "The one of the place that have sp"
type textarea "x"
type textarea "The one of the place that have spe"
type textarea "x"
type textarea "The one of the place that have spev"
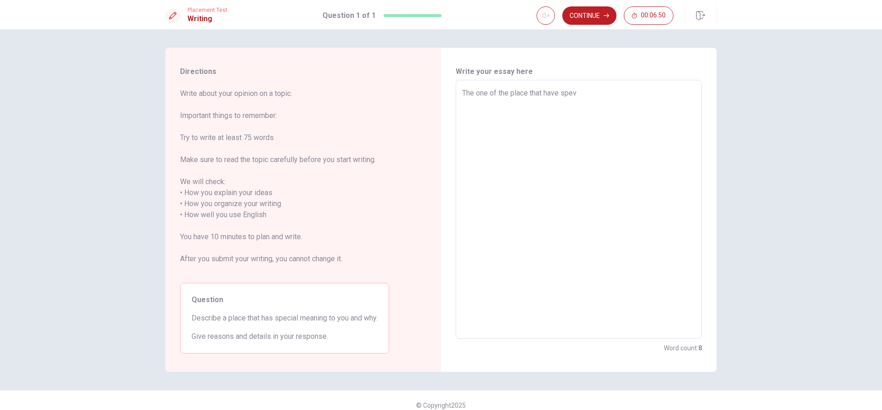
type textarea "x"
type textarea "The one of the place that have spev'"
type textarea "x"
type textarea "The one of the place that have spev"
type textarea "x"
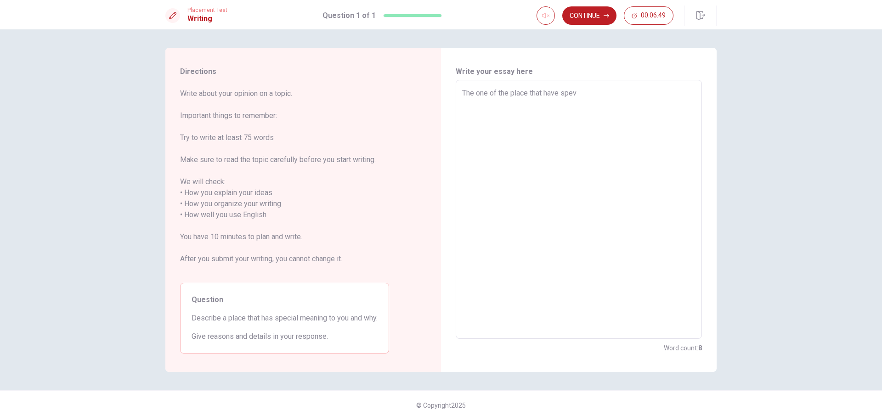
type textarea "The one of the place that have spevi"
type textarea "x"
type textarea "The one of the place that have spev"
type textarea "x"
type textarea "The one of the place that have spe"
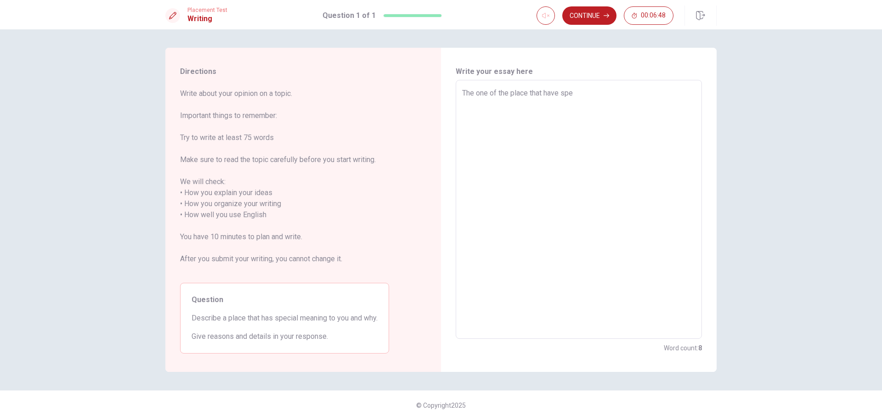
type textarea "x"
type textarea "The one of the place that have spec"
type textarea "x"
type textarea "The one of the place that have speci"
type textarea "x"
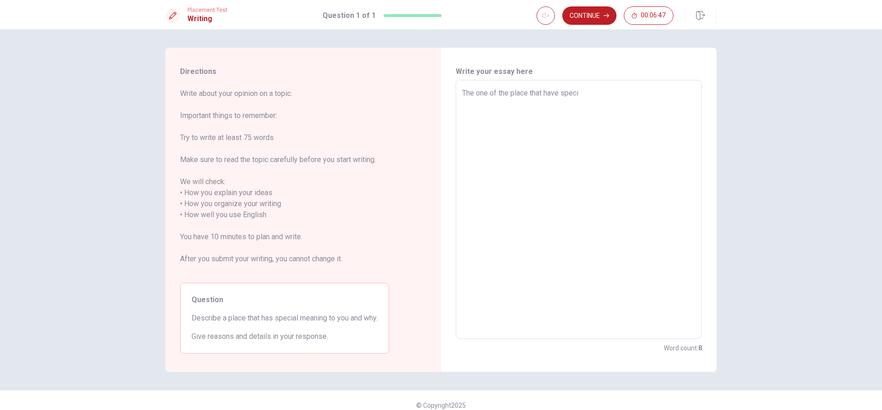
type textarea "The one of the place that have specia"
type textarea "x"
type textarea "The one of the place that have special"
type textarea "x"
type textarea "The one of the place that have special"
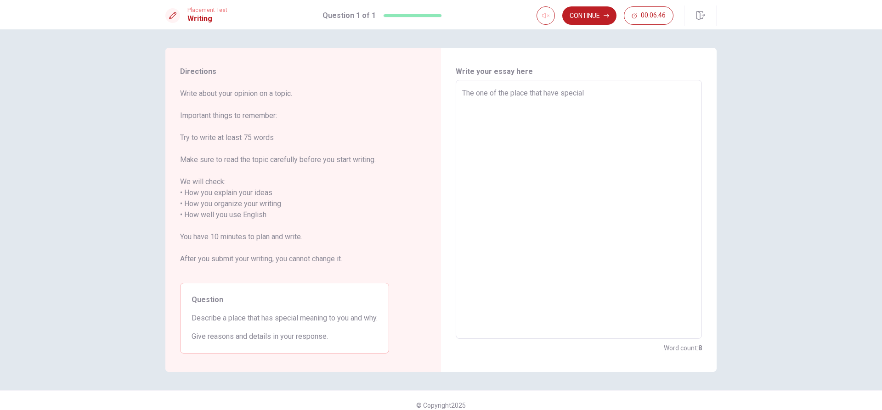
type textarea "x"
type textarea "The one of the place that have special m"
type textarea "x"
type textarea "The one of the place that have special me"
type textarea "x"
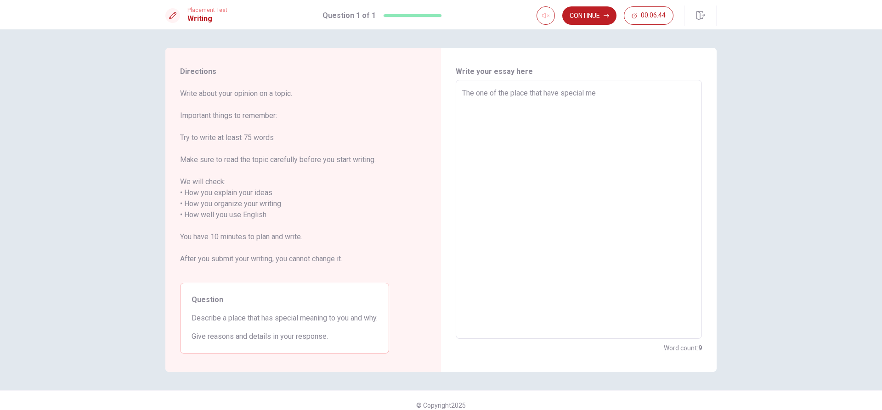
type textarea "The one of the place that have special mea"
type textarea "x"
type textarea "The one of the place that have special mean"
type textarea "x"
type textarea "The one of the place that have special meani"
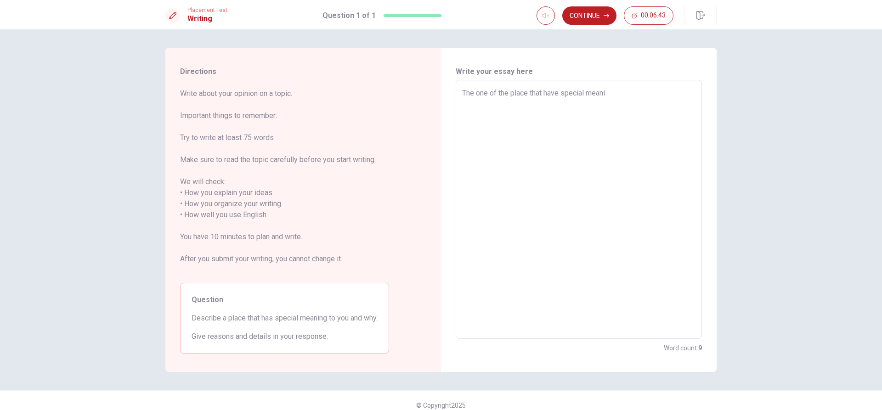
type textarea "x"
type textarea "The one of the place that have special meanin"
type textarea "x"
type textarea "The one of the place that have special meaning"
type textarea "x"
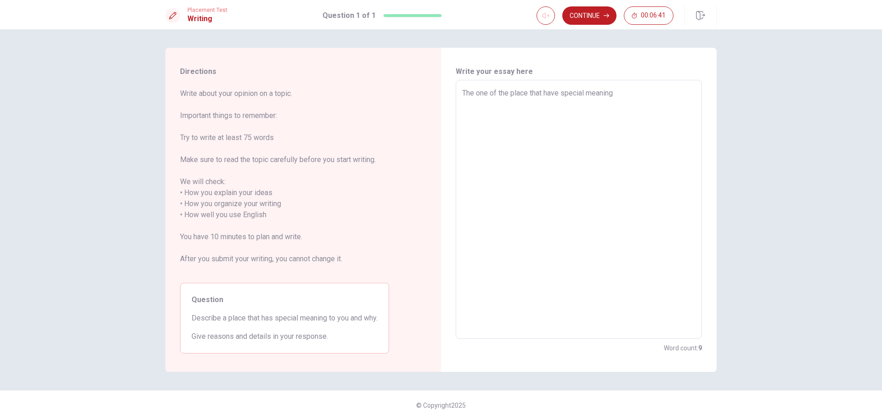
type textarea "The one of the place that have special meanings"
type textarea "x"
type textarea "The one of the place that have special meaning"
type textarea "x"
type textarea "The one of the place that have special meaning"
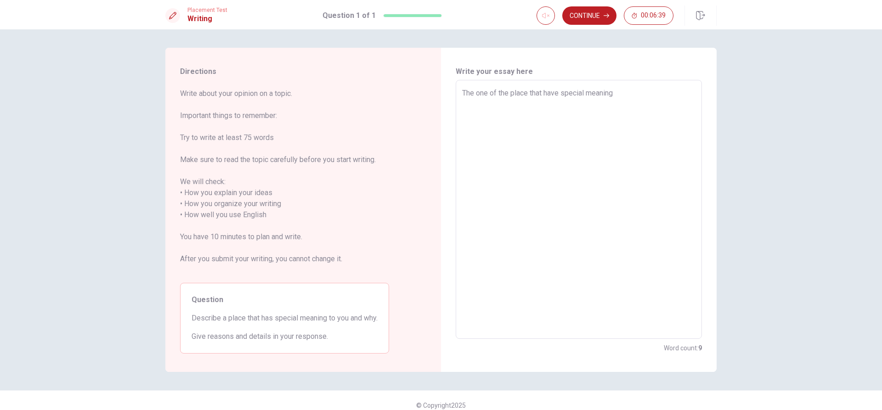
type textarea "x"
type textarea "The one of the place that have special meaning t"
type textarea "x"
type textarea "The one of the place that have special meaning to"
type textarea "x"
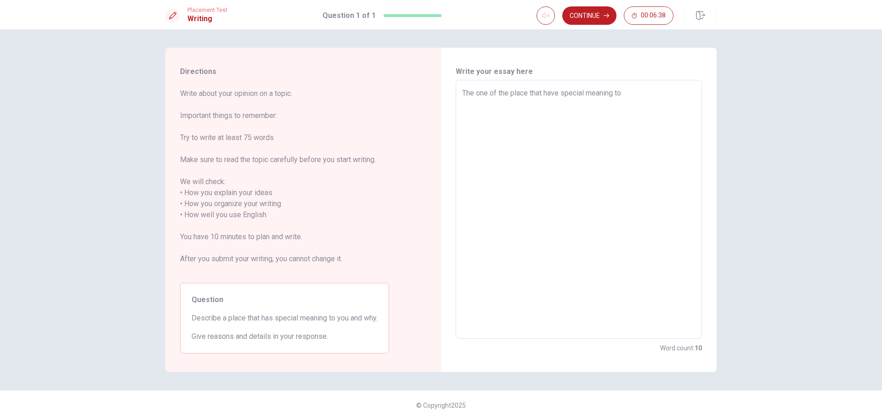
type textarea "The one of the place that have special meaning to"
type textarea "x"
type textarea "The one of the place that have special meaning to m"
type textarea "x"
type textarea "The one of the place that have special meaning to me"
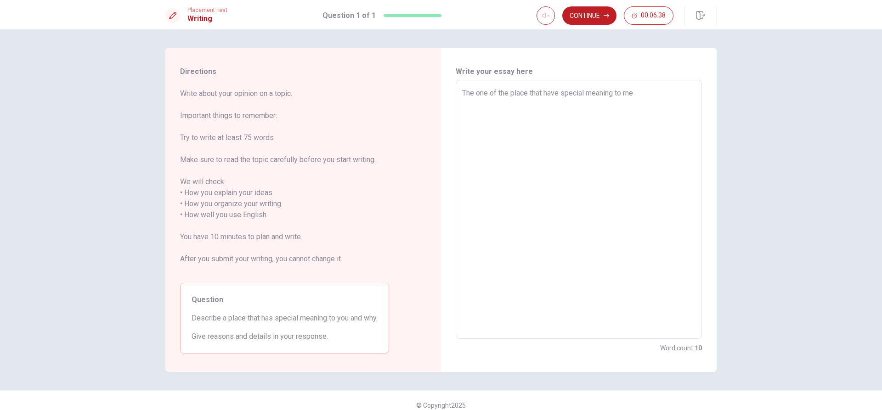
type textarea "x"
type textarea "The one of the place that have special meaning to me"
type textarea "x"
type textarea "The one of the place that have special meaning to me i"
type textarea "x"
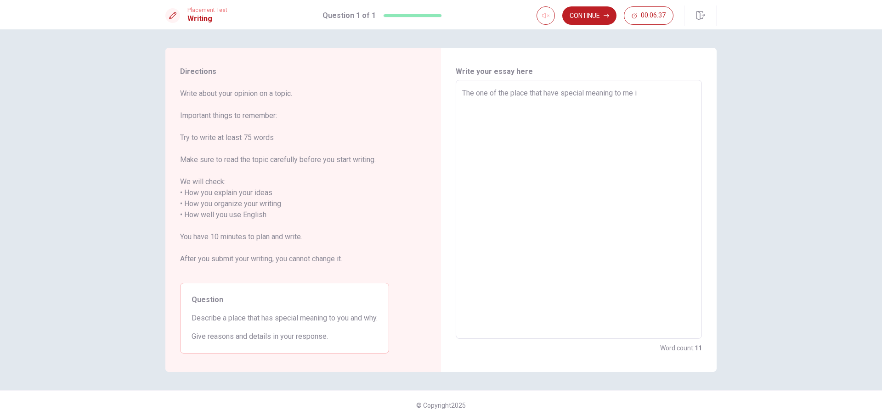
type textarea "The one of the place that have special meaning to me is"
type textarea "x"
type textarea "The one of the place that have special meaning to me is"
type textarea "x"
type textarea "The one of the place that have special meaning to me is m"
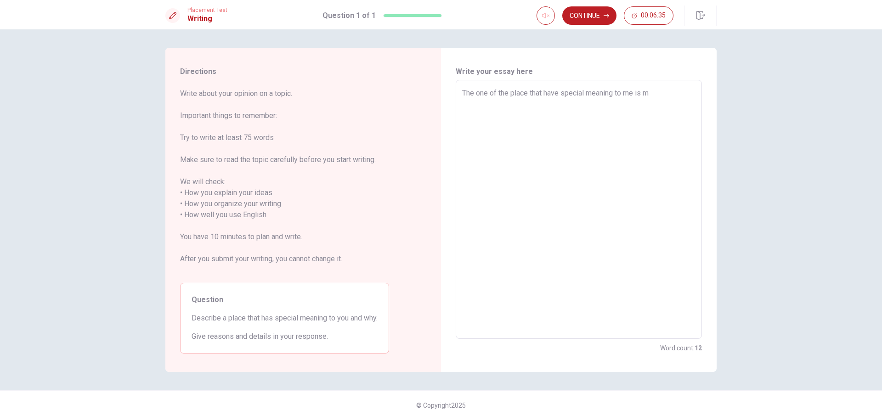
type textarea "x"
type textarea "The one of the place that have special meaning to me is my"
type textarea "x"
type textarea "The one of the place that have special meaning to me is my"
type textarea "x"
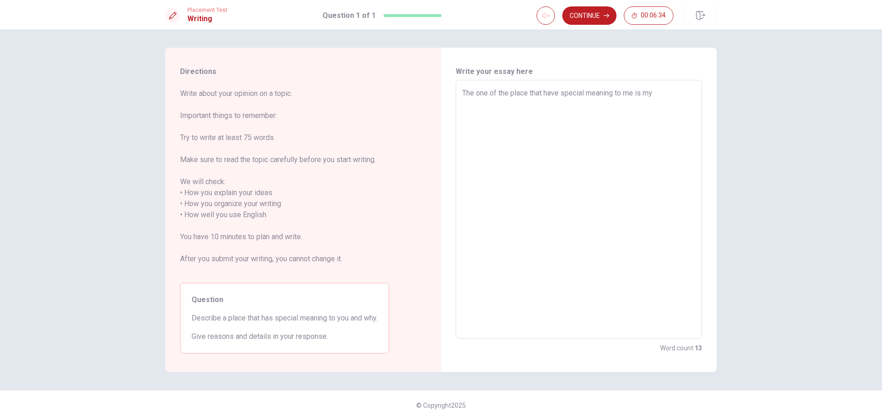
type textarea "The one of the place that have special meaning to me is my f"
type textarea "x"
type textarea "The one of the place that have special meaning to me is my fi"
type textarea "x"
type textarea "The one of the place that have special meaning to me is my fir"
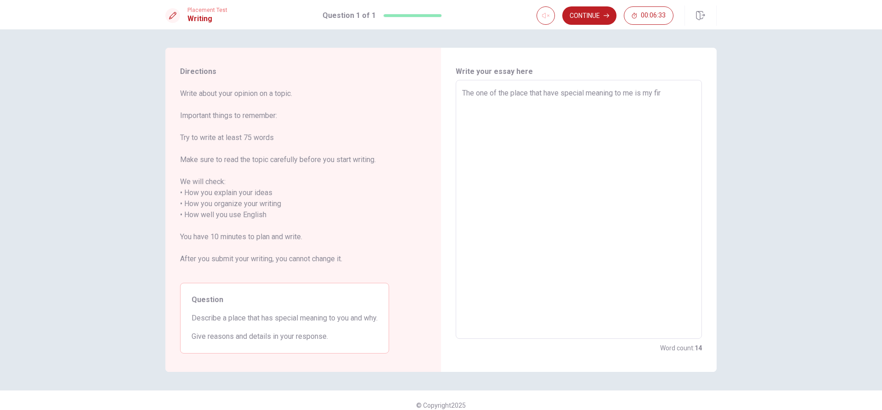
type textarea "x"
type textarea "The one of the place that have special meaning to me is my firs"
type textarea "x"
type textarea "The one of the place that have special meaning to me is my first"
type textarea "x"
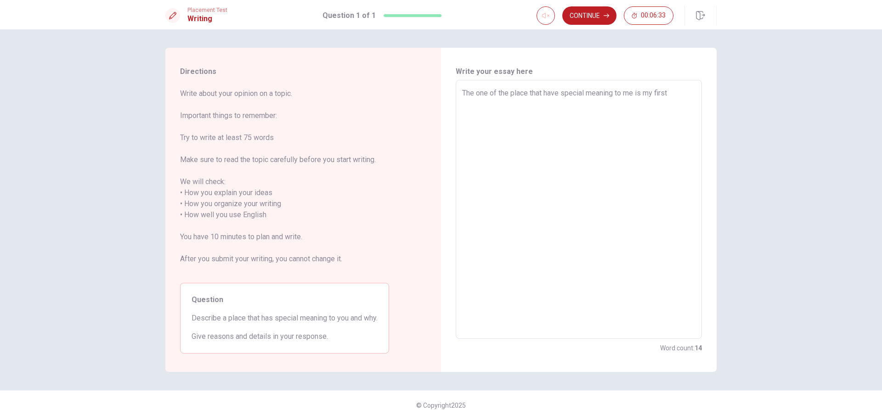
type textarea "The one of the place that have special meaning to me is my first"
type textarea "x"
type textarea "The one of the place that have special meaning to me is my first b"
click at [562, 119] on textarea "The one of the place that have special meaning to me is my first basketball tea…" at bounding box center [578, 210] width 233 height 244
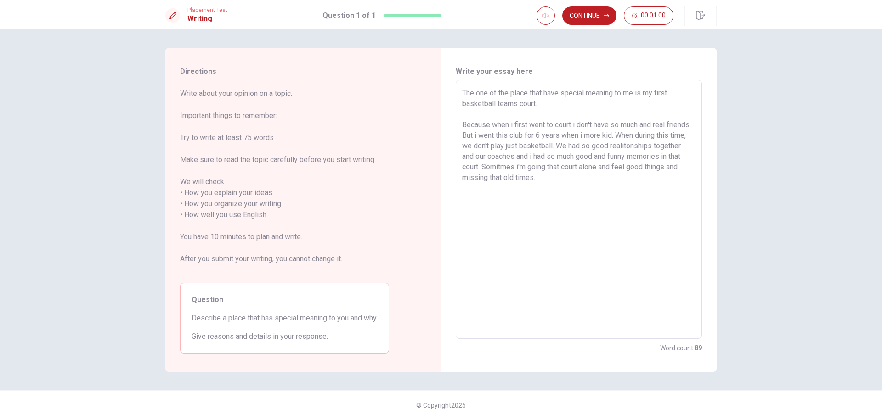
click at [636, 195] on textarea "The one of the place that have special meaning to me is my first basketball tea…" at bounding box center [578, 210] width 233 height 244
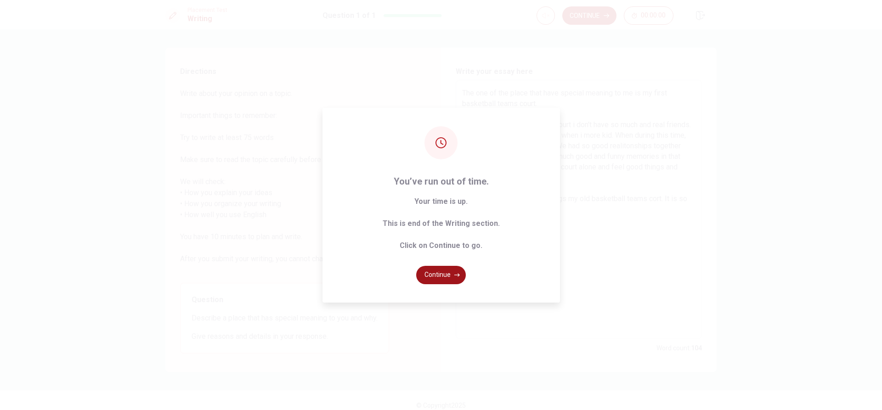
drag, startPoint x: 441, startPoint y: 293, endPoint x: 442, endPoint y: 281, distance: 12.4
click at [444, 288] on div "You’ve run out of time. Your time is up. This is end of the Writing section. Cl…" at bounding box center [440, 205] width 237 height 195
click at [441, 280] on button "Continue" at bounding box center [441, 275] width 50 height 18
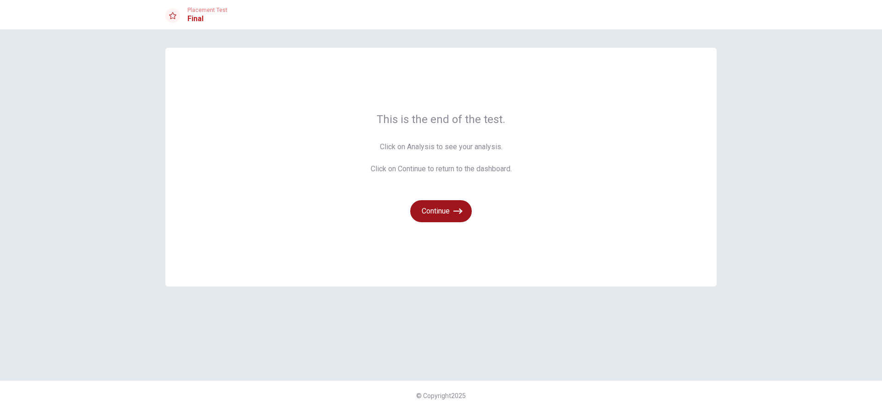
click at [435, 217] on button "Continue" at bounding box center [441, 211] width 62 height 22
